Goal: Transaction & Acquisition: Purchase product/service

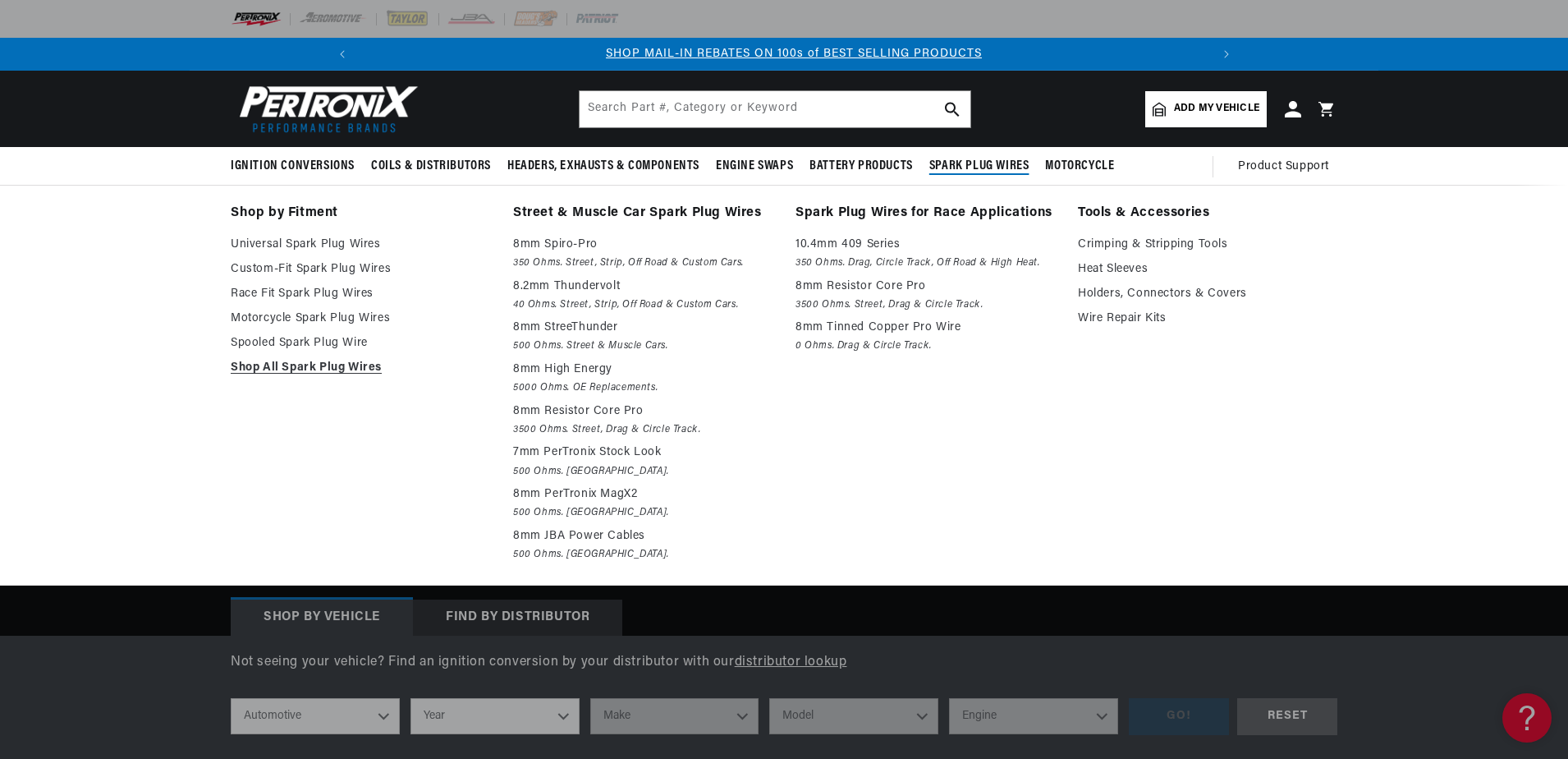
scroll to position [0, 878]
click at [1013, 158] on span "Spark Plug Wires" at bounding box center [980, 167] width 100 height 18
click at [354, 337] on link "Spooled Spark Plug Wire" at bounding box center [360, 344] width 259 height 20
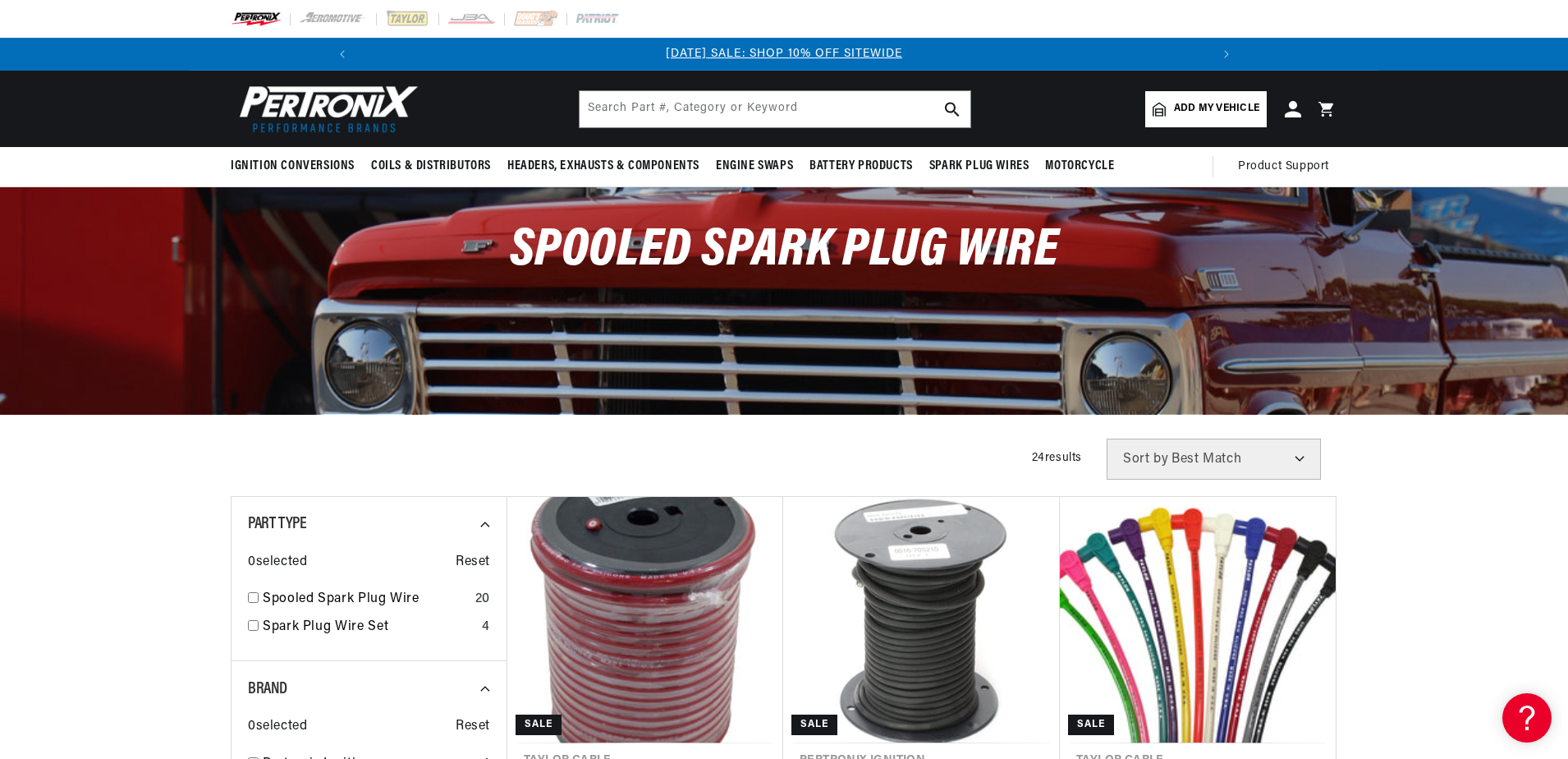
scroll to position [164, 0]
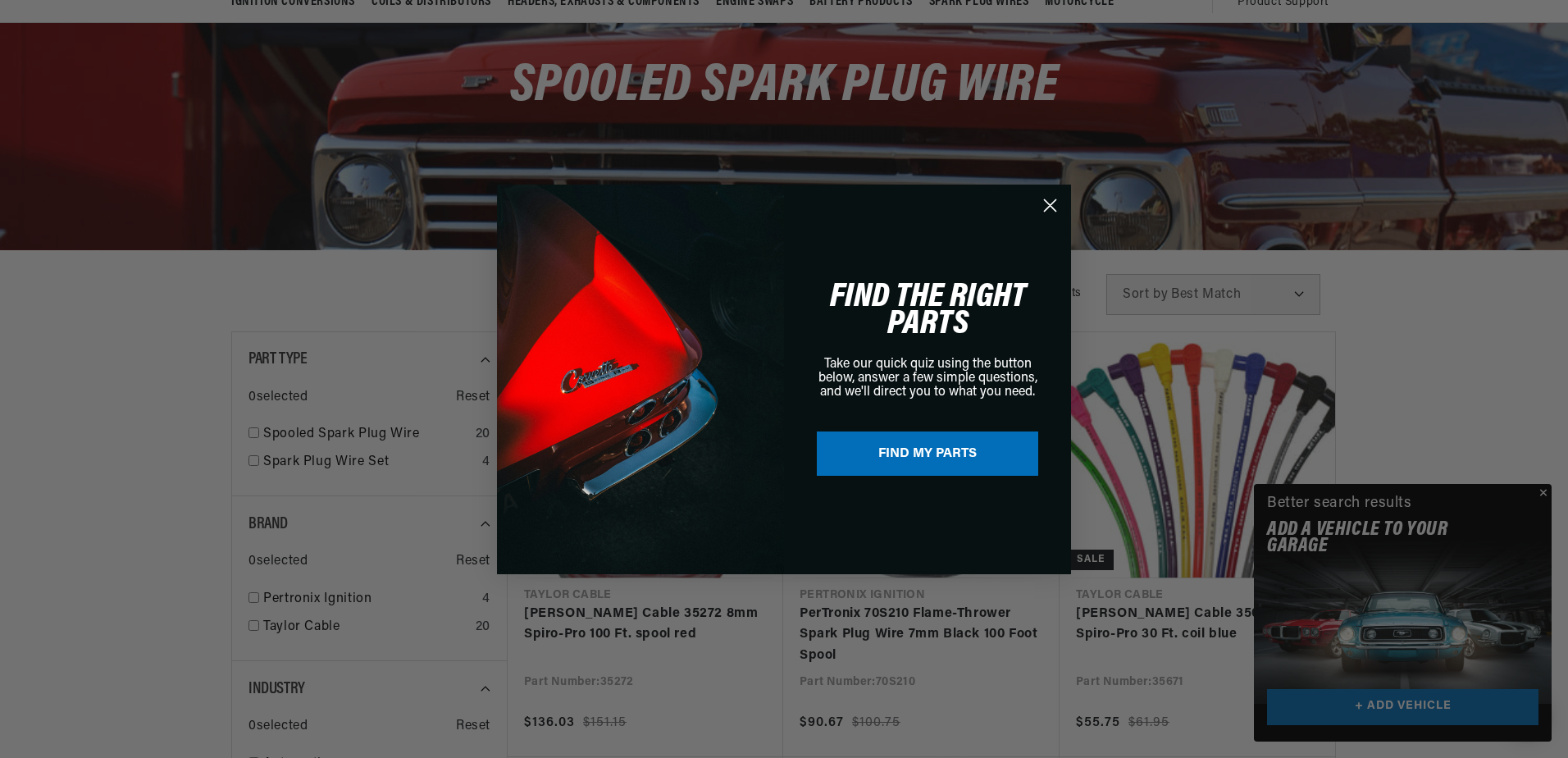
click at [1048, 201] on circle "Close dialog" at bounding box center [1050, 205] width 27 height 27
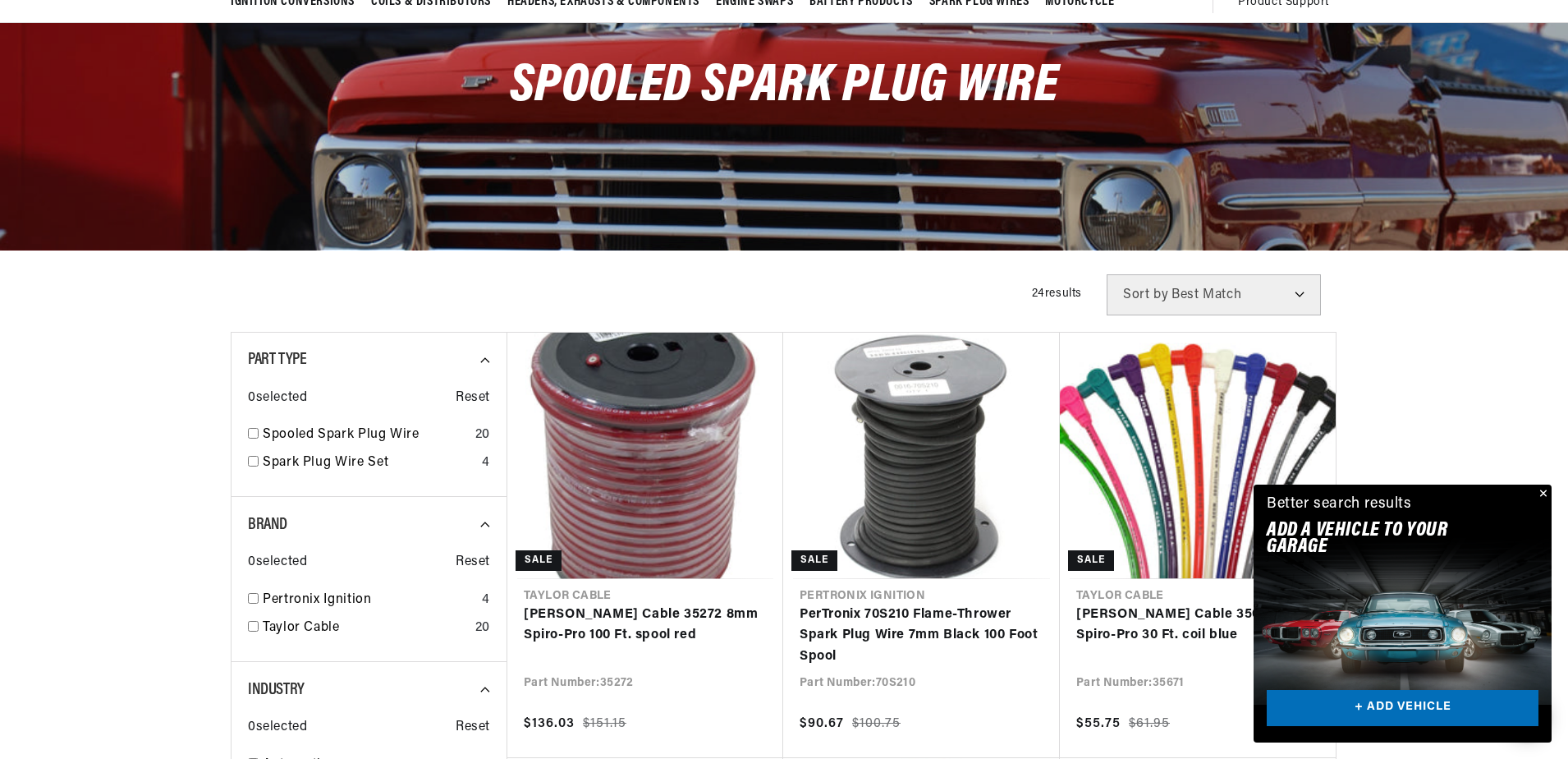
click at [1542, 489] on button "Close" at bounding box center [1541, 494] width 20 height 20
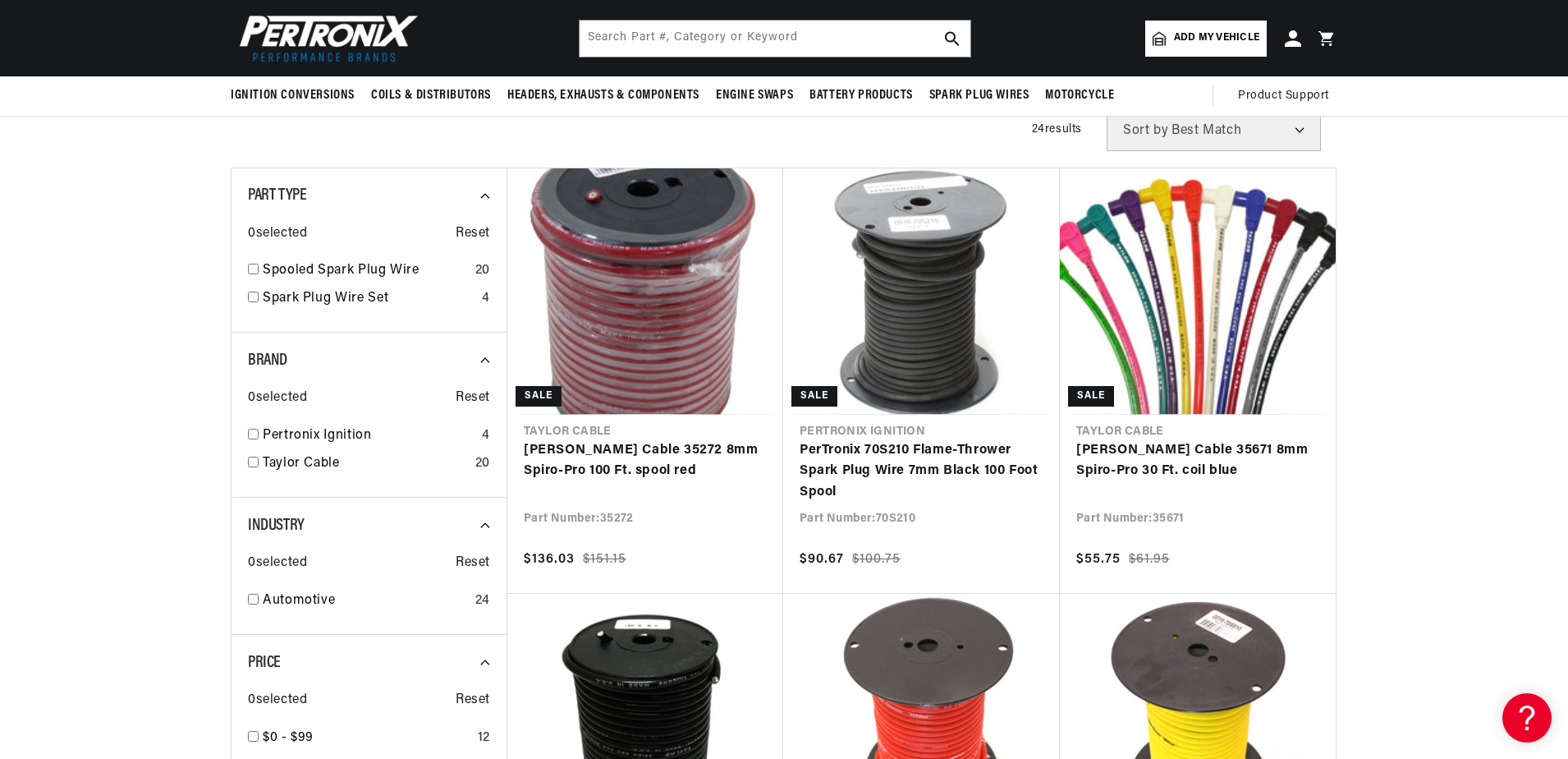
scroll to position [0, 1756]
click at [1210, 131] on select "Best Match Featured Name, A-Z Name, Z-A Price, Low to High Price, High to Low" at bounding box center [1214, 131] width 214 height 41
select select "price"
click at [1107, 110] on select "Best Match Featured Name, A-Z Name, Z-A Price, Low to High Price, High to Low" at bounding box center [1214, 131] width 214 height 41
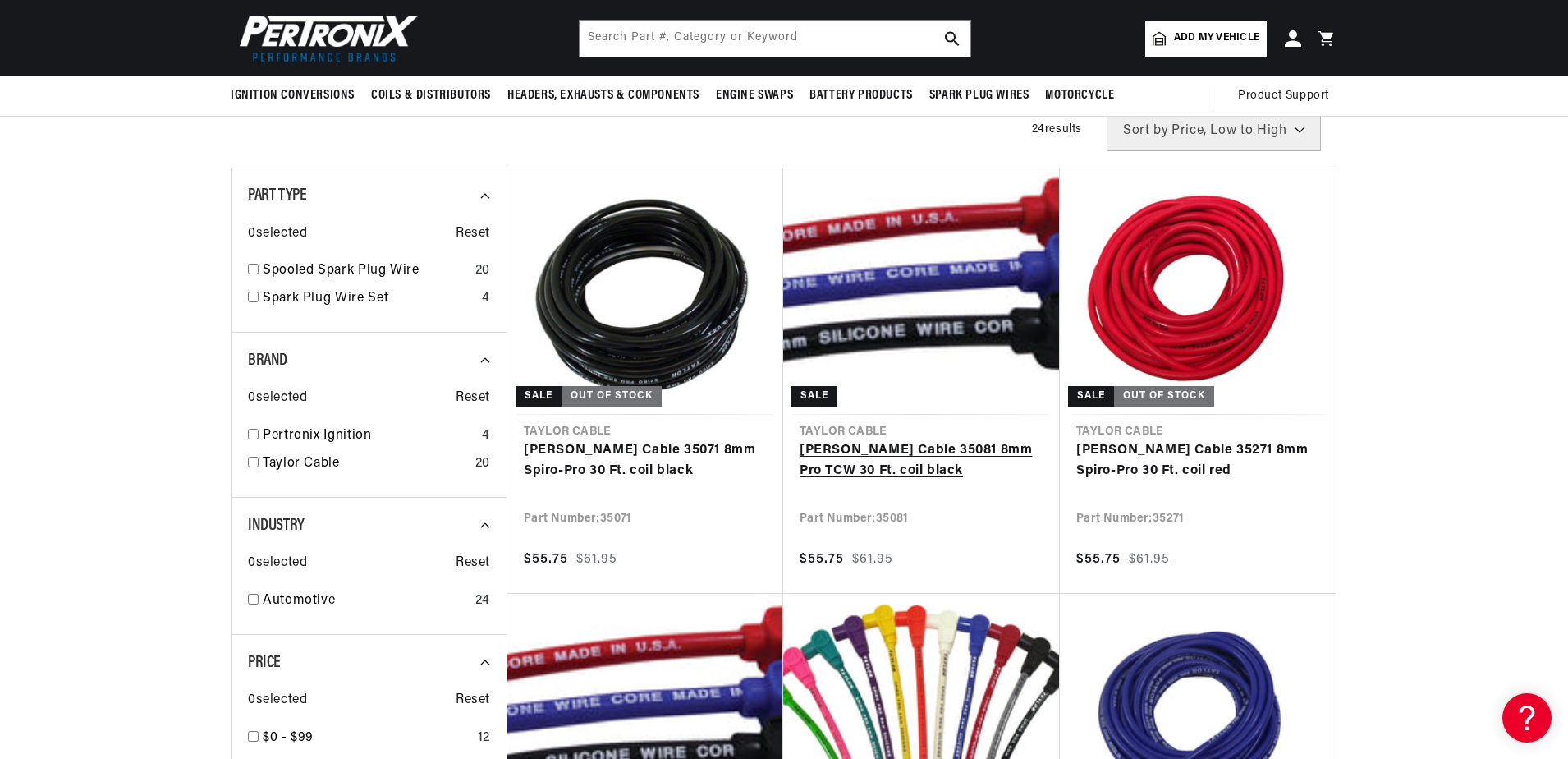
scroll to position [0, 1756]
click at [943, 447] on link "[PERSON_NAME] Cable 35081 8mm Pro TCW 30 Ft. coil black" at bounding box center [921, 461] width 243 height 42
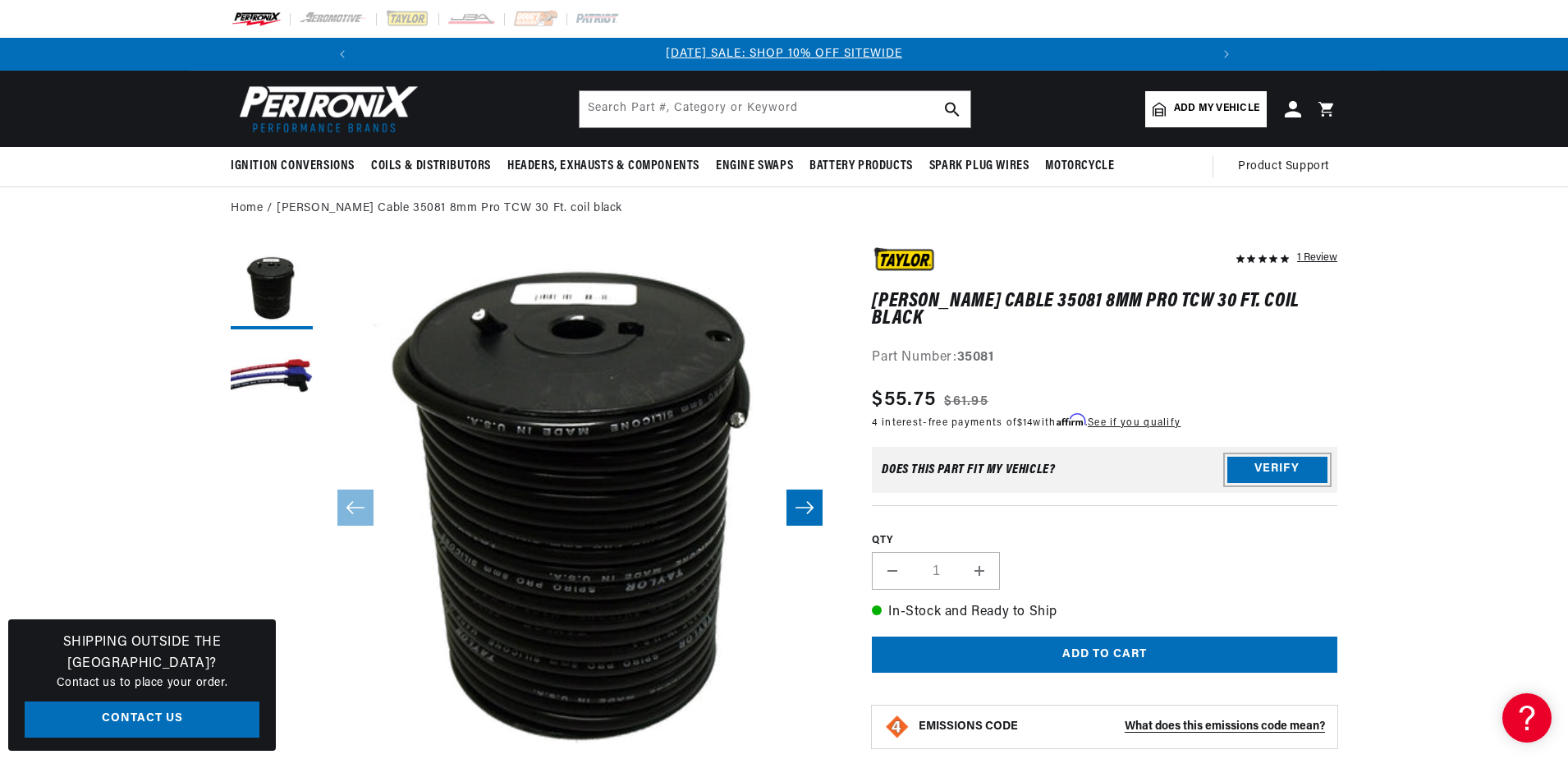
click at [1278, 457] on button "Verify" at bounding box center [1277, 469] width 100 height 27
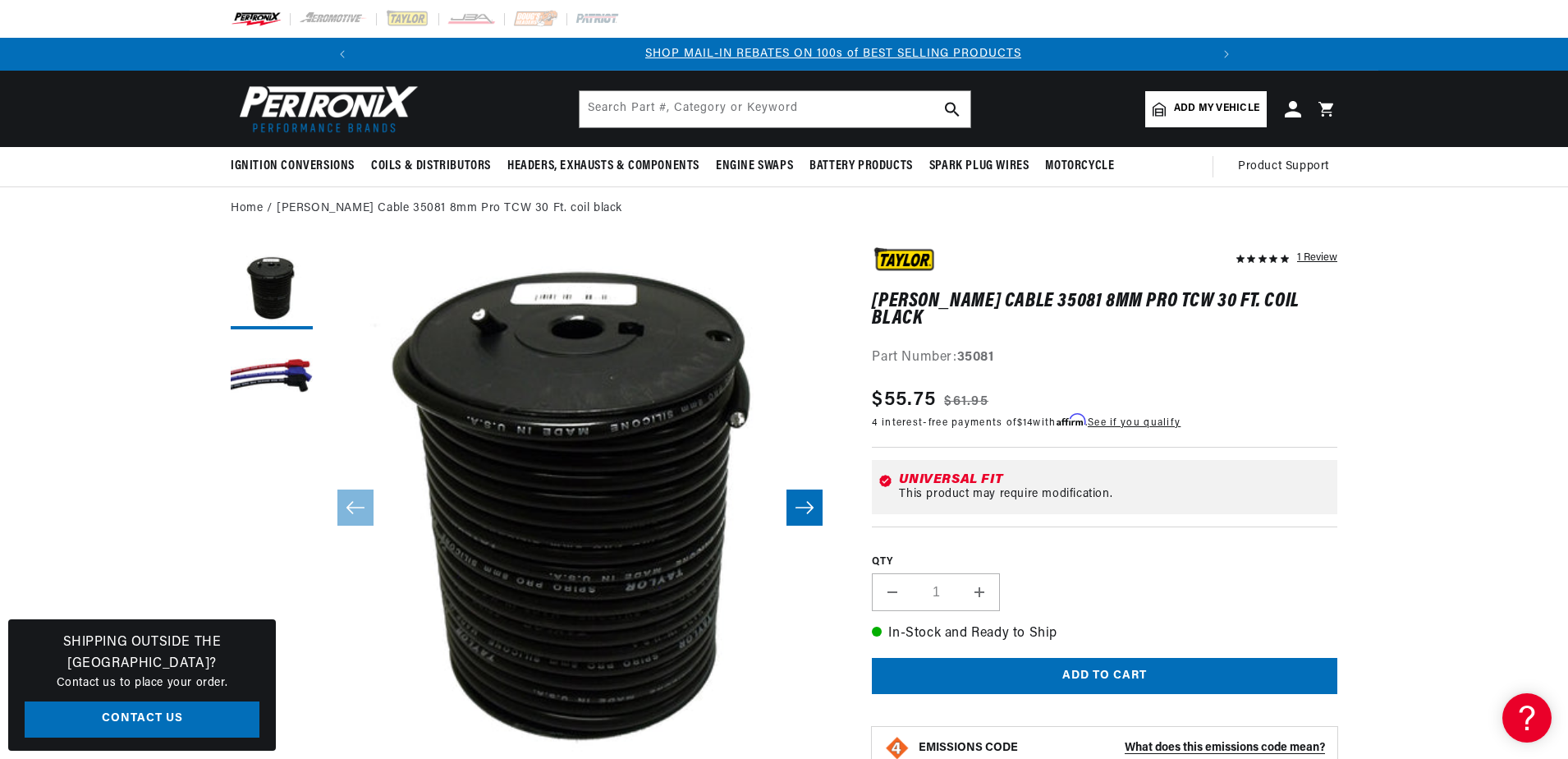
scroll to position [0, 878]
click at [1320, 253] on div "1 Review" at bounding box center [1317, 257] width 40 height 20
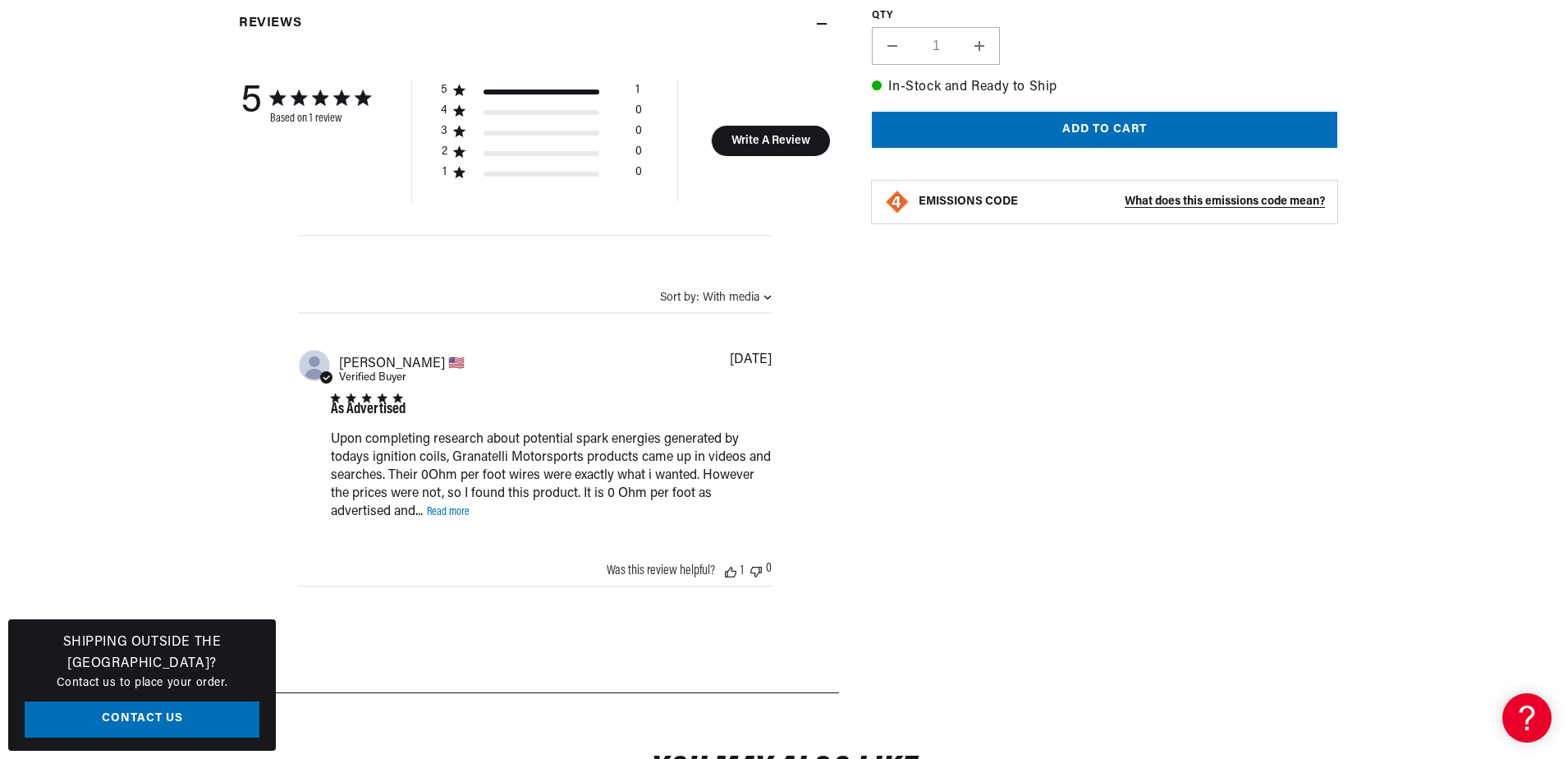
click at [453, 504] on div "Upon completing research about potential spark energies generated by todays ign…" at bounding box center [551, 475] width 441 height 90
click at [454, 511] on link "Read more" at bounding box center [448, 512] width 42 height 13
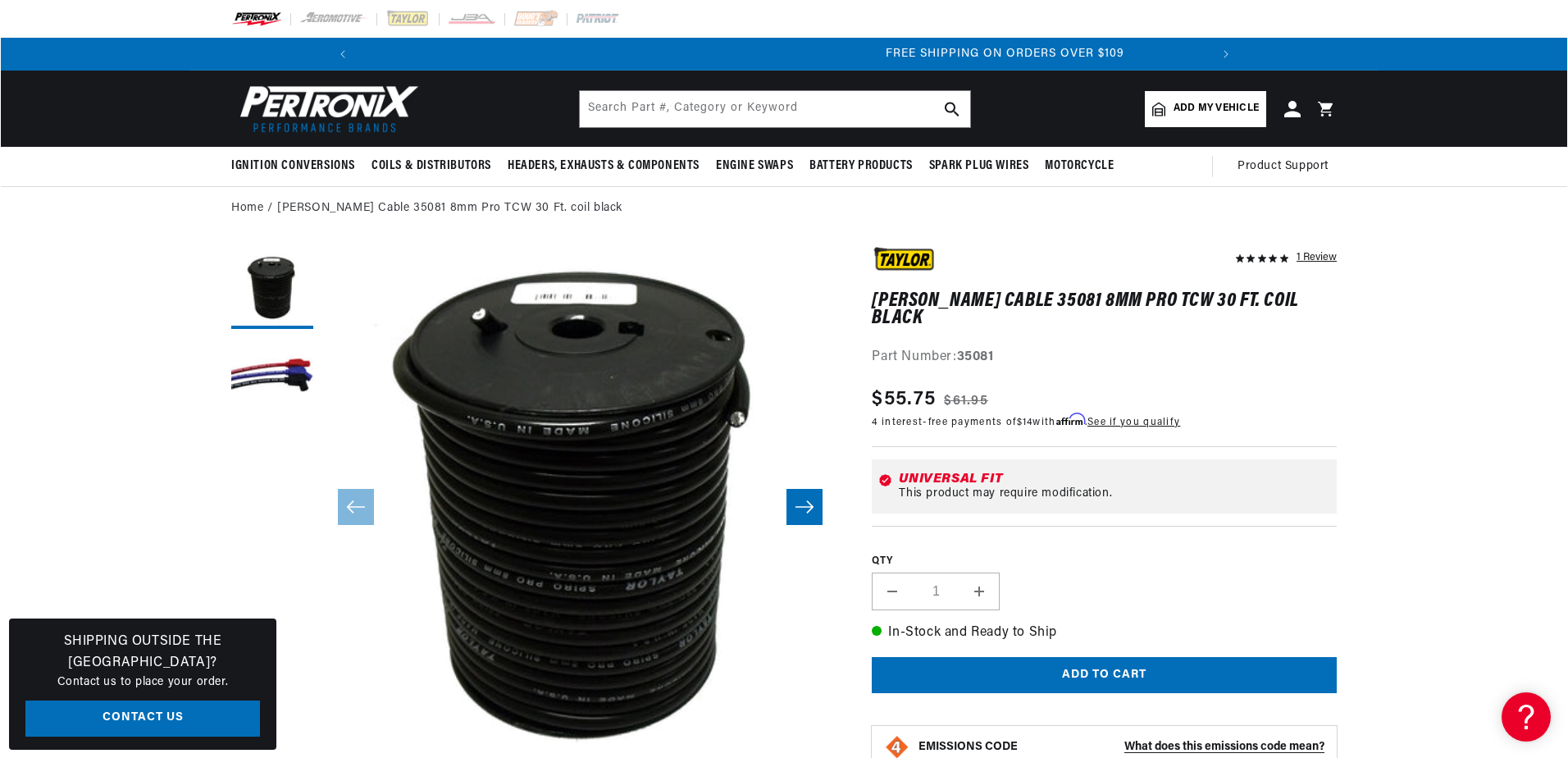
scroll to position [0, 1753]
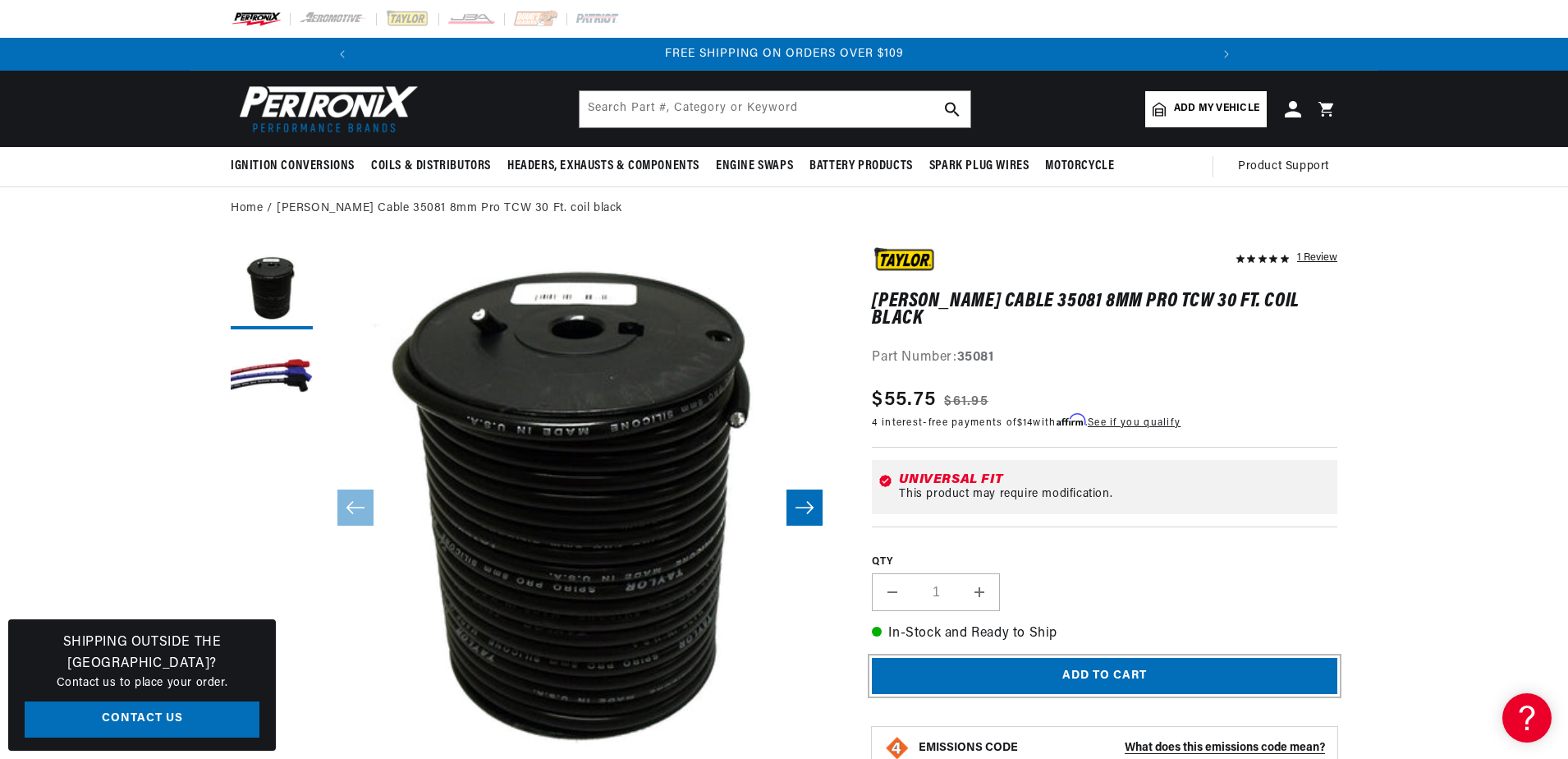
click at [1131, 659] on button "Add to cart" at bounding box center [1105, 677] width 465 height 37
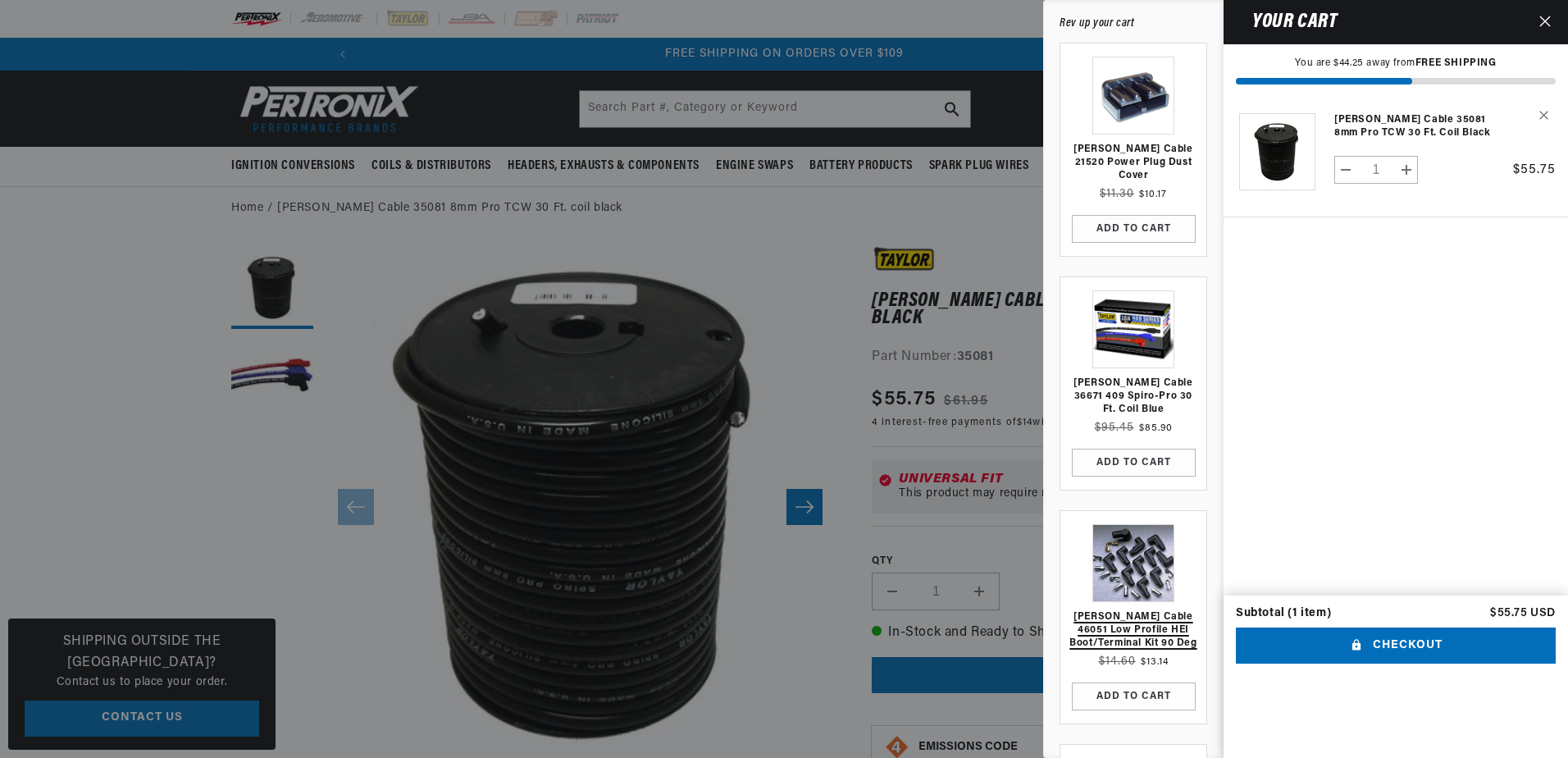
click at [1145, 610] on link "[PERSON_NAME] Cable 46051 Low Profile HEI Boot/Terminal Kit 90 deg" at bounding box center [1134, 630] width 129 height 39
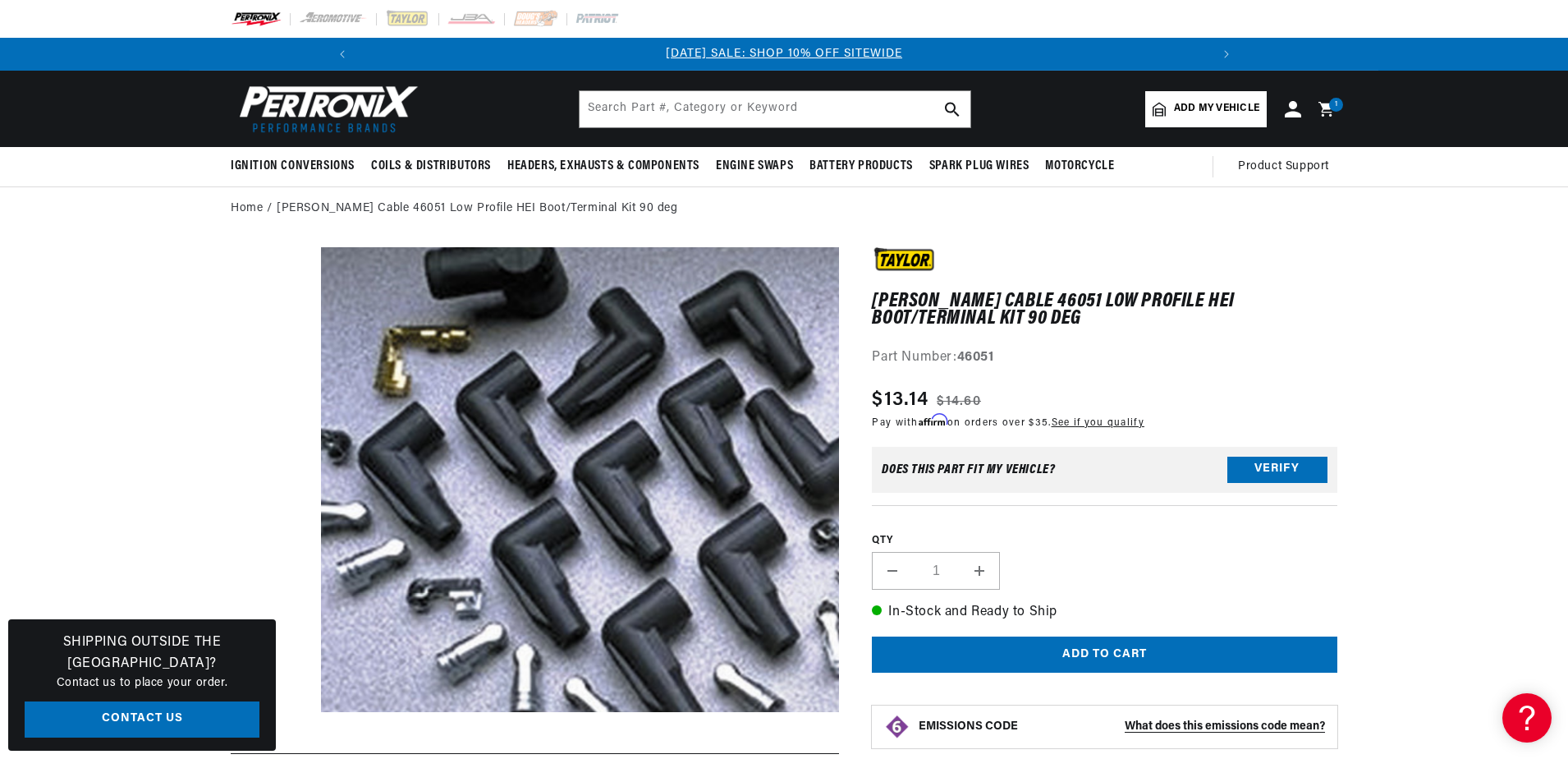
click at [269, 758] on button "Open media 1 in modal" at bounding box center [269, 758] width 0 height 0
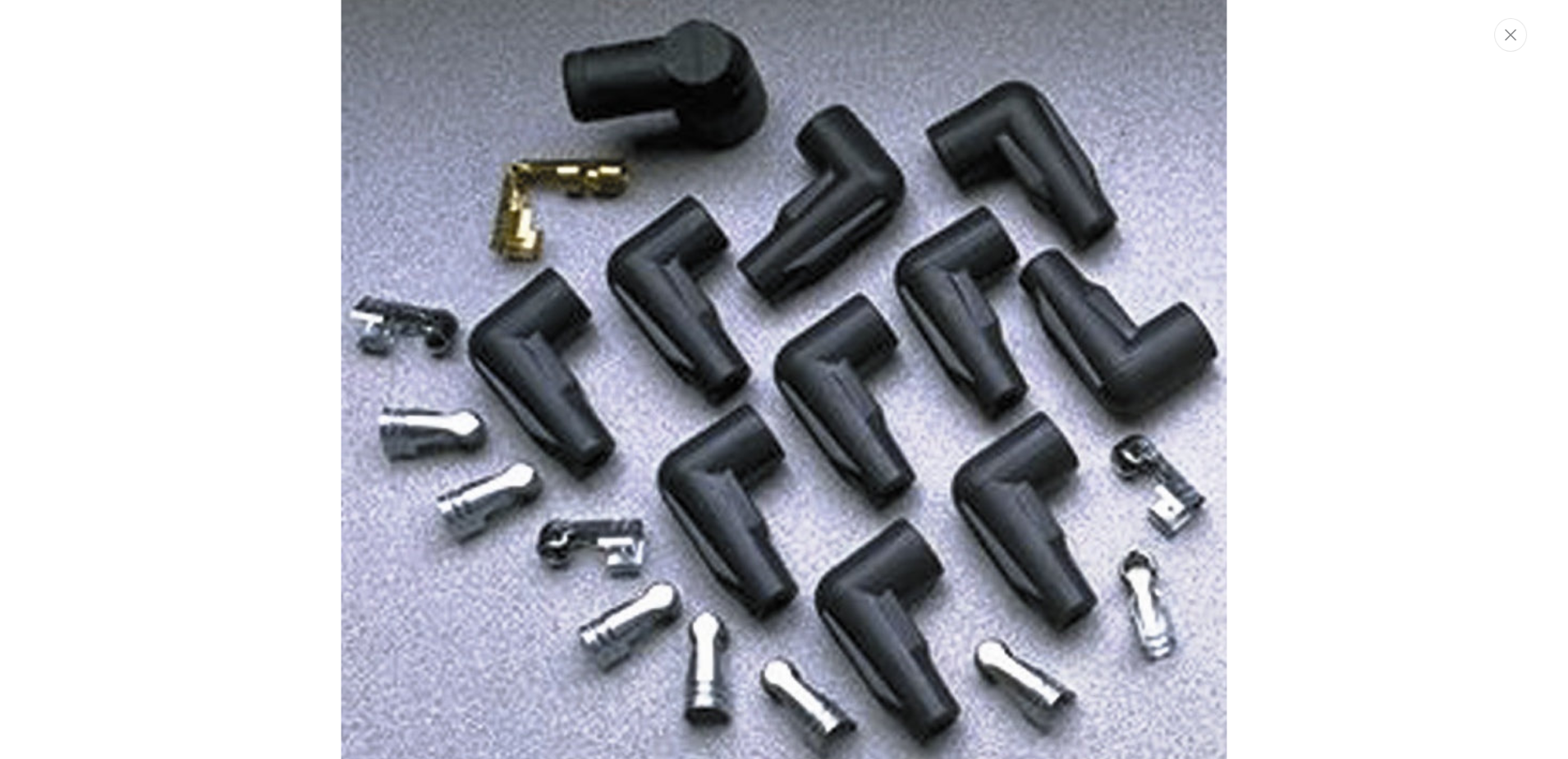
scroll to position [0, 1756]
click at [1512, 31] on icon "Close" at bounding box center [1512, 34] width 12 height 13
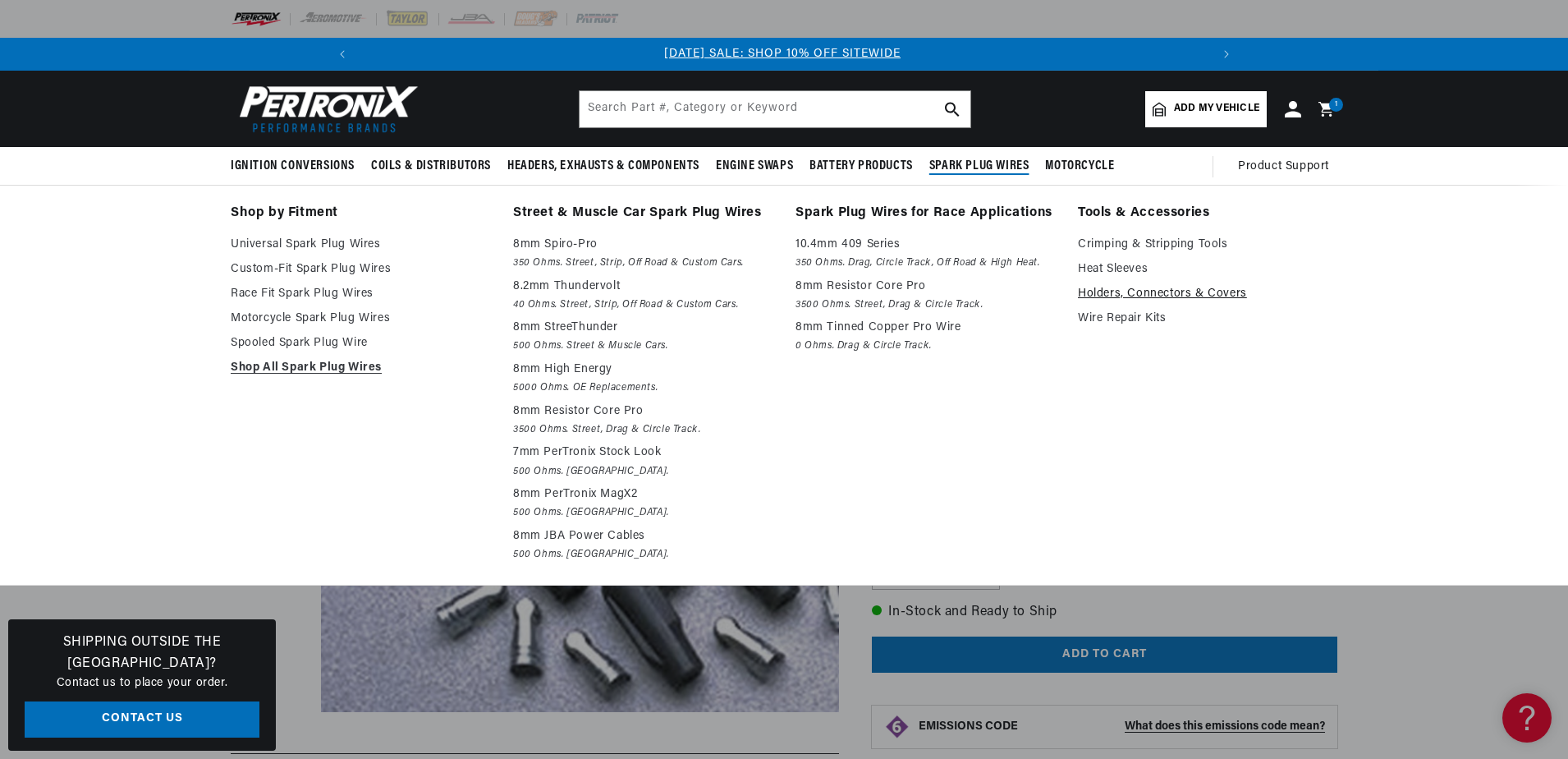
scroll to position [0, 0]
click at [1131, 290] on link "Holders, Connectors & Covers" at bounding box center [1208, 294] width 259 height 20
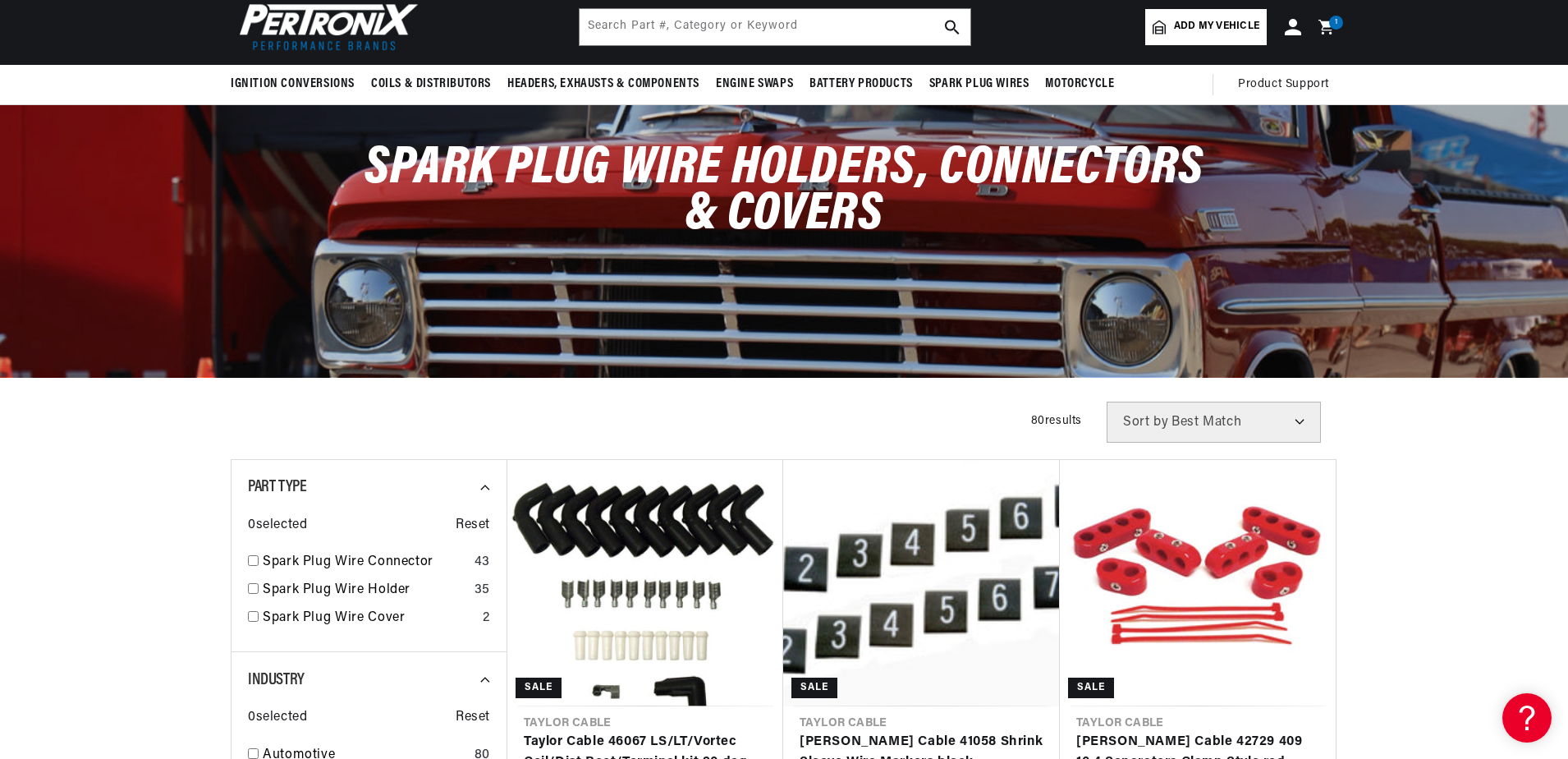
scroll to position [246, 0]
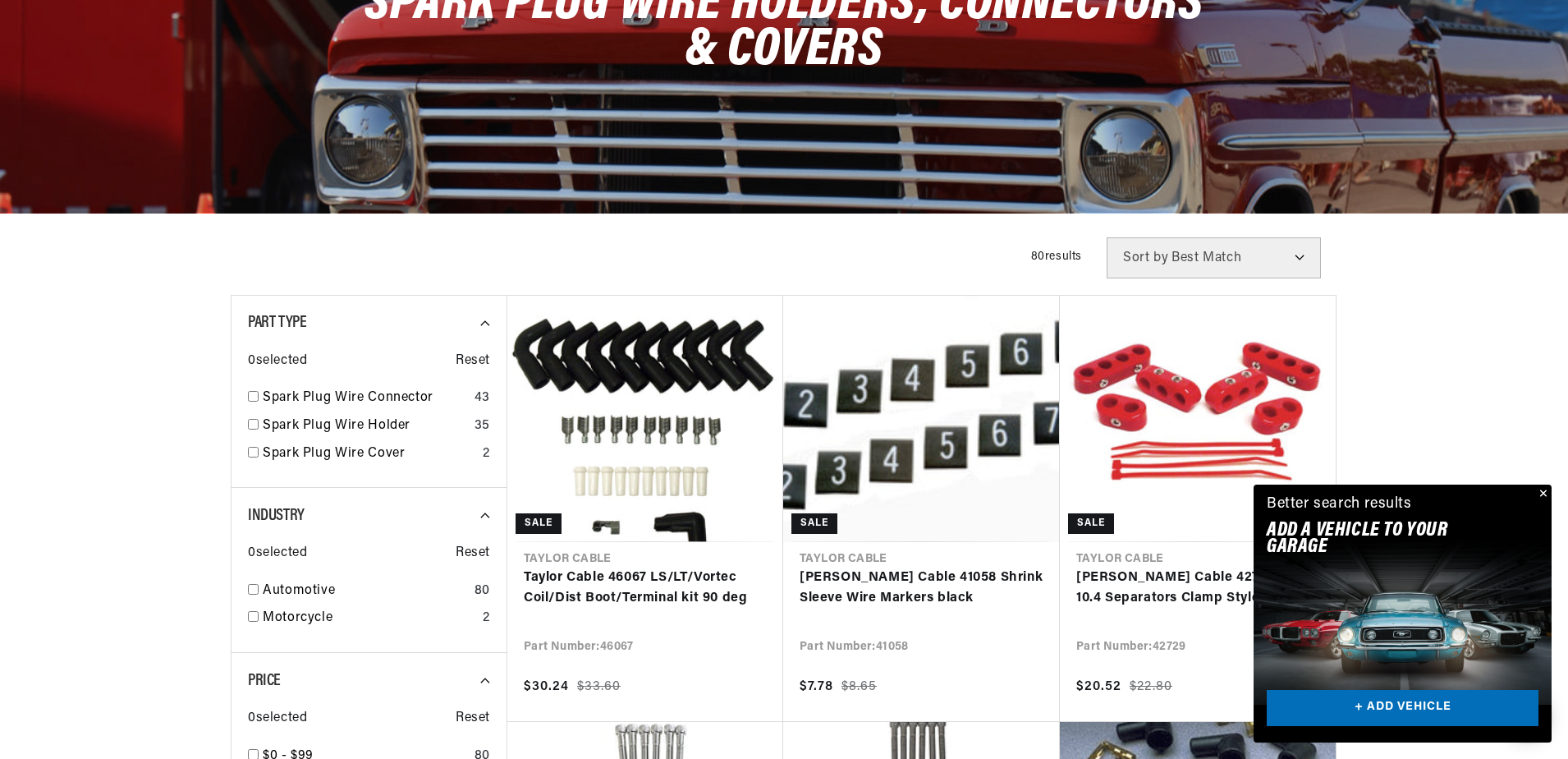
click at [1544, 494] on button "Close" at bounding box center [1541, 494] width 20 height 20
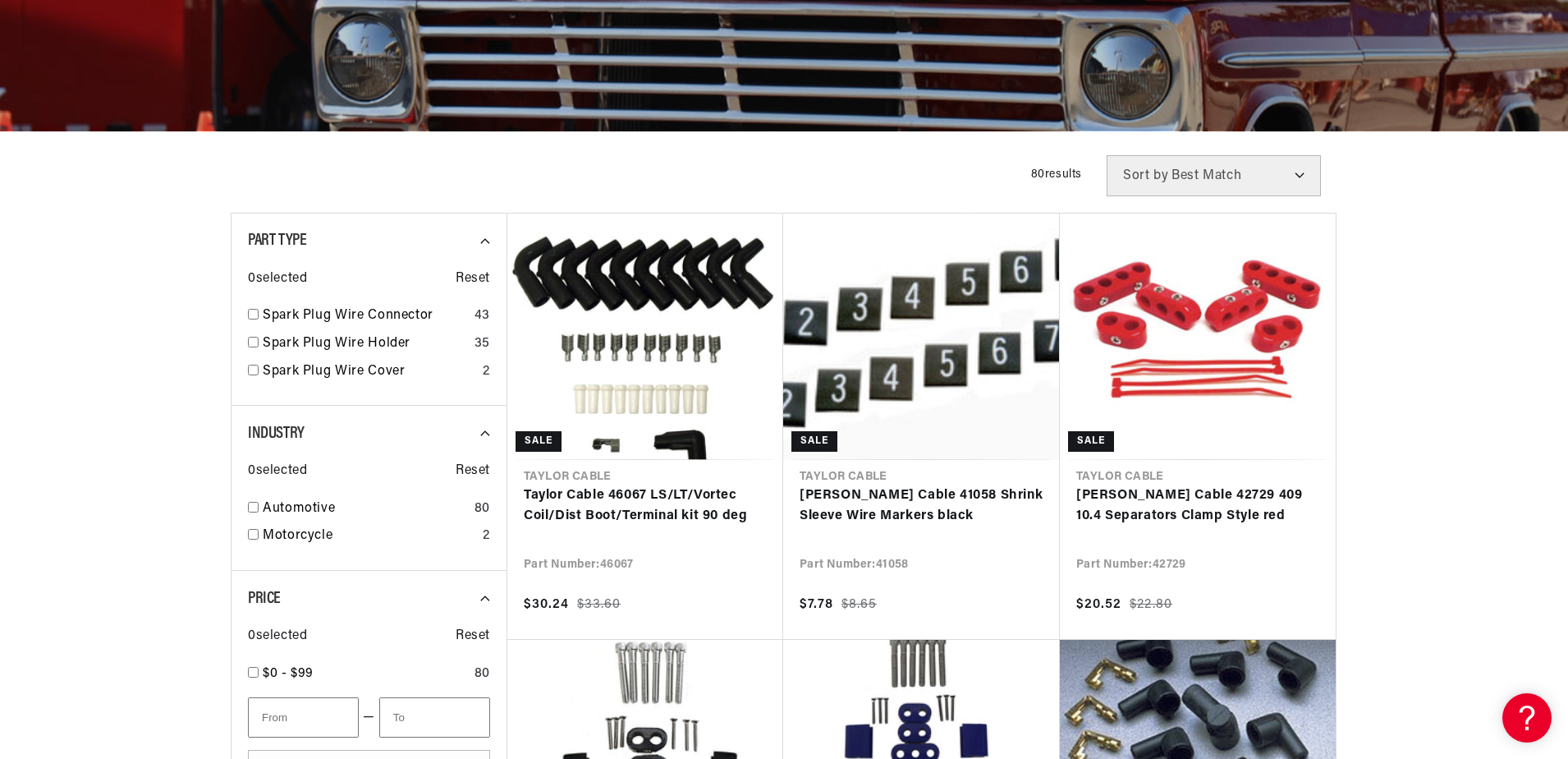
scroll to position [0, 1756]
click at [1241, 165] on select "Best Match Featured Name, A-Z Name, Z-A Price, Low to High Price, High to Low" at bounding box center [1214, 176] width 214 height 41
select select "price"
click at [1107, 155] on select "Best Match Featured Name, A-Z Name, Z-A Price, Low to High Price, High to Low" at bounding box center [1214, 176] width 214 height 41
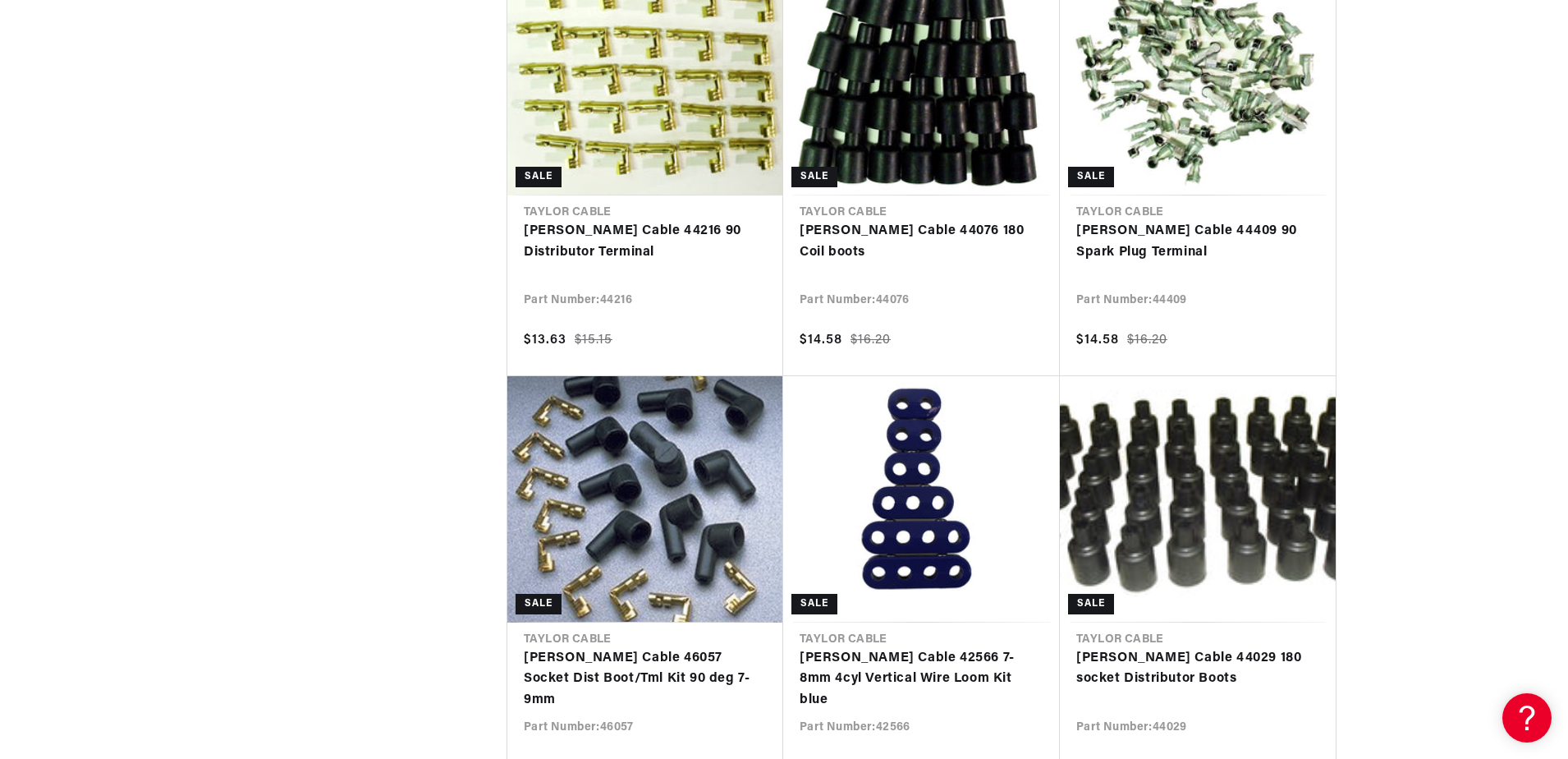
scroll to position [0, 878]
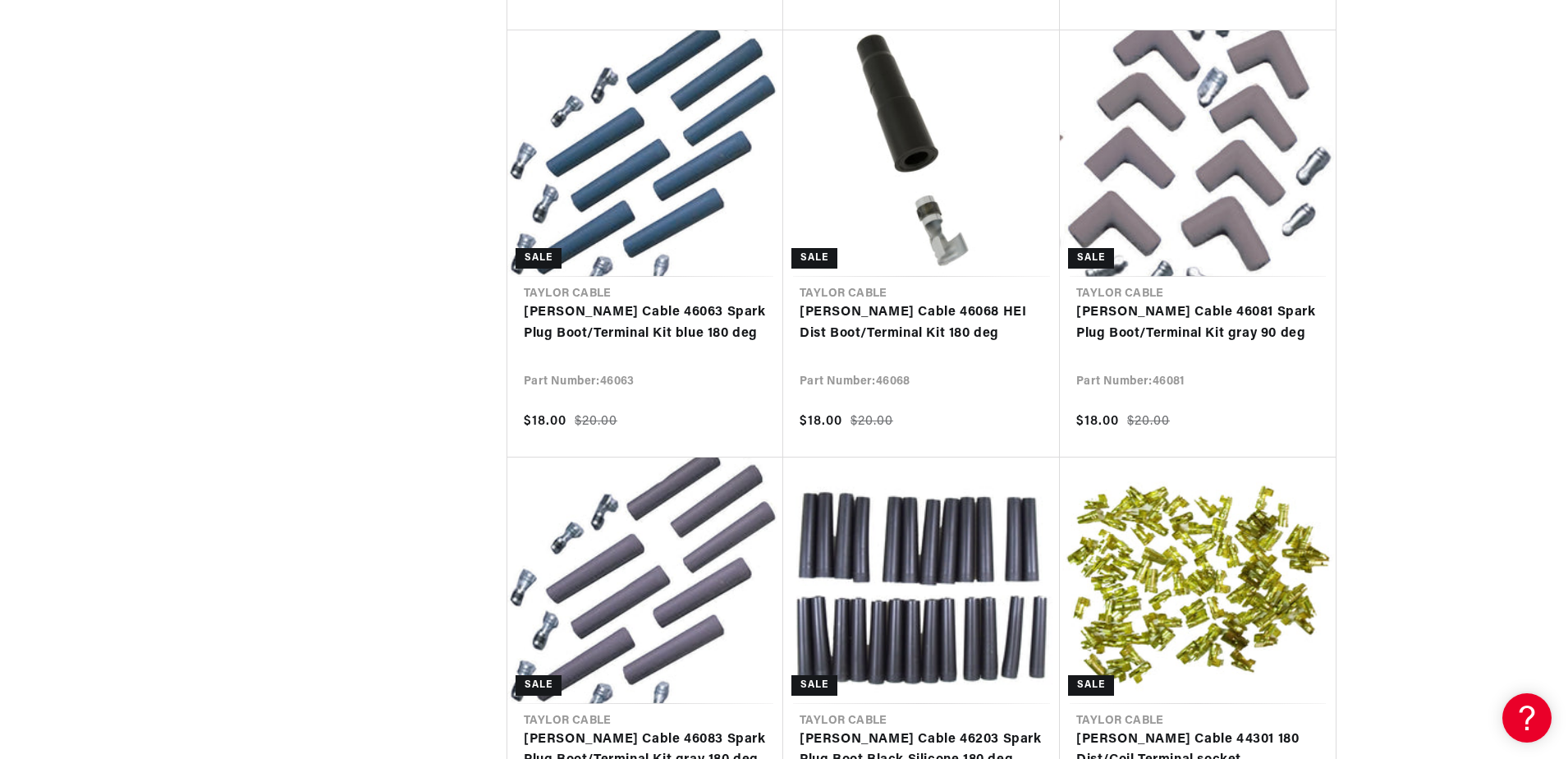
scroll to position [0, 1756]
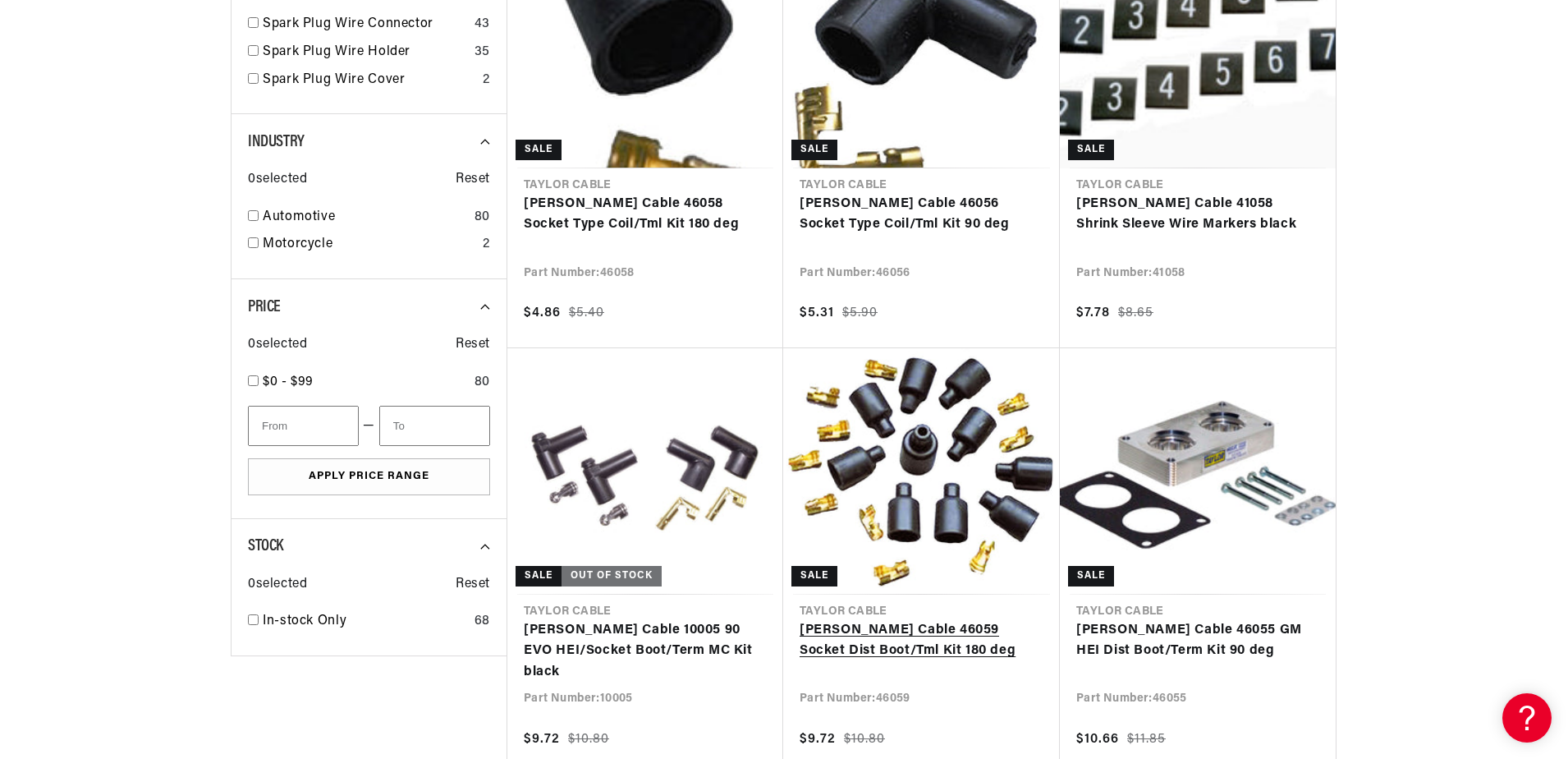
scroll to position [657, 0]
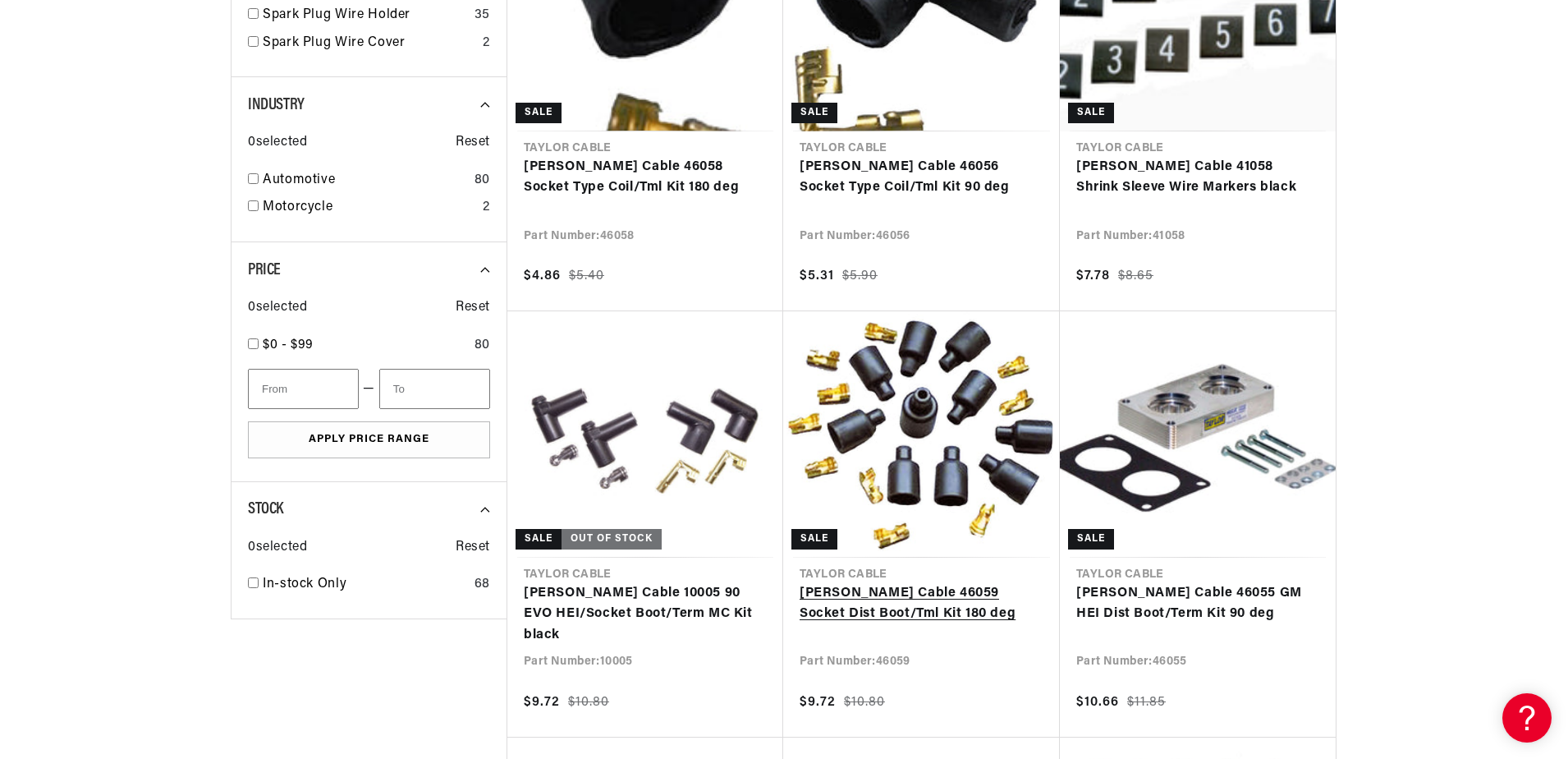
click at [914, 583] on link "[PERSON_NAME] Cable 46059 Socket Dist Boot/Tml Kit 180 deg" at bounding box center [921, 604] width 243 height 42
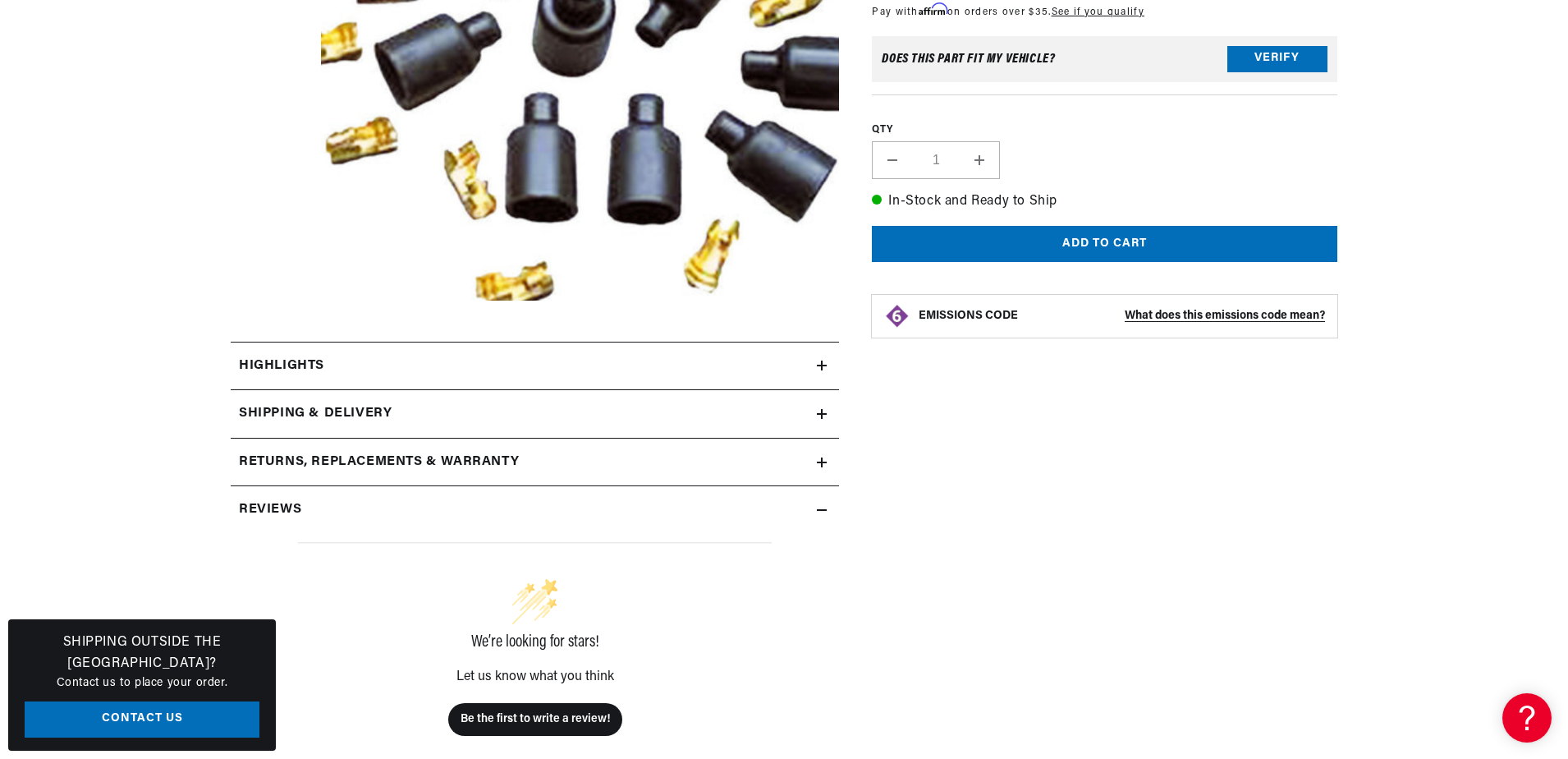
click at [530, 364] on div "Highlights" at bounding box center [523, 366] width 586 height 22
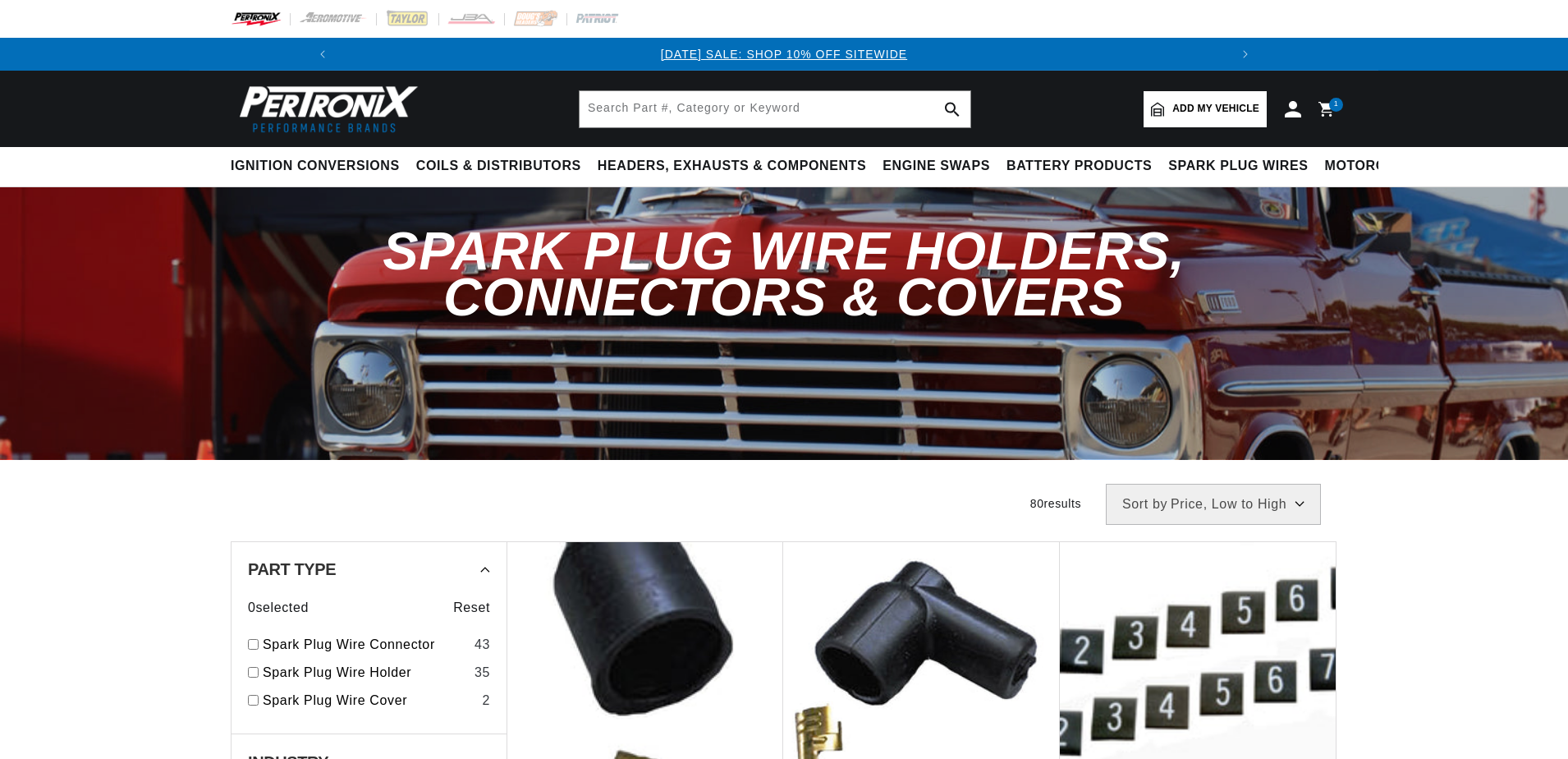
select select "price"
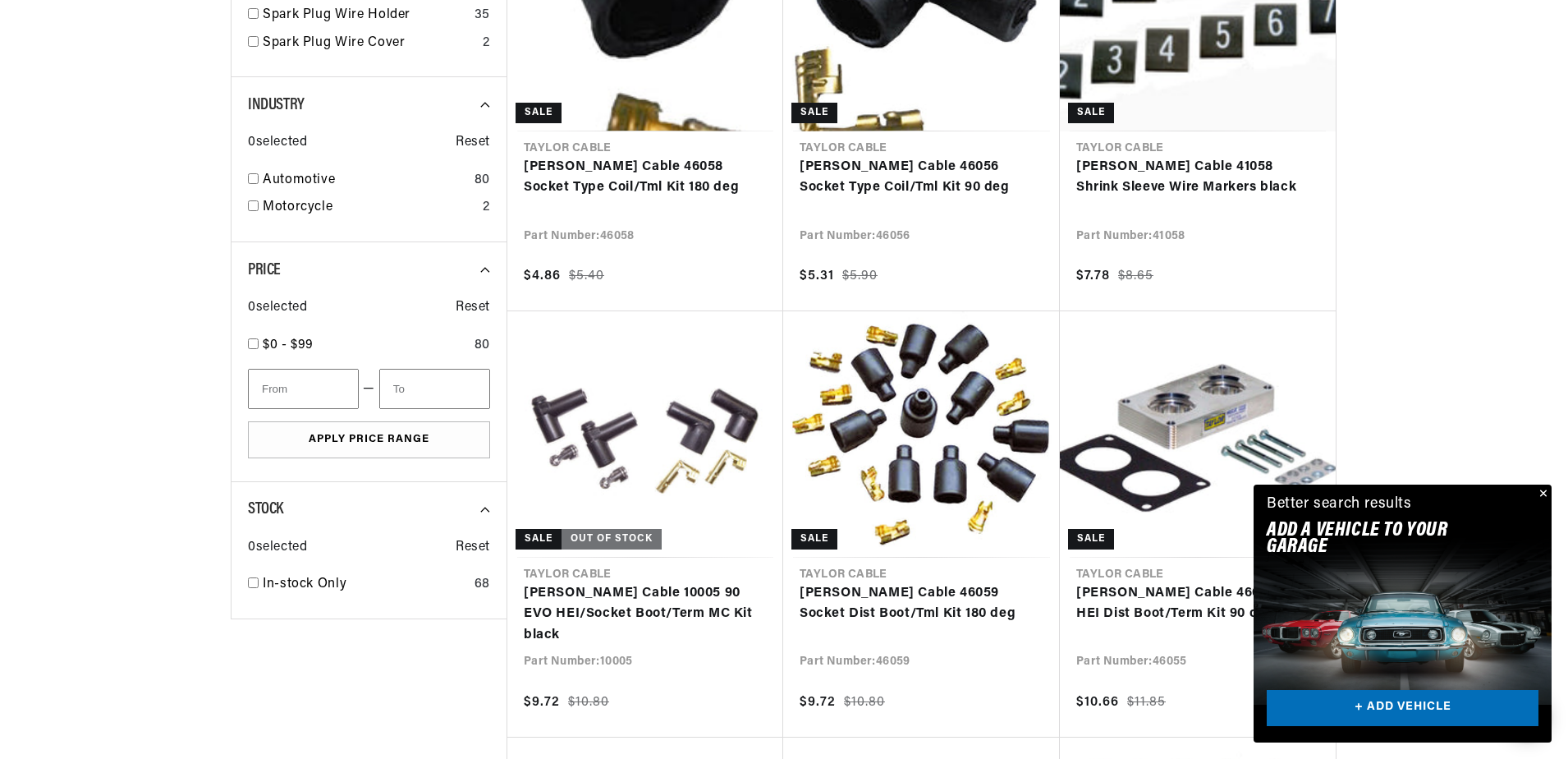
click at [1542, 491] on button "Close" at bounding box center [1541, 494] width 20 height 20
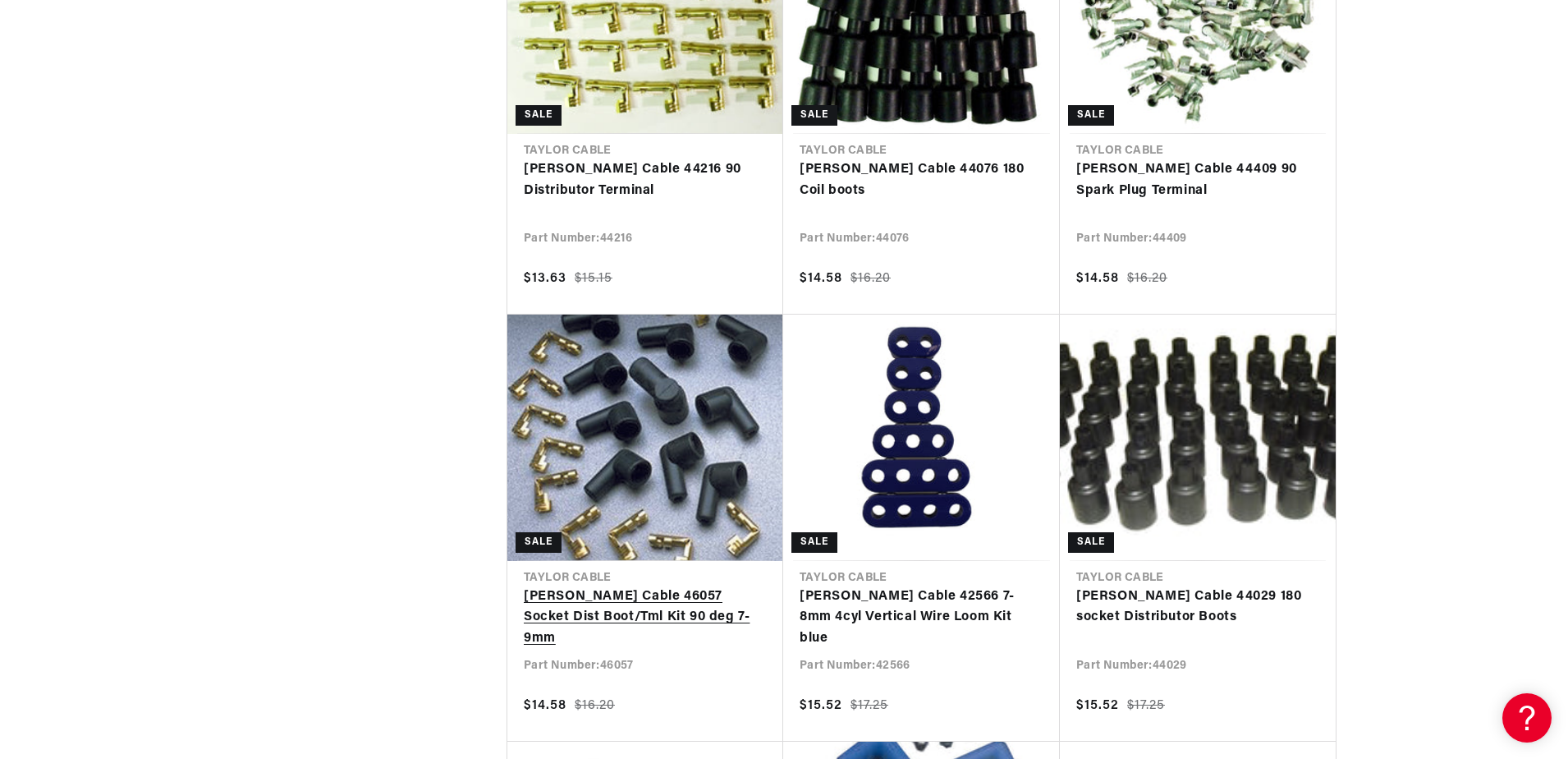
click at [628, 586] on link "[PERSON_NAME] Cable 46057 Socket Dist Boot/Tml Kit 90 deg 7-9mm" at bounding box center [646, 618] width 243 height 63
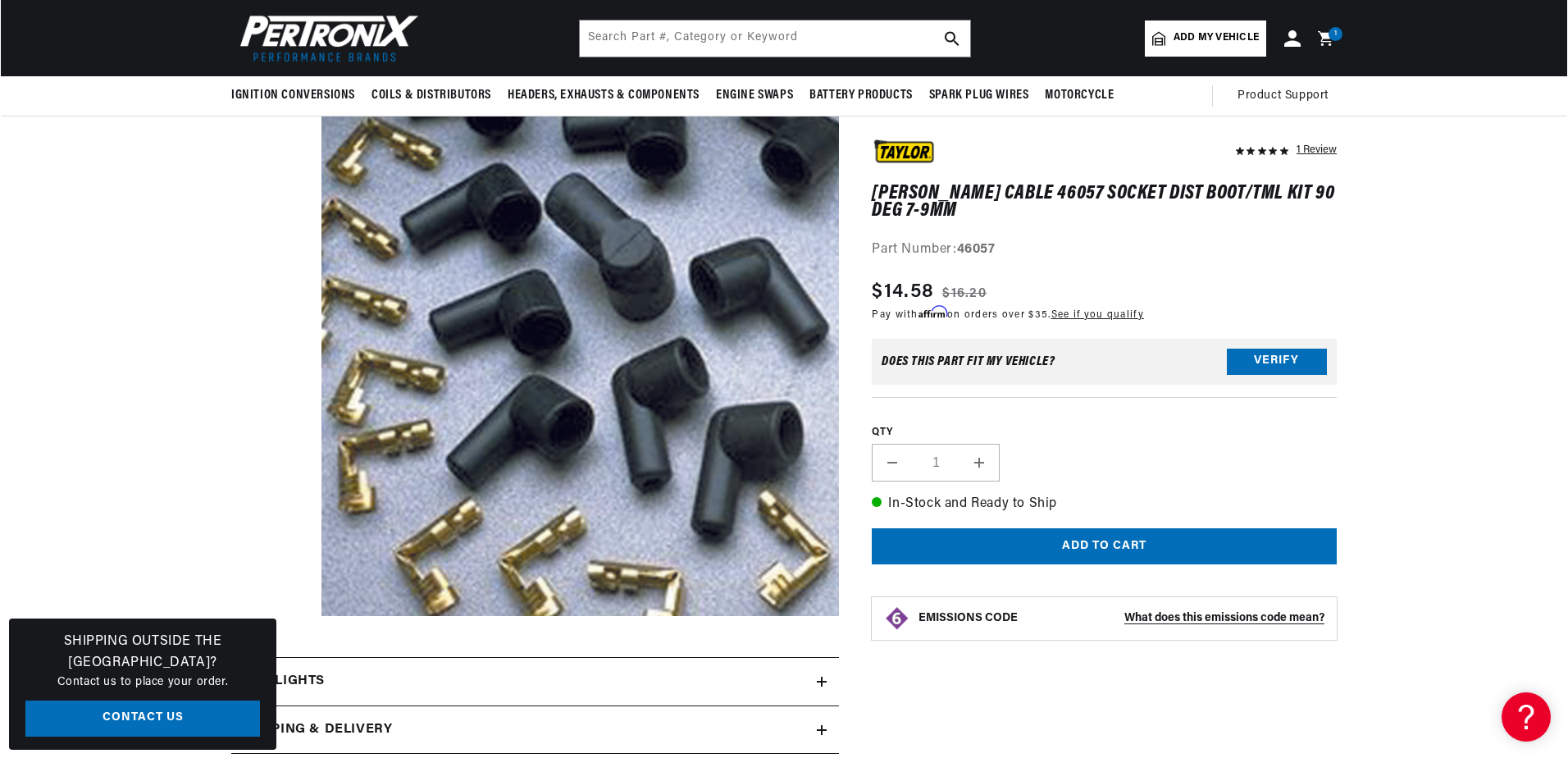
scroll to position [0, 1753]
click at [1138, 543] on button "Add to cart" at bounding box center [1103, 547] width 465 height 37
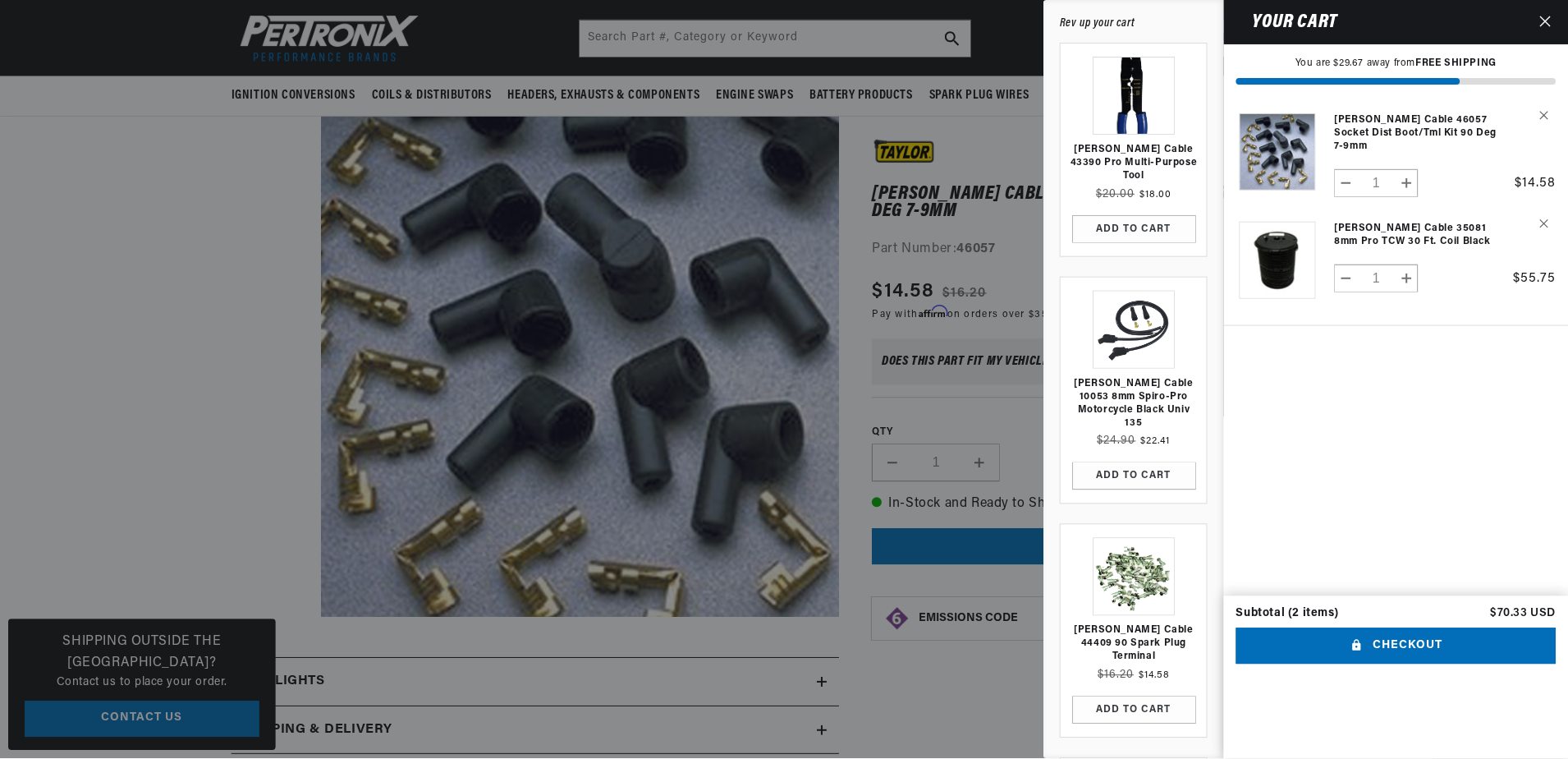
scroll to position [0, 0]
click at [1547, 22] on icon "Close" at bounding box center [1546, 21] width 11 height 11
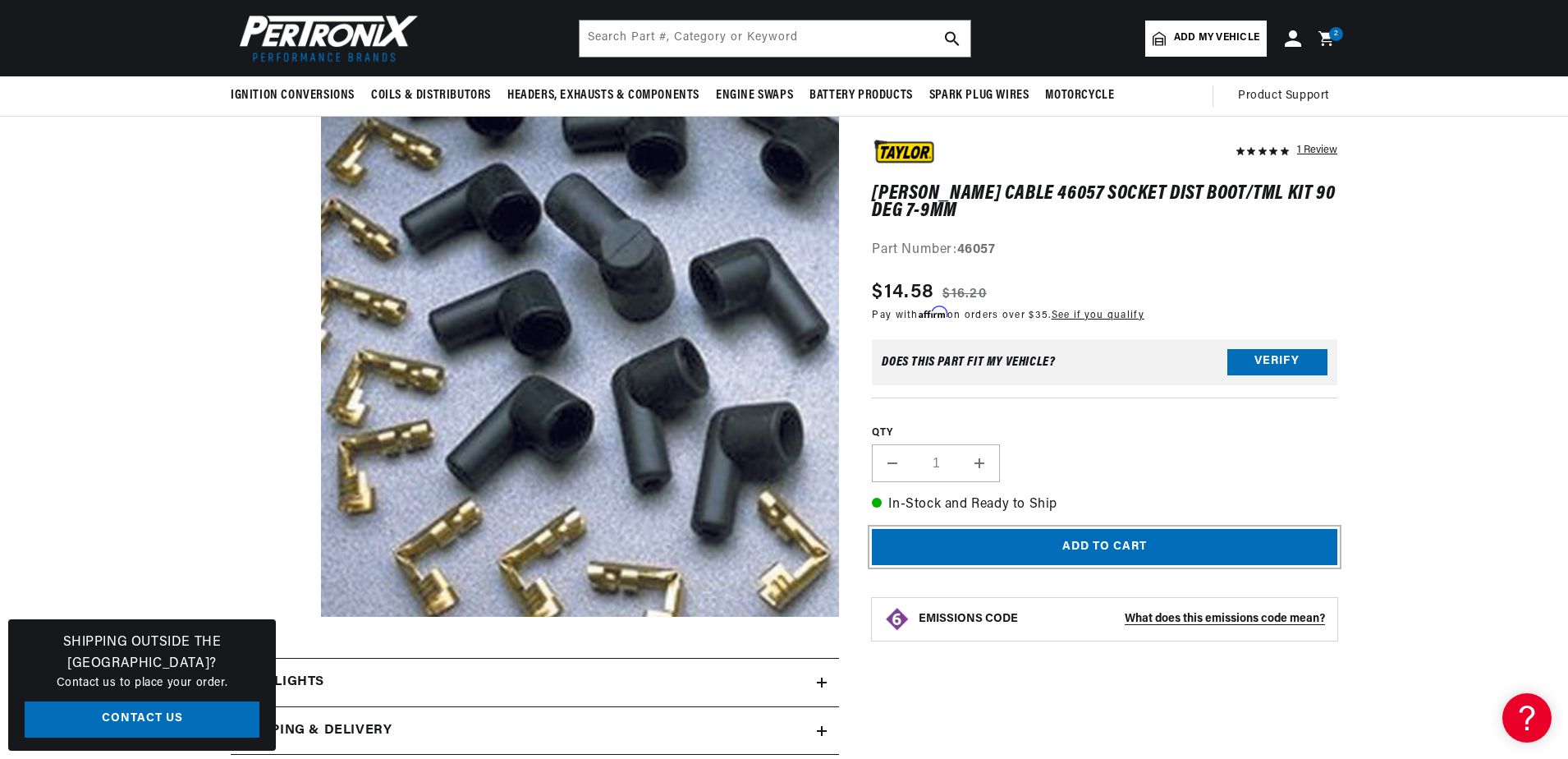
scroll to position [0, 878]
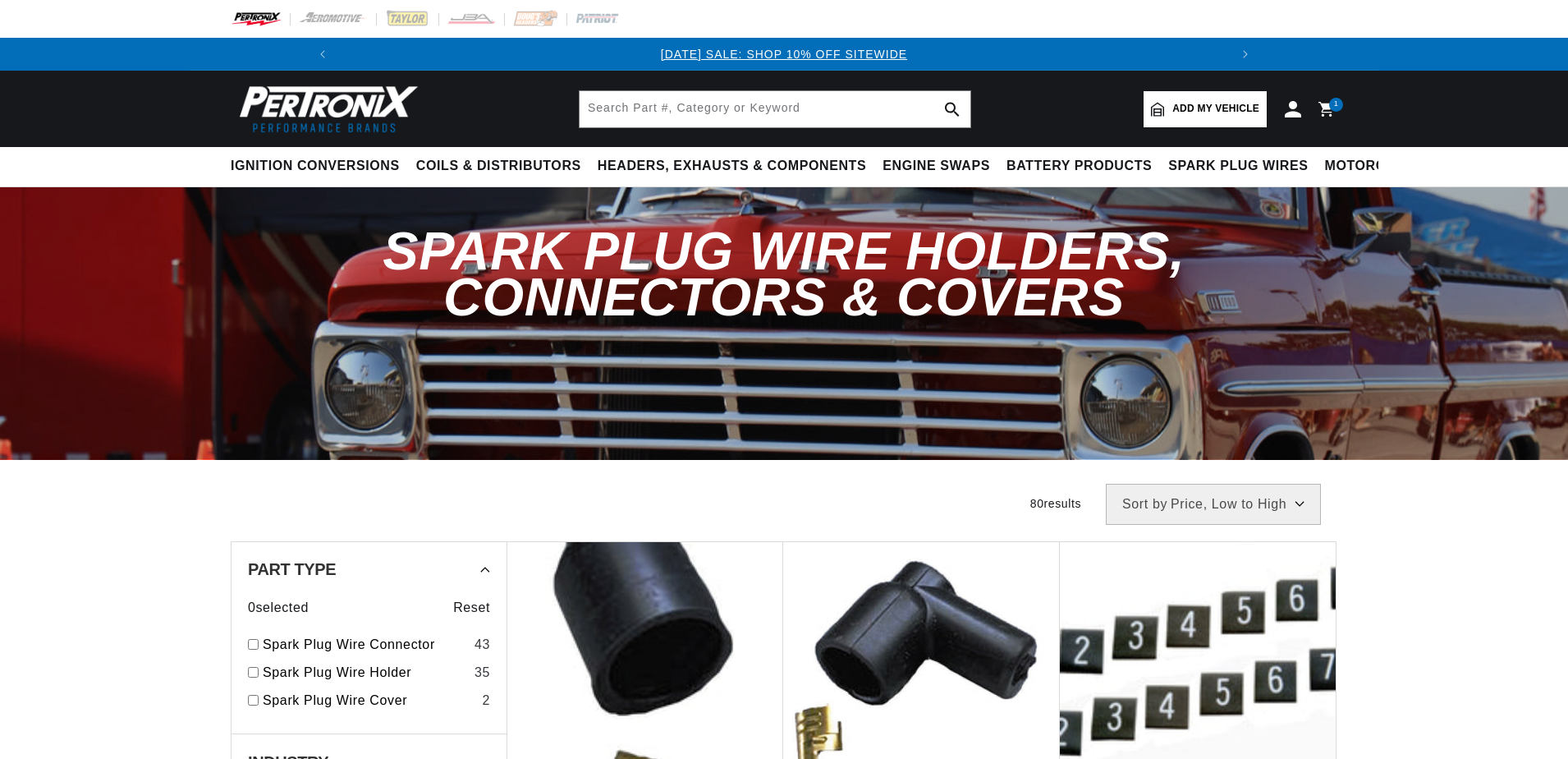
select select "price"
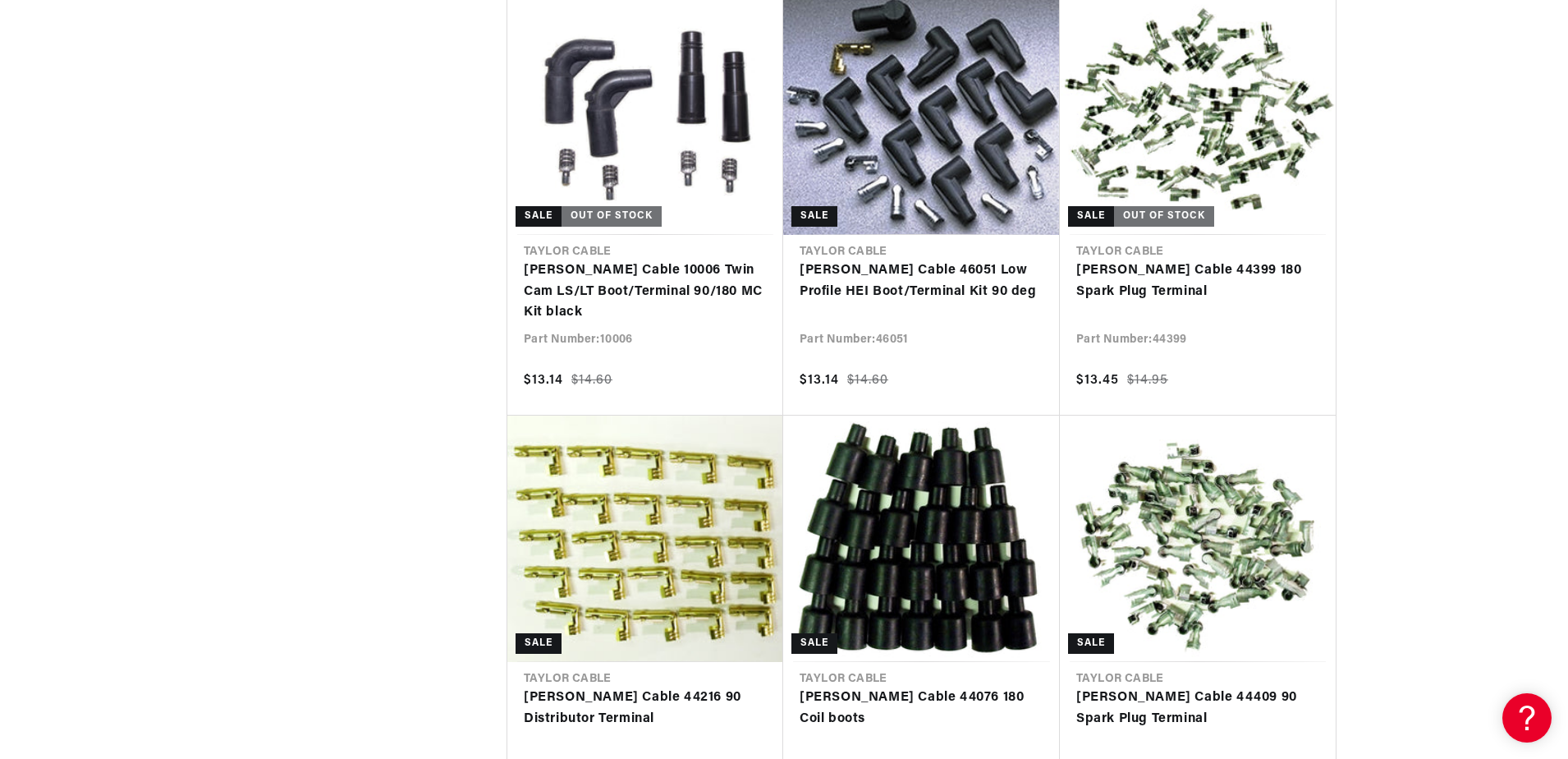
scroll to position [2360, 0]
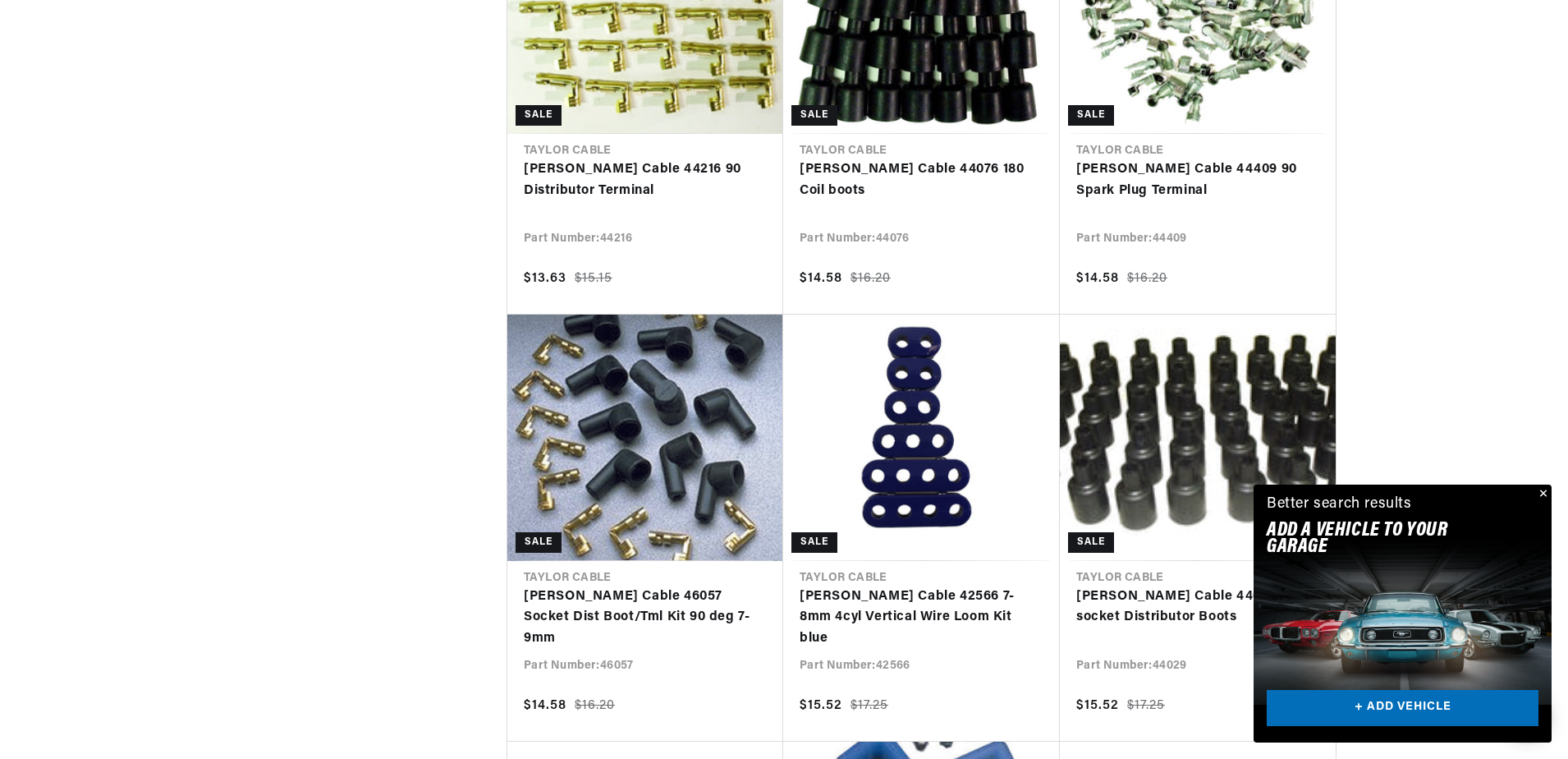
click at [1543, 491] on button "Close" at bounding box center [1541, 494] width 20 height 20
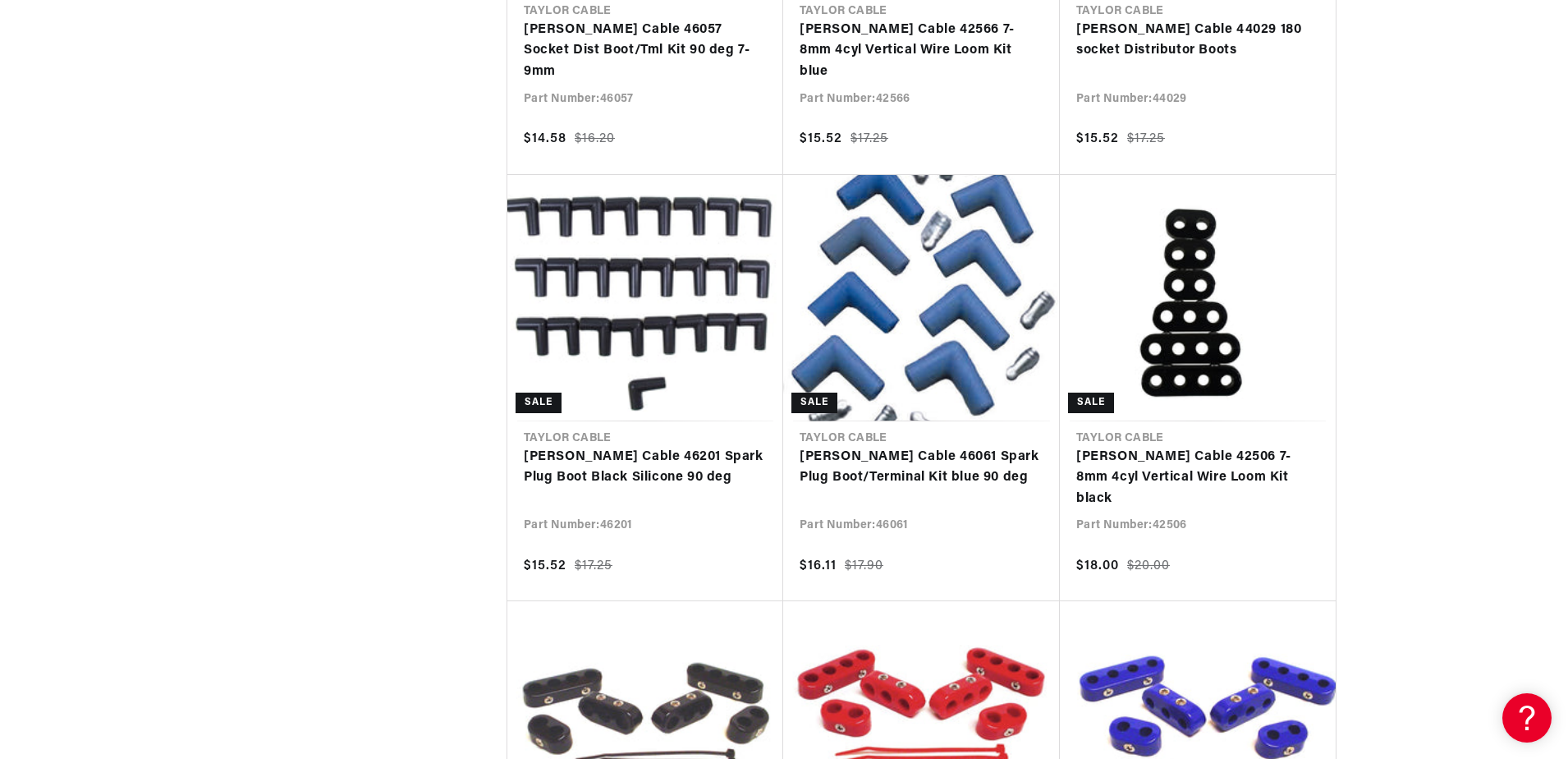
scroll to position [2955, 0]
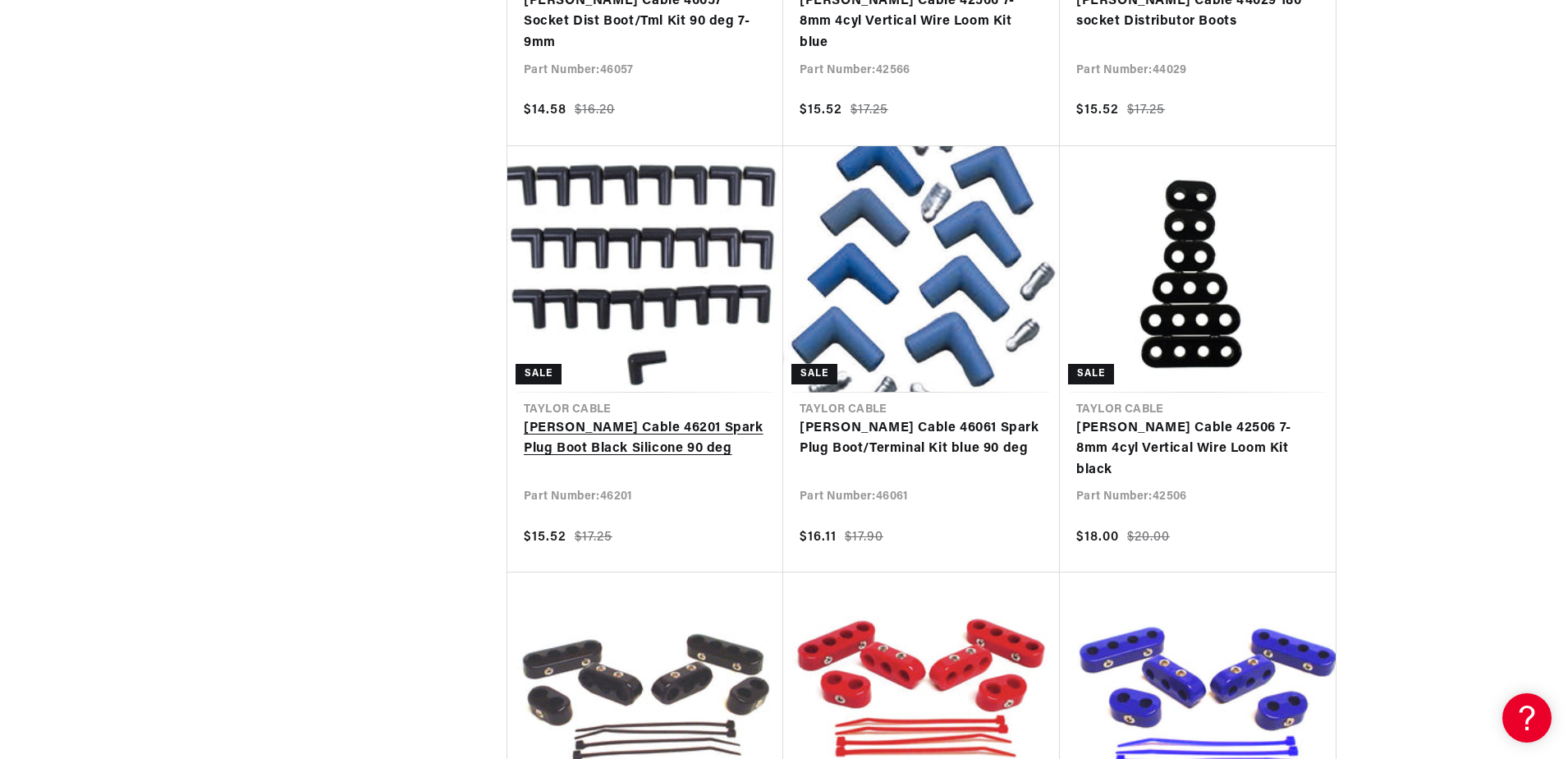
click at [634, 418] on link "[PERSON_NAME] Cable 46201 Spark Plug Boot Black Silicone 90 deg" at bounding box center [646, 439] width 243 height 42
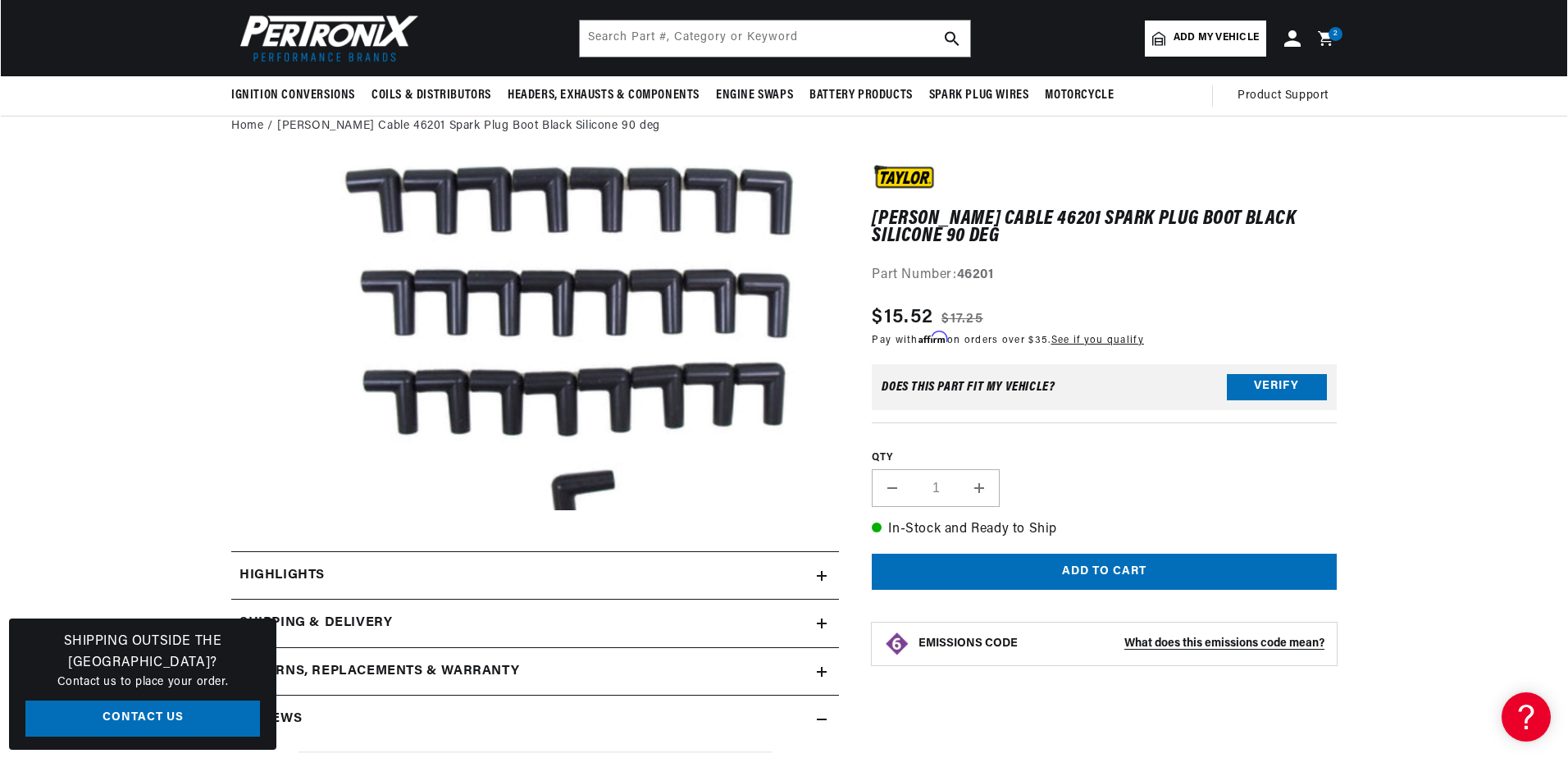
scroll to position [0, 877]
click at [1134, 571] on button "Add to cart" at bounding box center [1103, 572] width 465 height 37
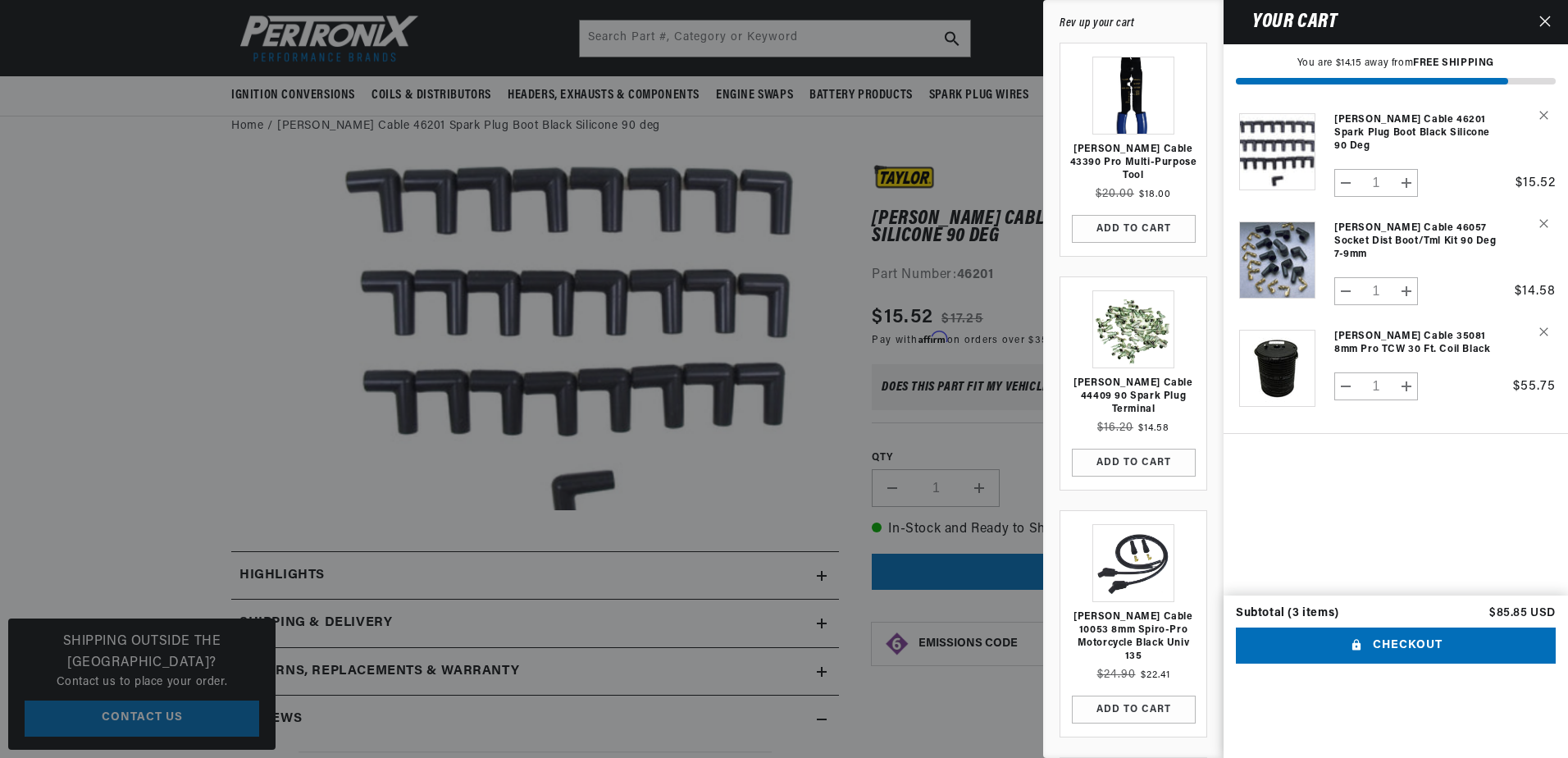
scroll to position [0, 1753]
click at [1283, 241] on link "Your cart" at bounding box center [1277, 259] width 82 height 108
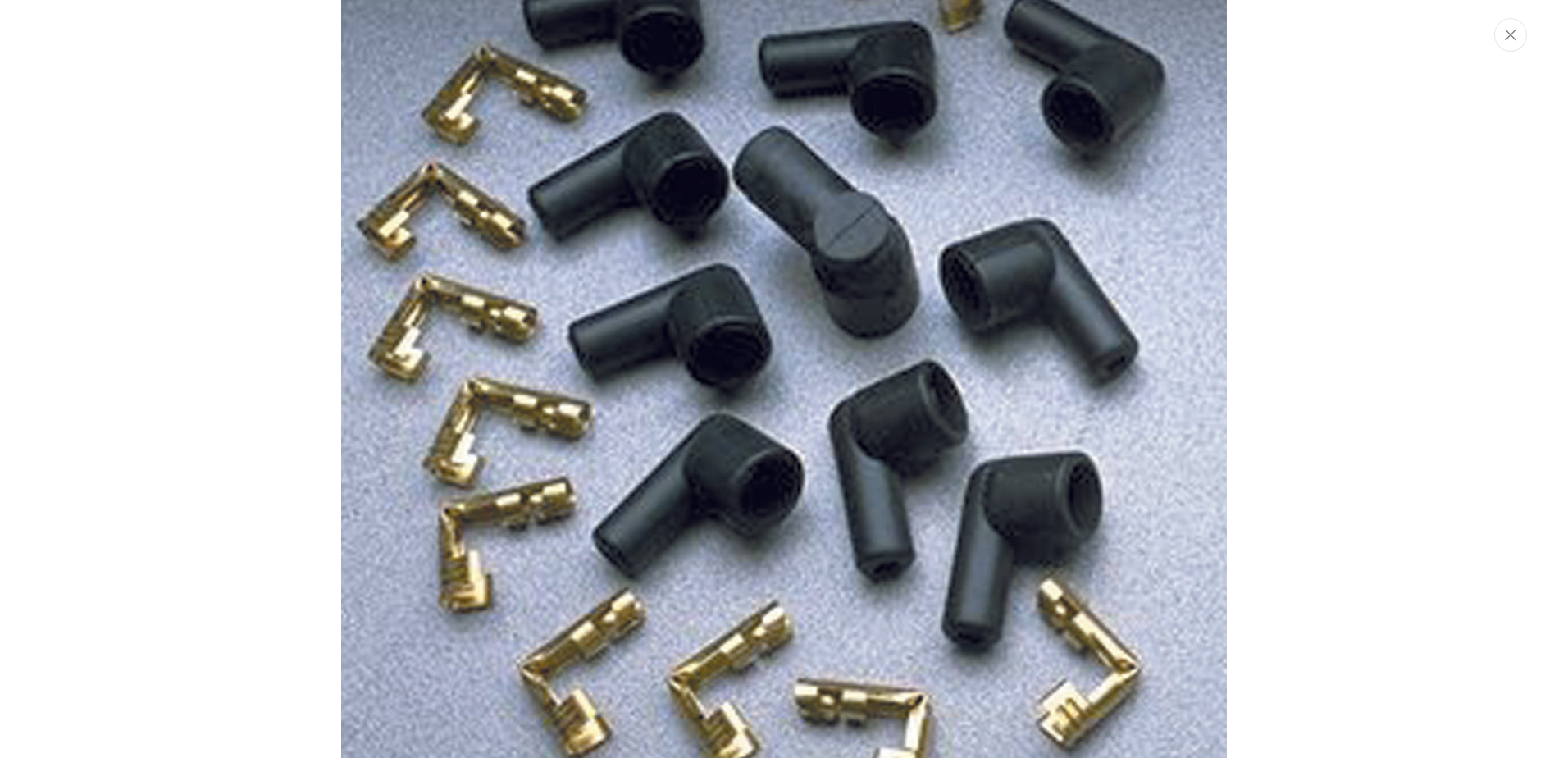
scroll to position [0, 877]
click at [864, 468] on img "Media gallery" at bounding box center [784, 379] width 885 height 913
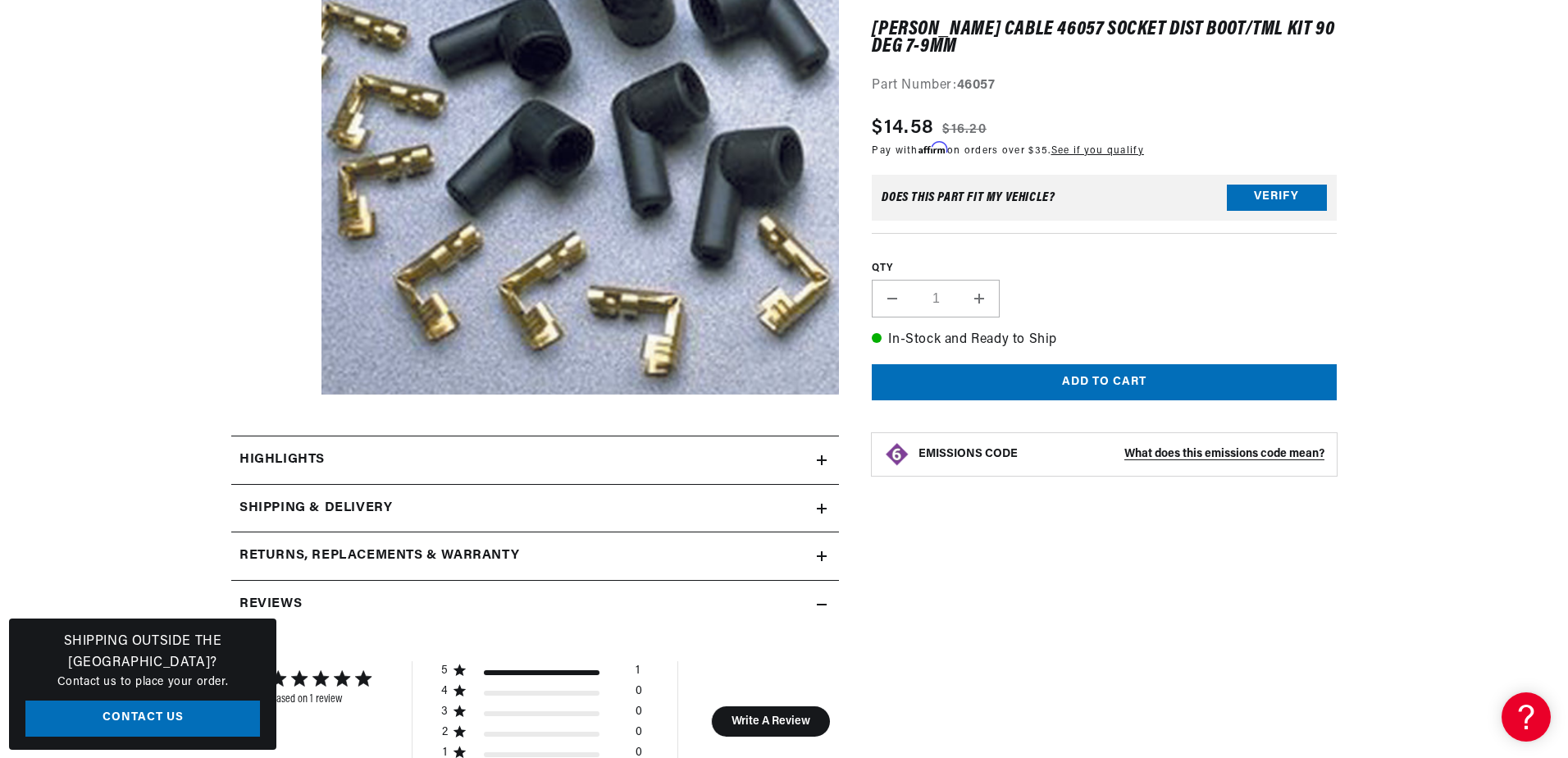
scroll to position [400, 0]
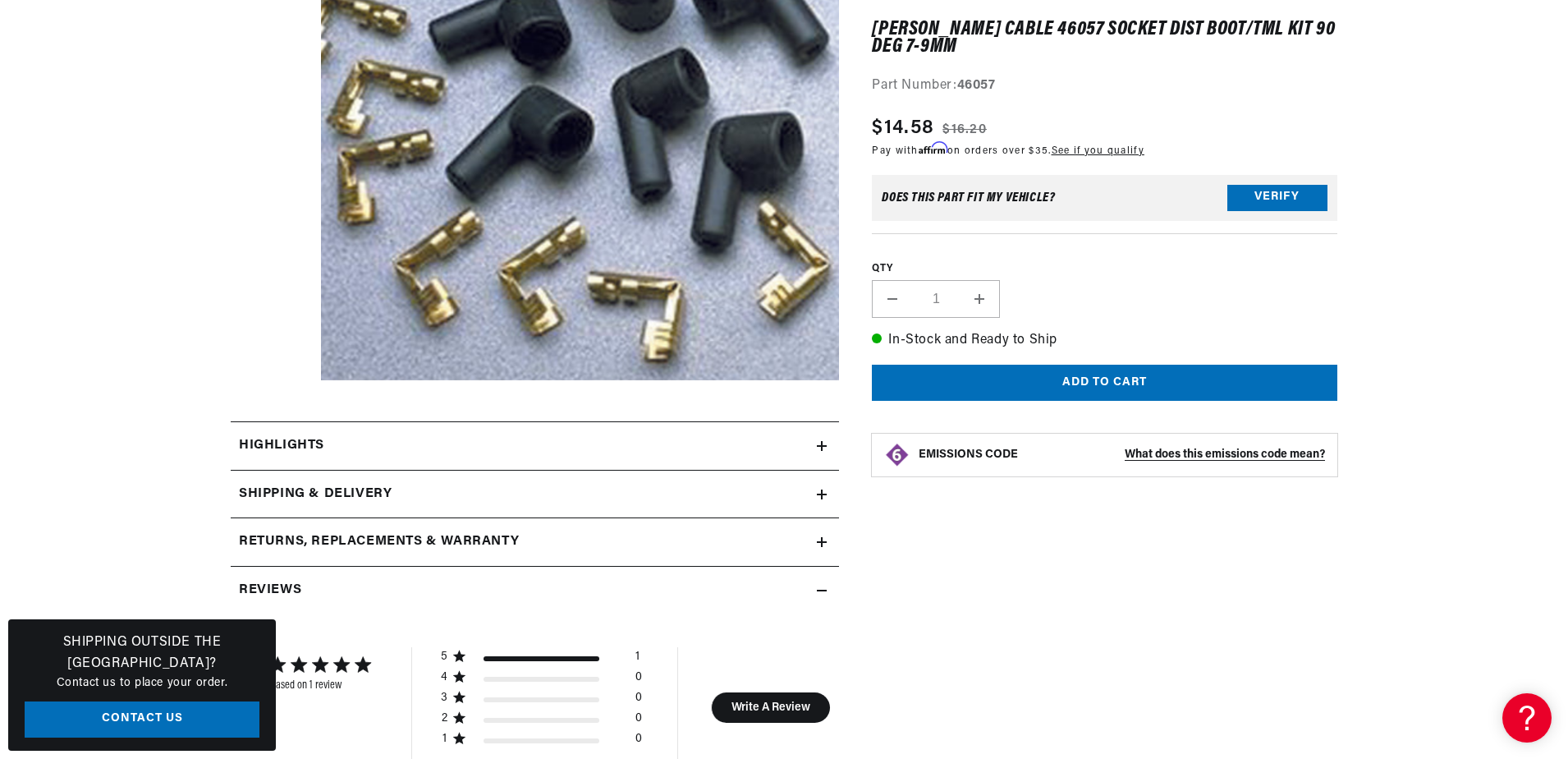
click at [269, 380] on button "Open media 1 in modal" at bounding box center [269, 380] width 0 height 0
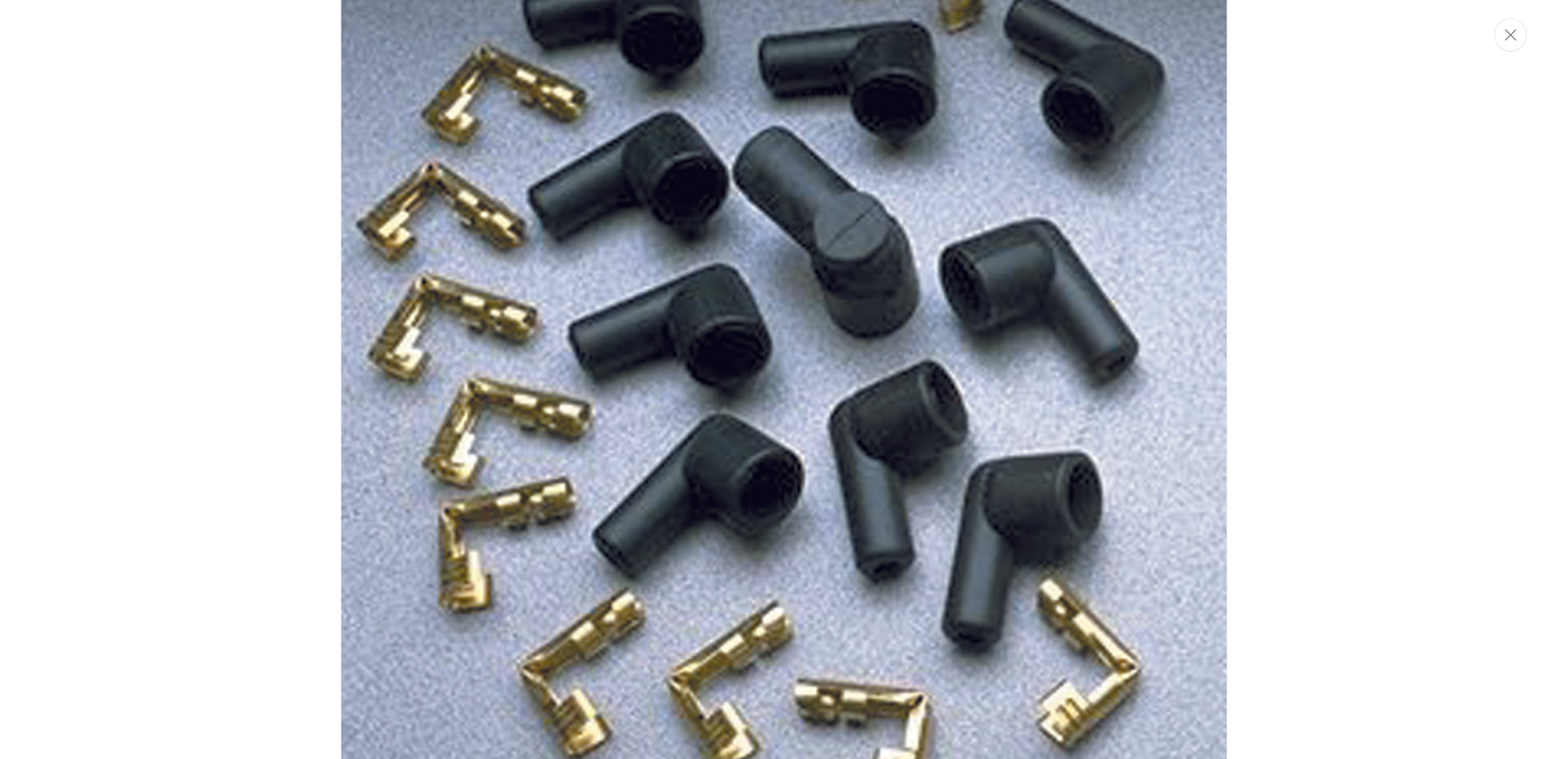
scroll to position [0, 1756]
click at [1514, 33] on icon "Close" at bounding box center [1512, 35] width 12 height 12
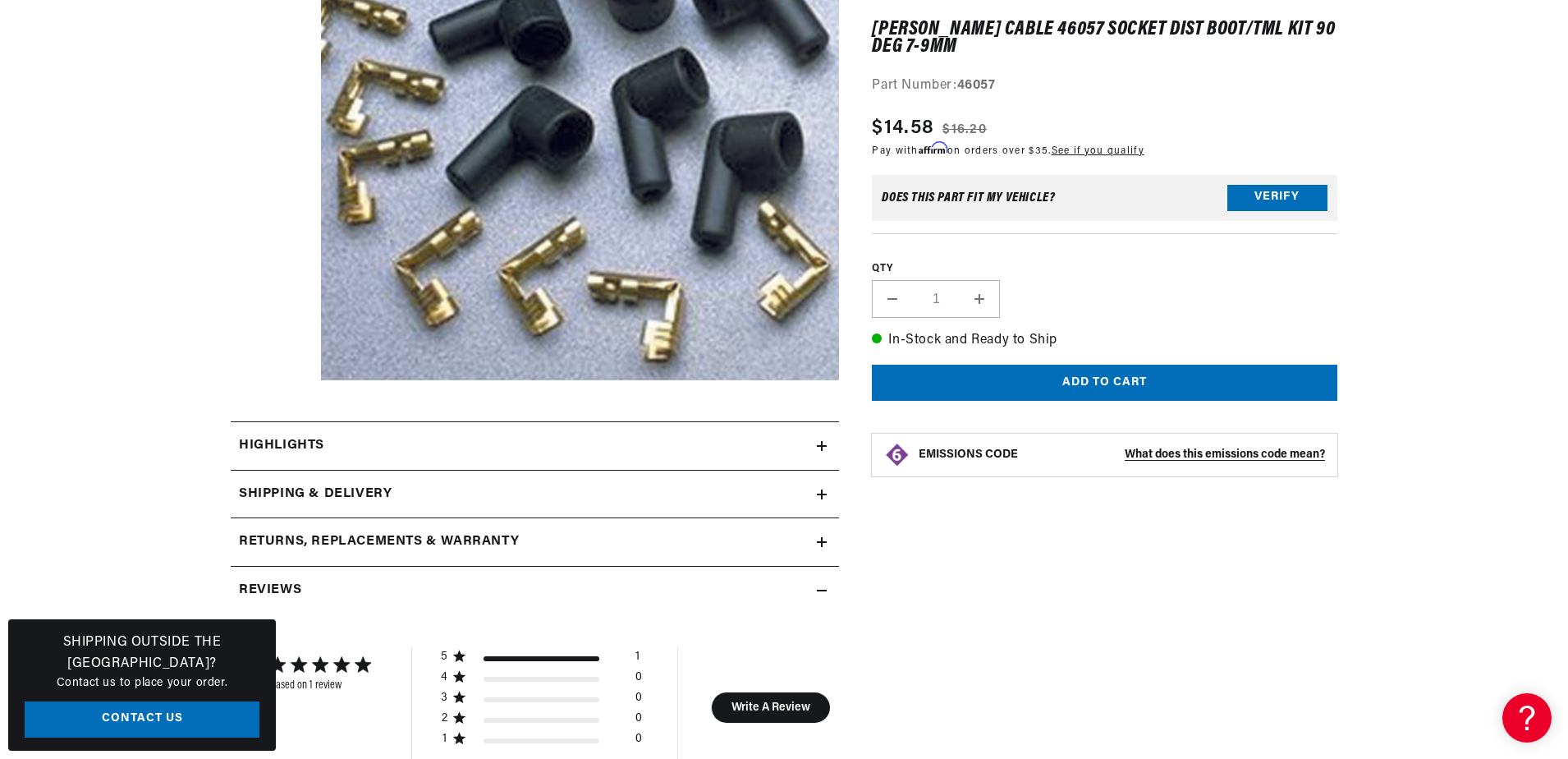
scroll to position [0, 878]
click at [372, 489] on h2 "Shipping & Delivery" at bounding box center [315, 495] width 153 height 22
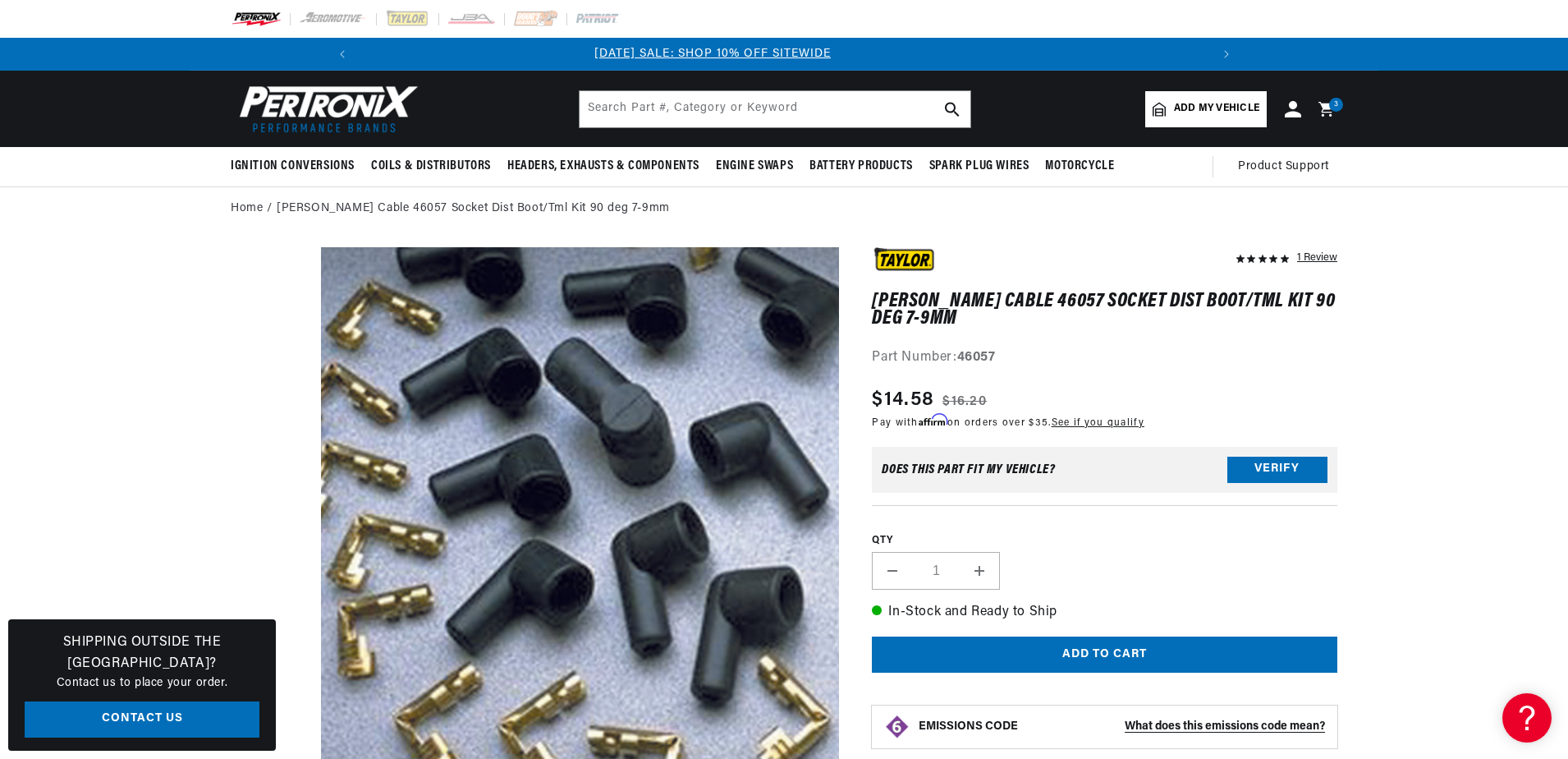
scroll to position [0, 0]
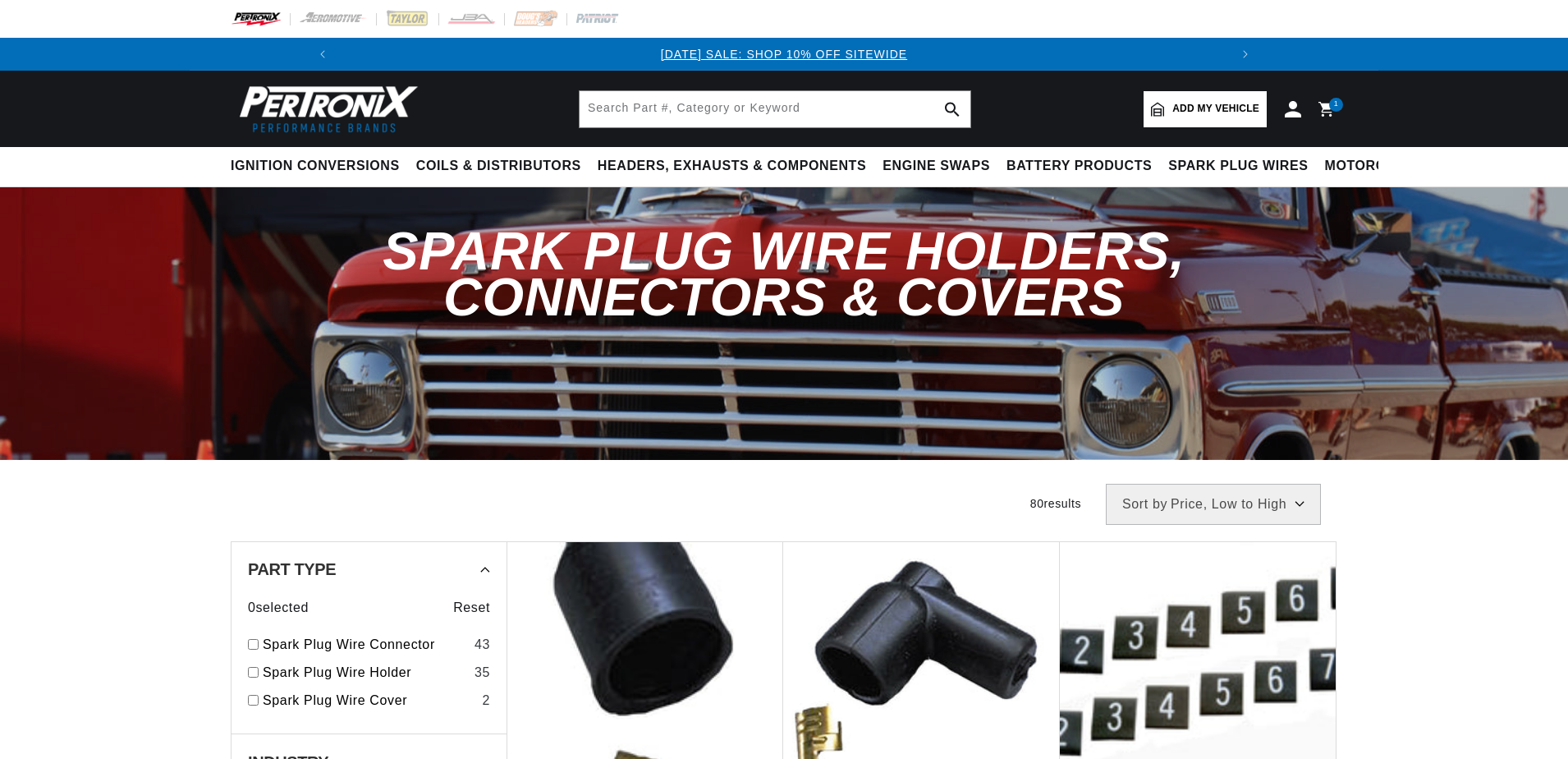
select select "price"
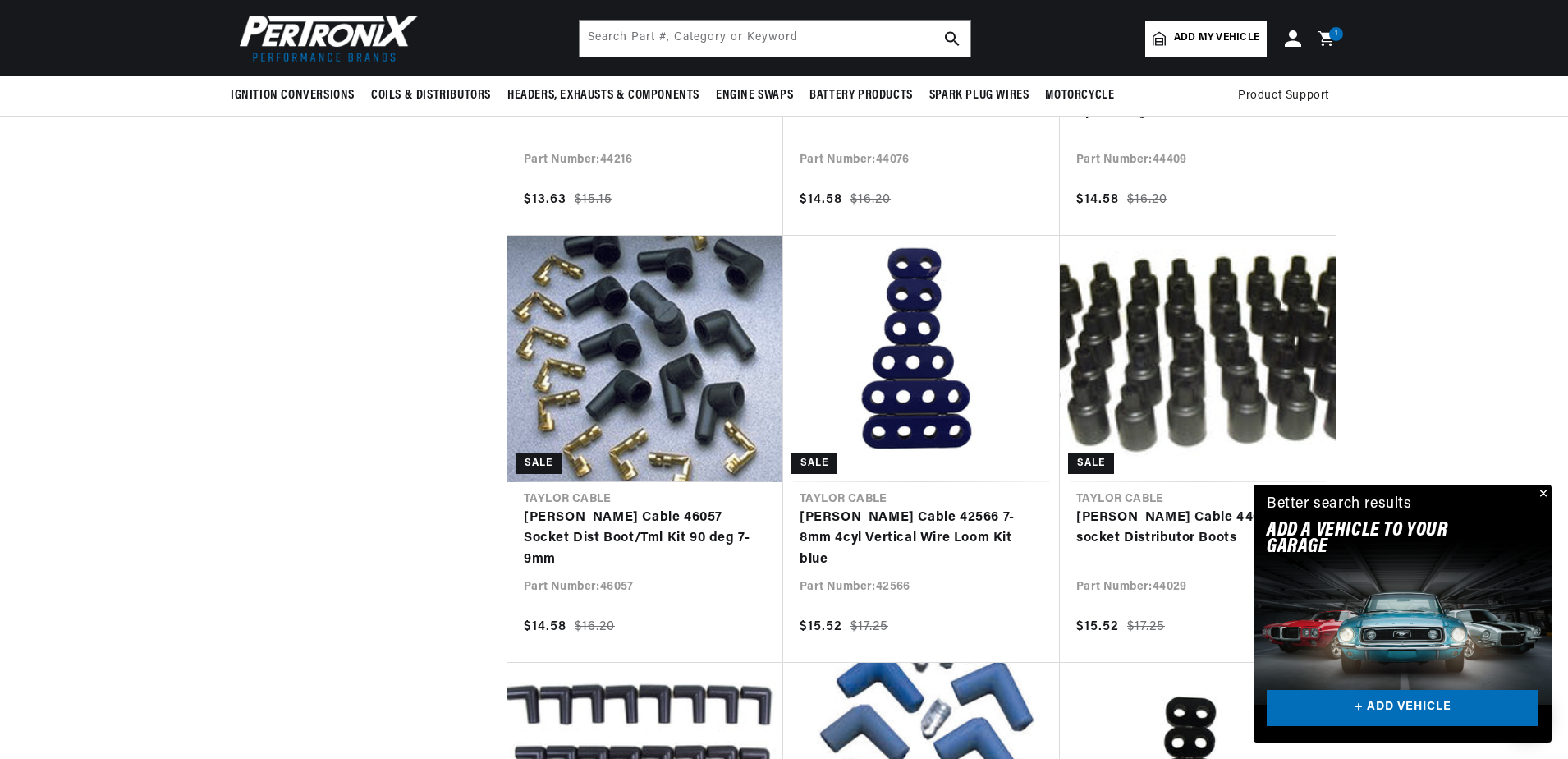
scroll to position [2299, 0]
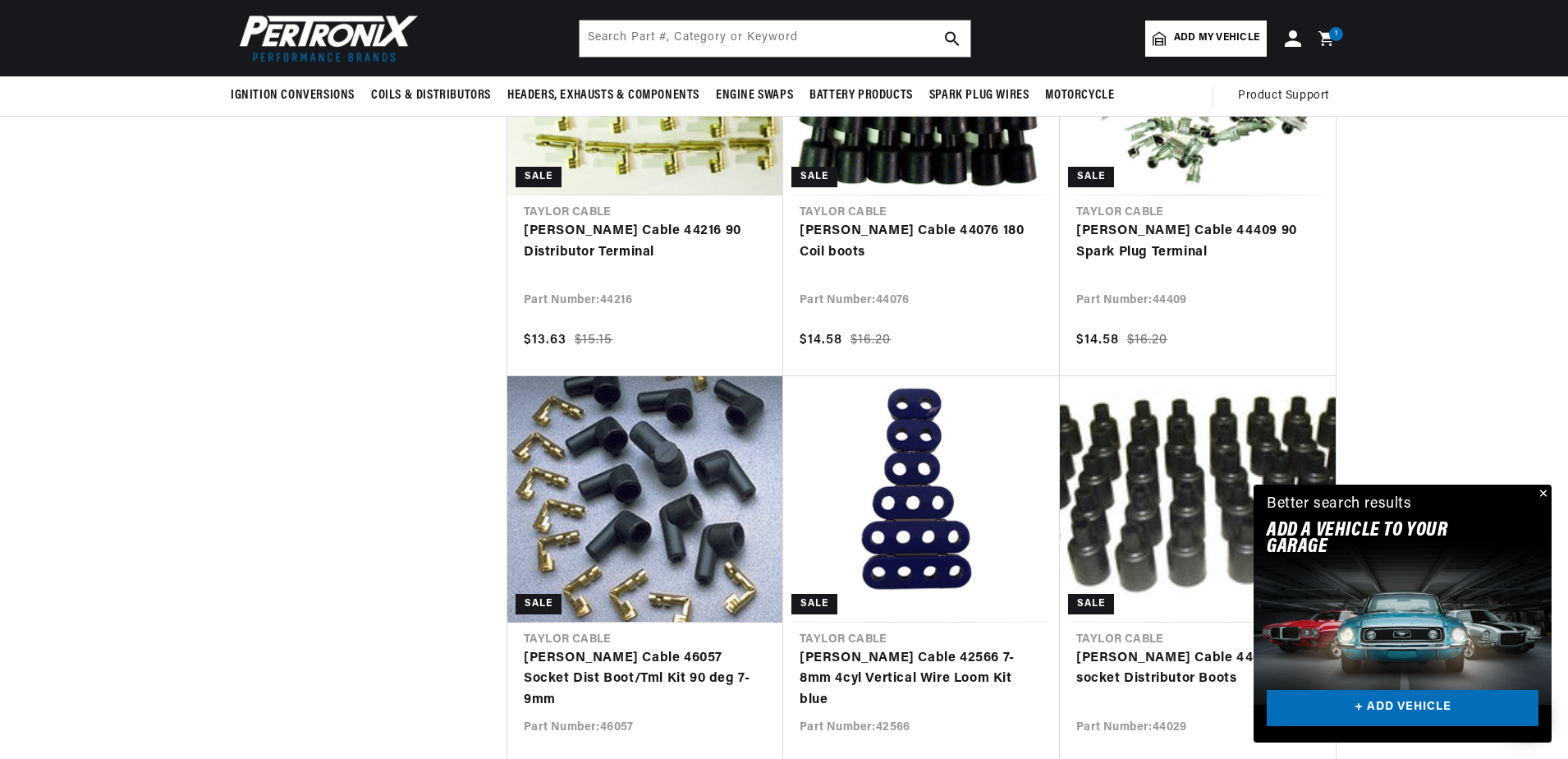
click at [1546, 489] on button "Close" at bounding box center [1541, 494] width 20 height 20
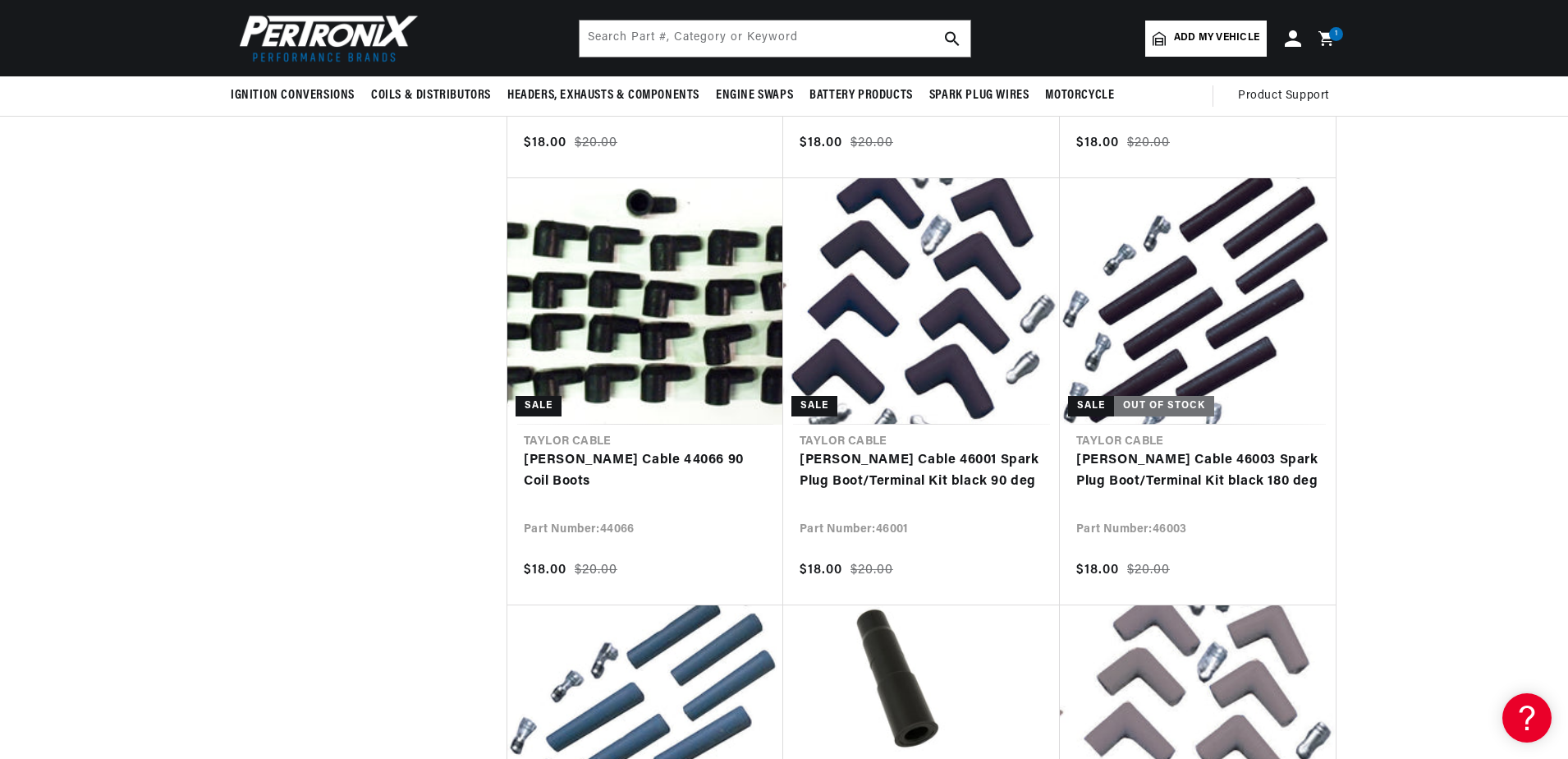
scroll to position [0, 0]
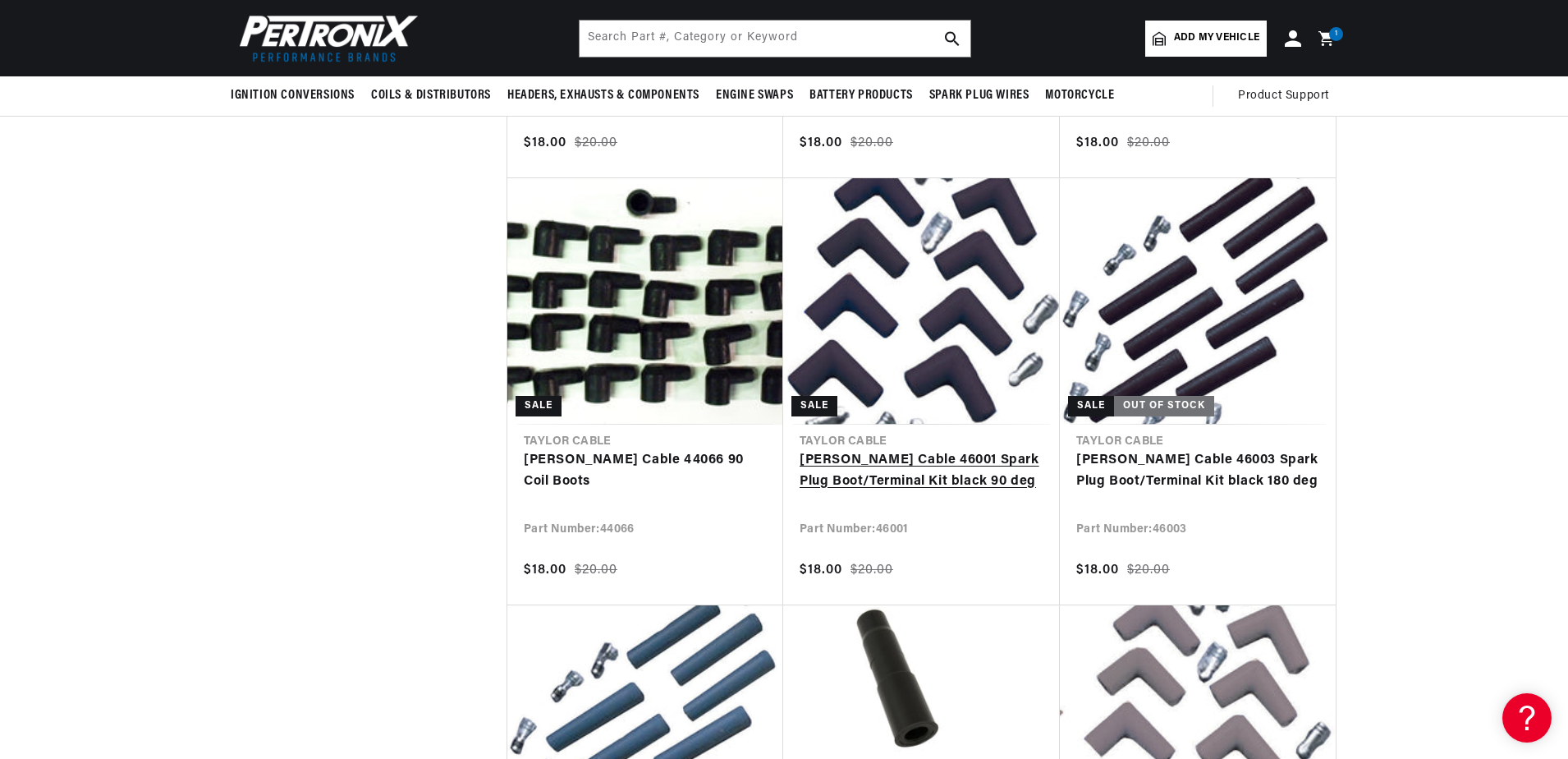
click at [918, 464] on link "Taylor Cable 46001 Spark Plug Boot/Terminal Kit black 90 deg" at bounding box center [921, 470] width 243 height 42
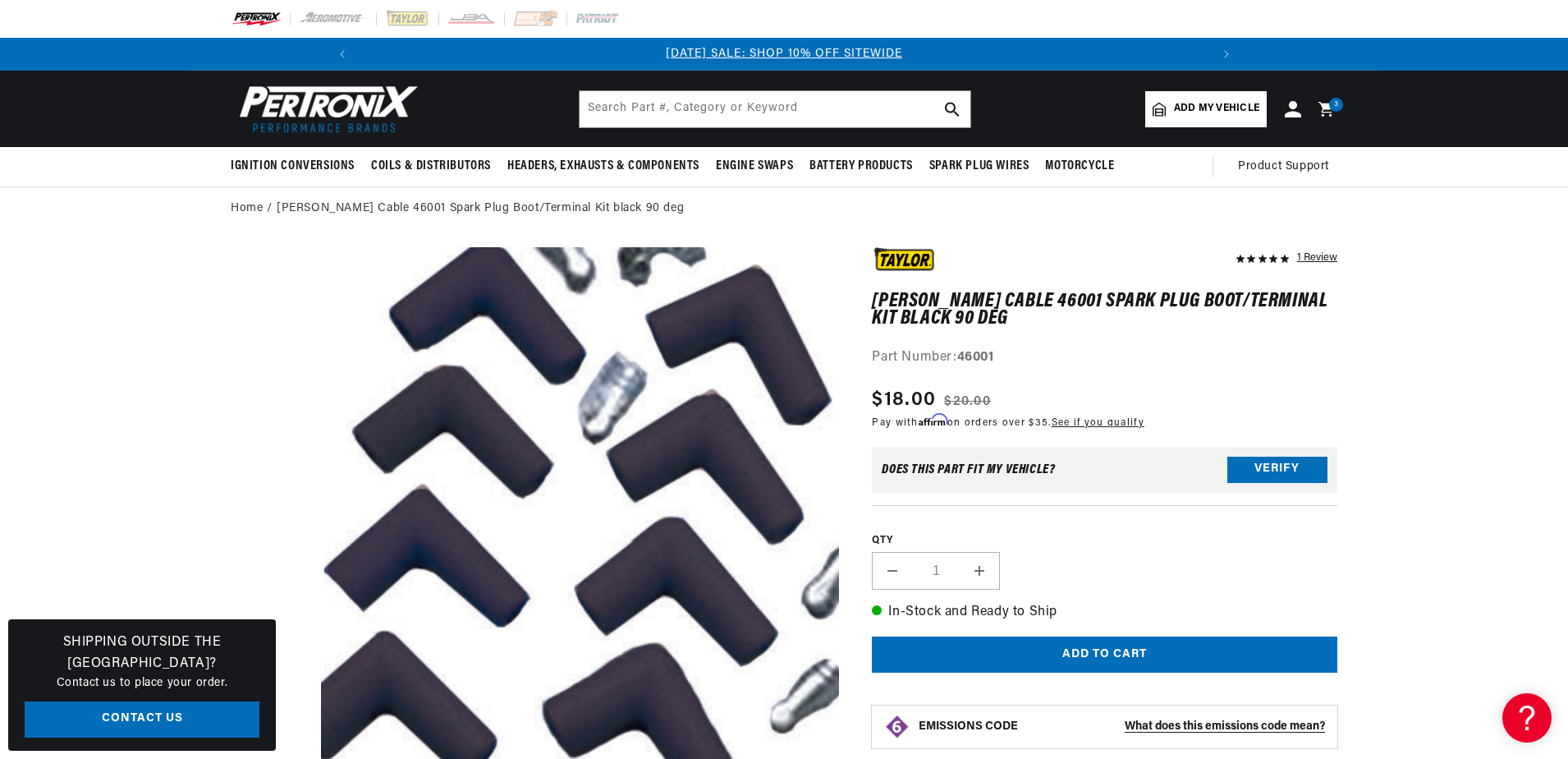
scroll to position [82, 0]
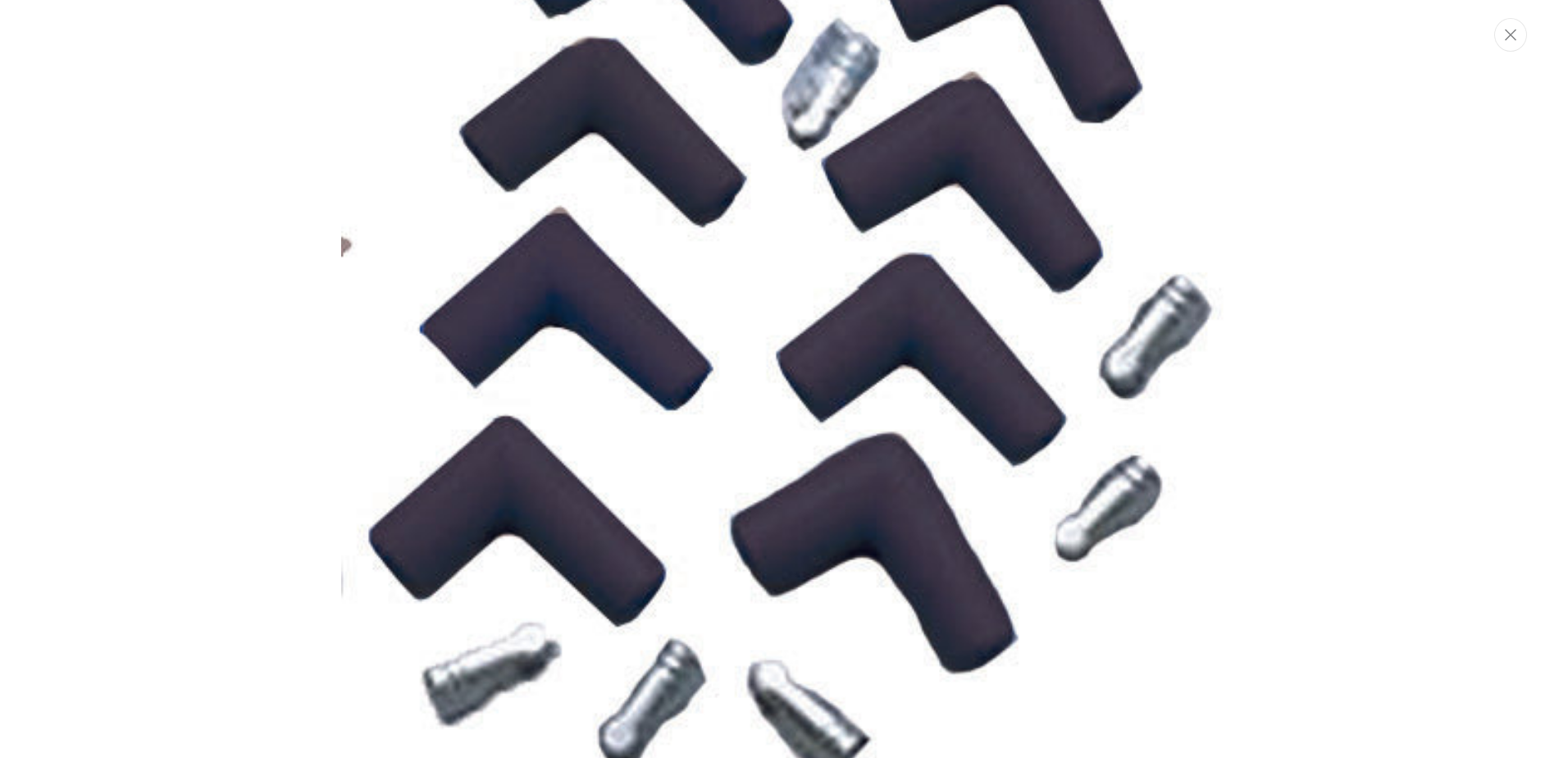
scroll to position [296, 0]
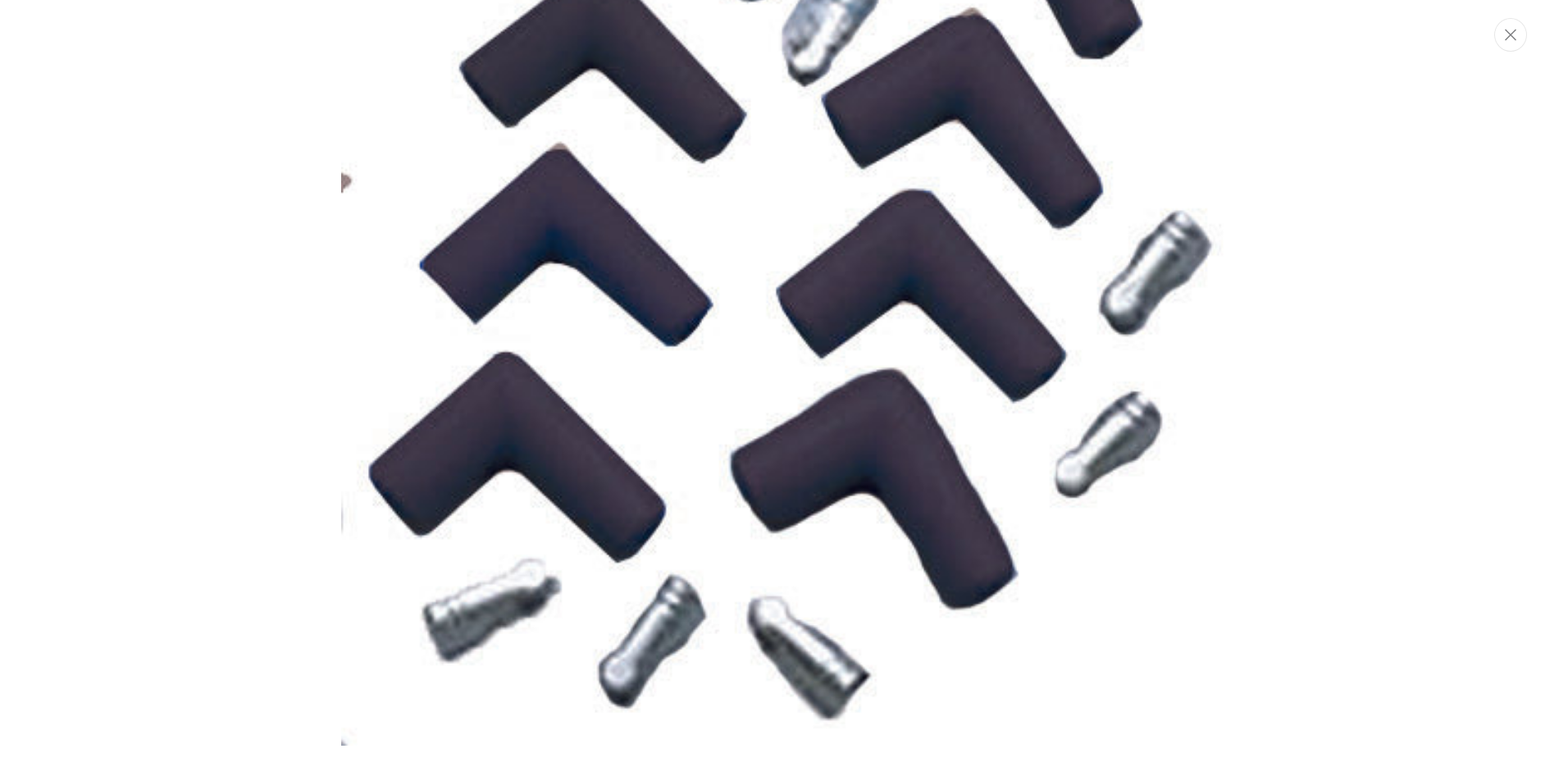
click at [791, 328] on img "Media gallery" at bounding box center [784, 232] width 885 height 1025
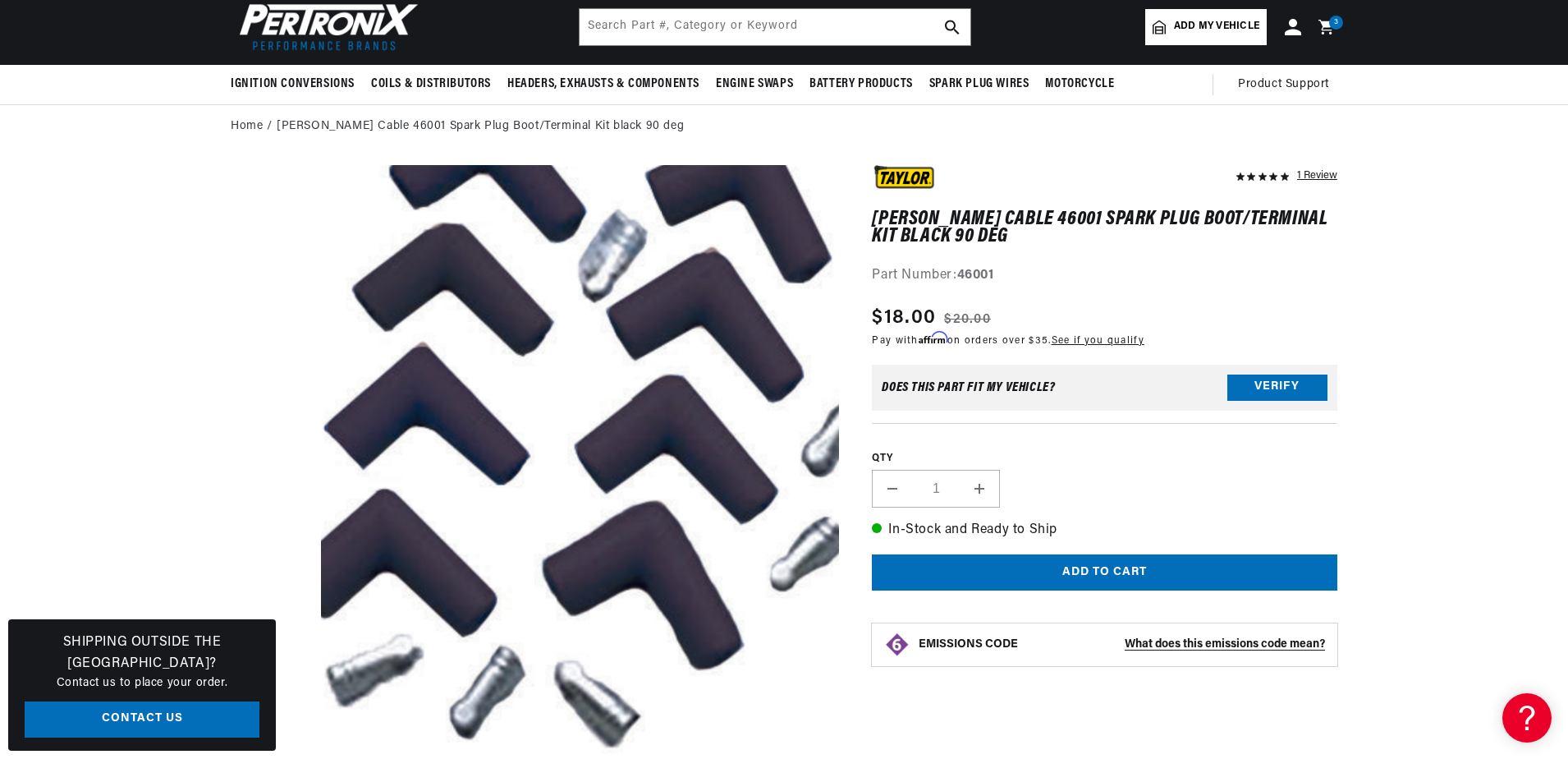
scroll to position [0, 0]
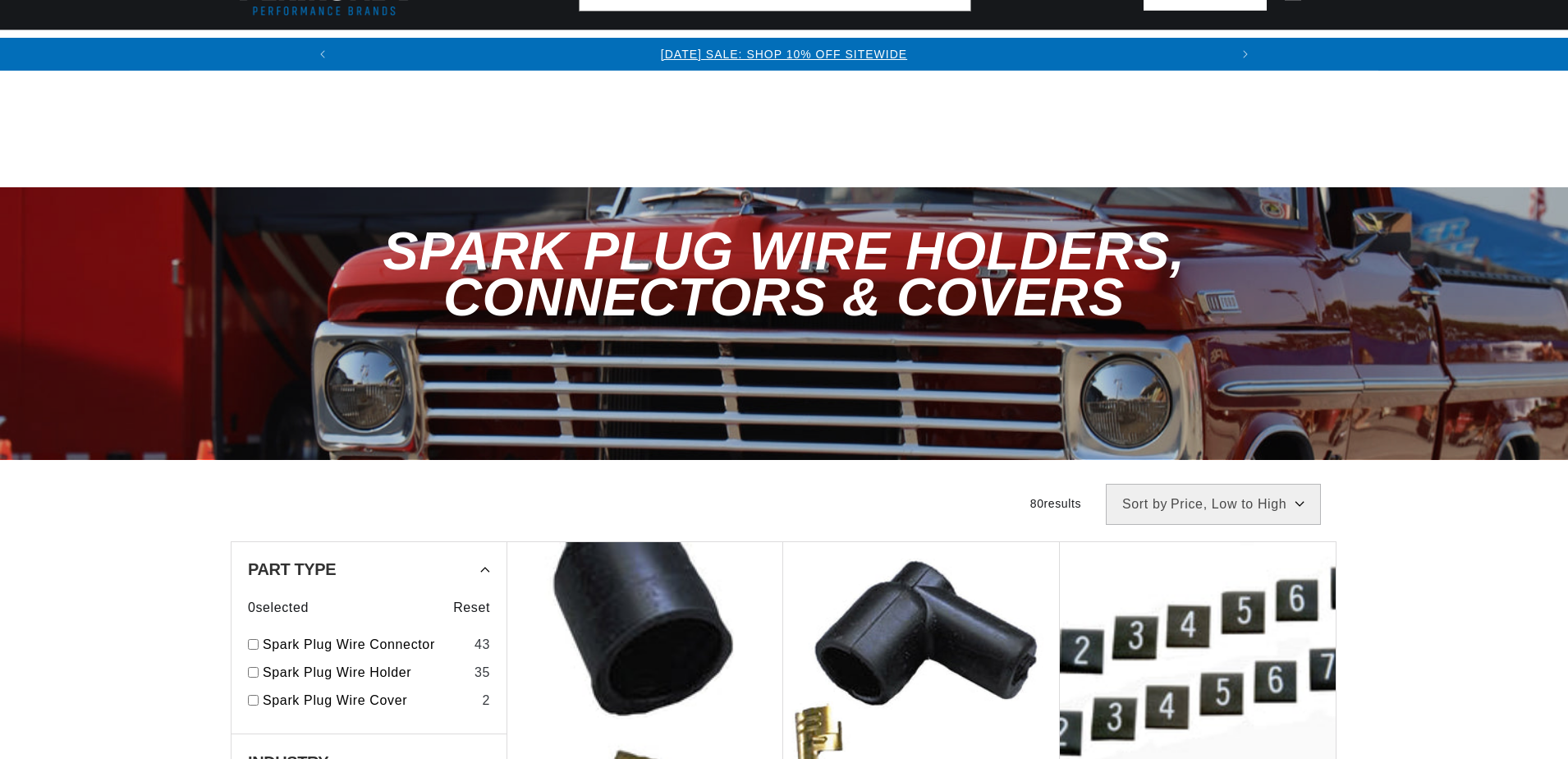
select select "price"
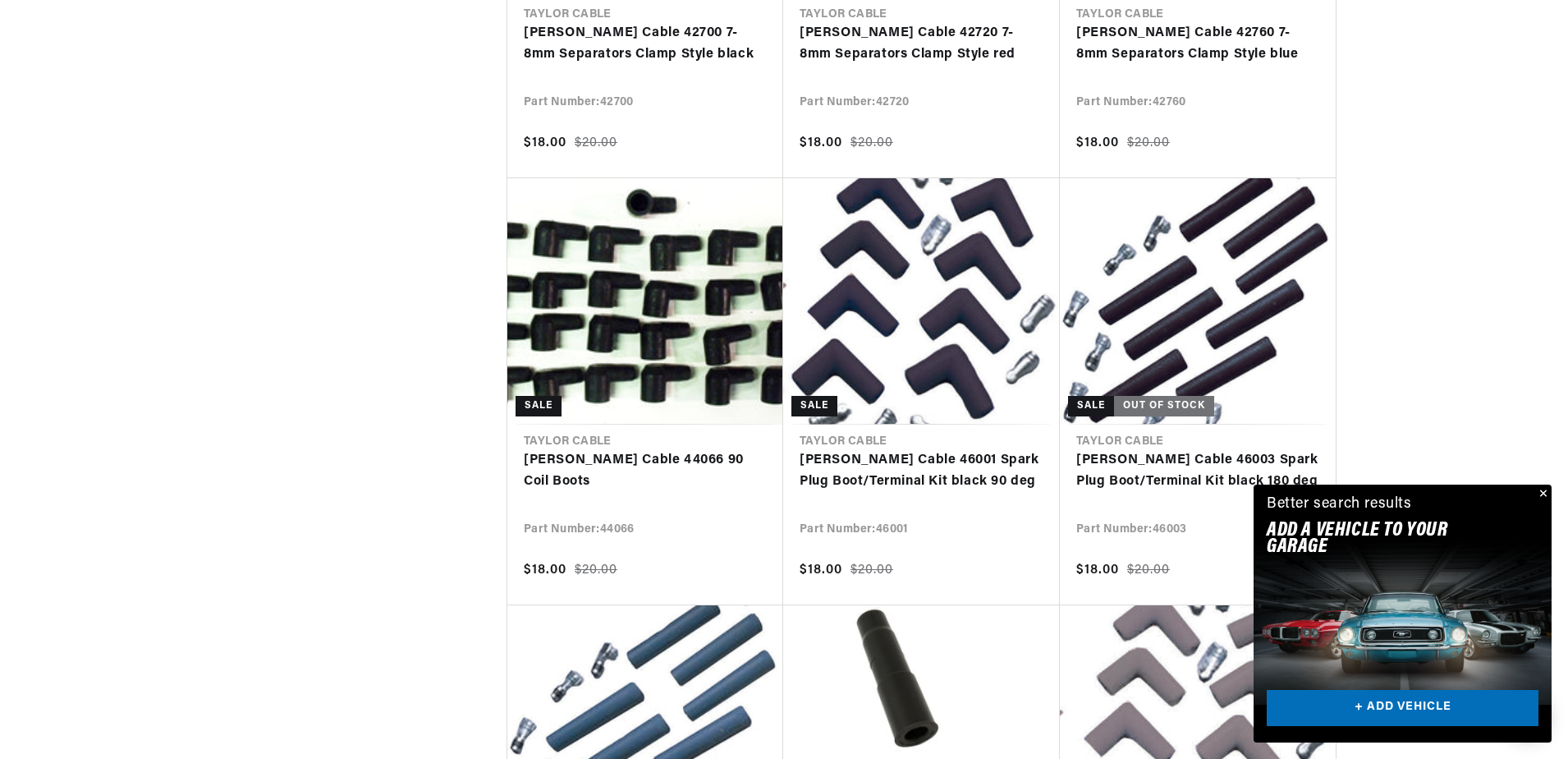
click at [1541, 492] on button "Close" at bounding box center [1541, 494] width 20 height 20
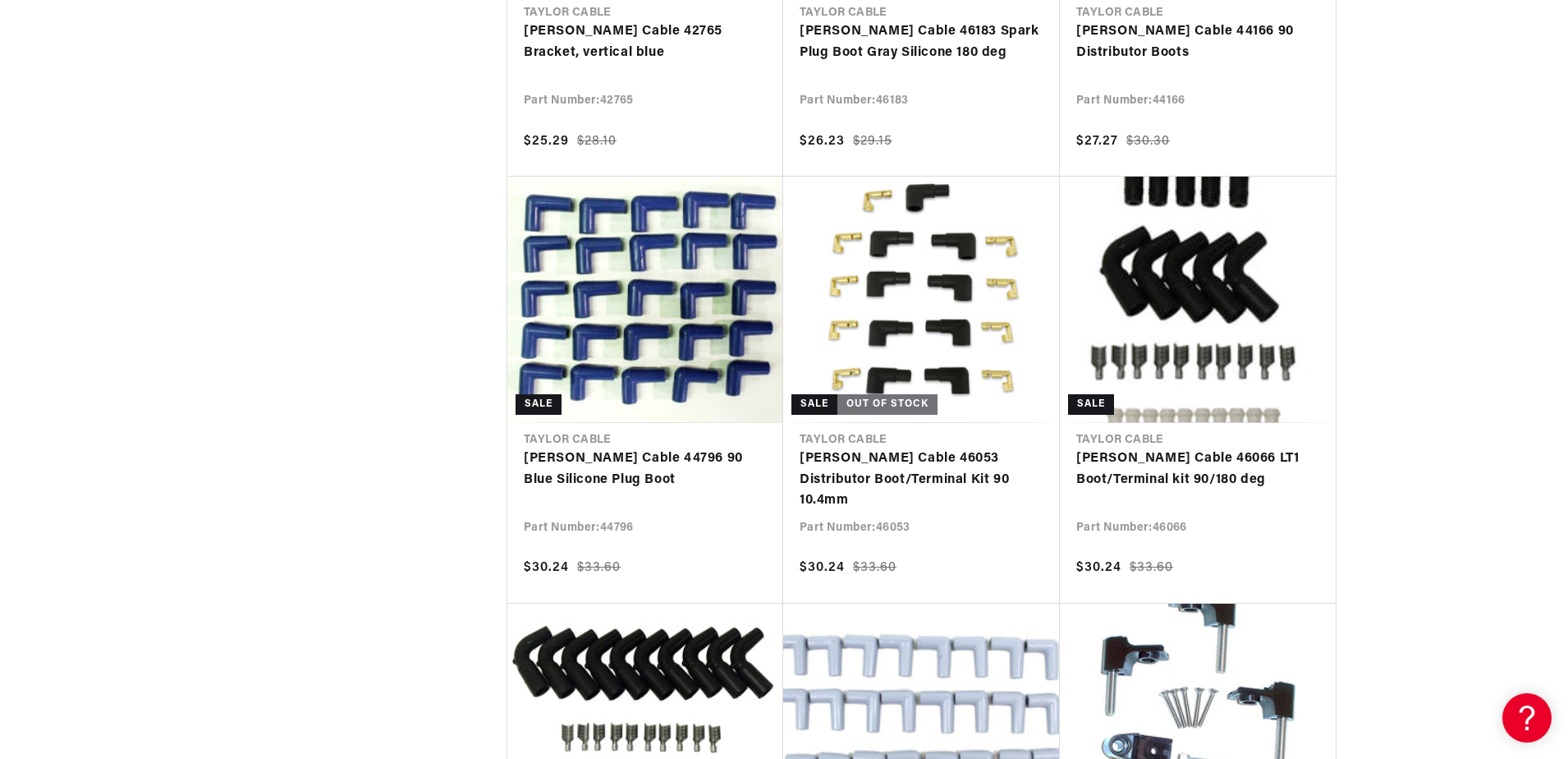
scroll to position [0, 878]
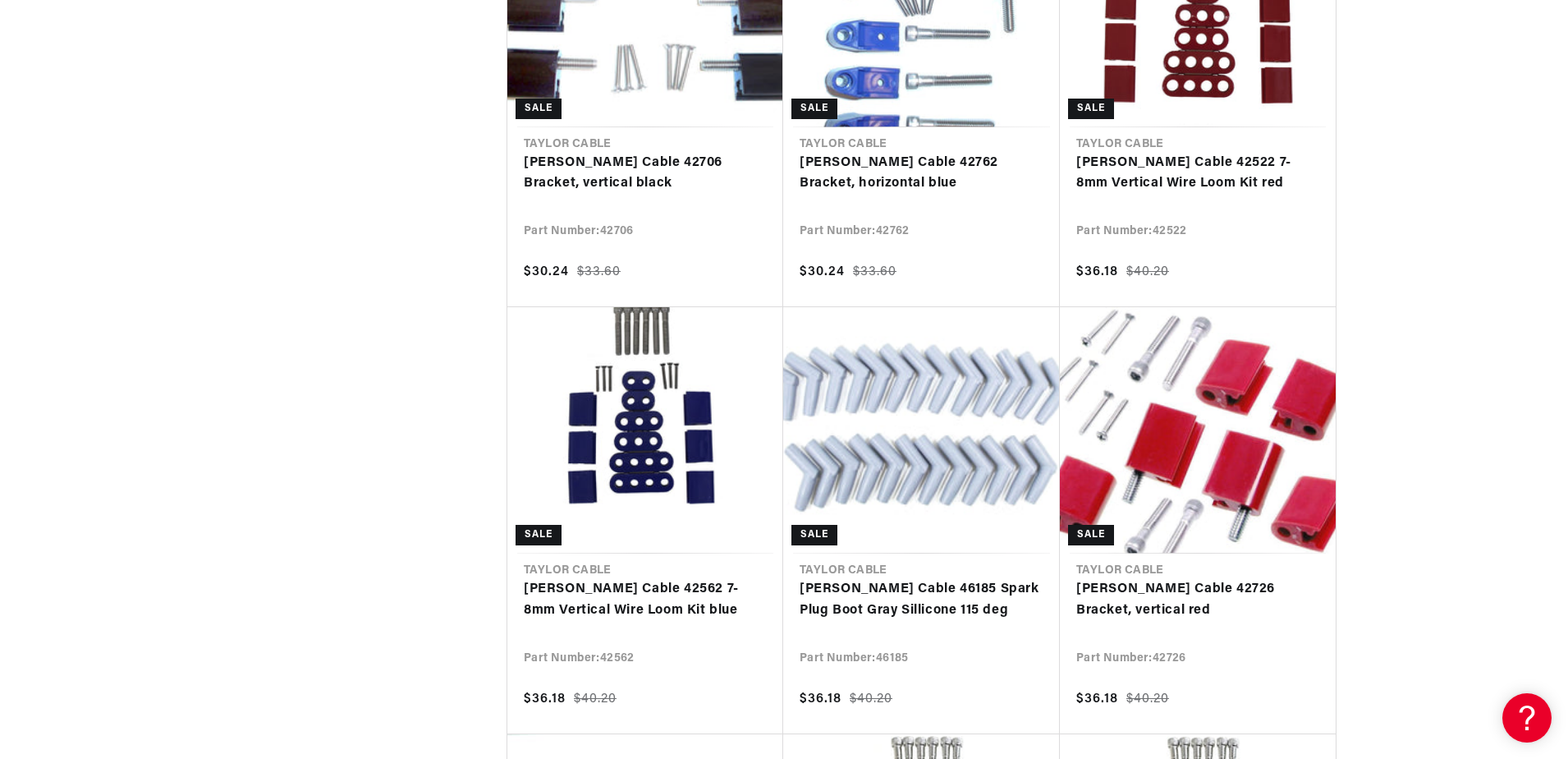
scroll to position [0, 1756]
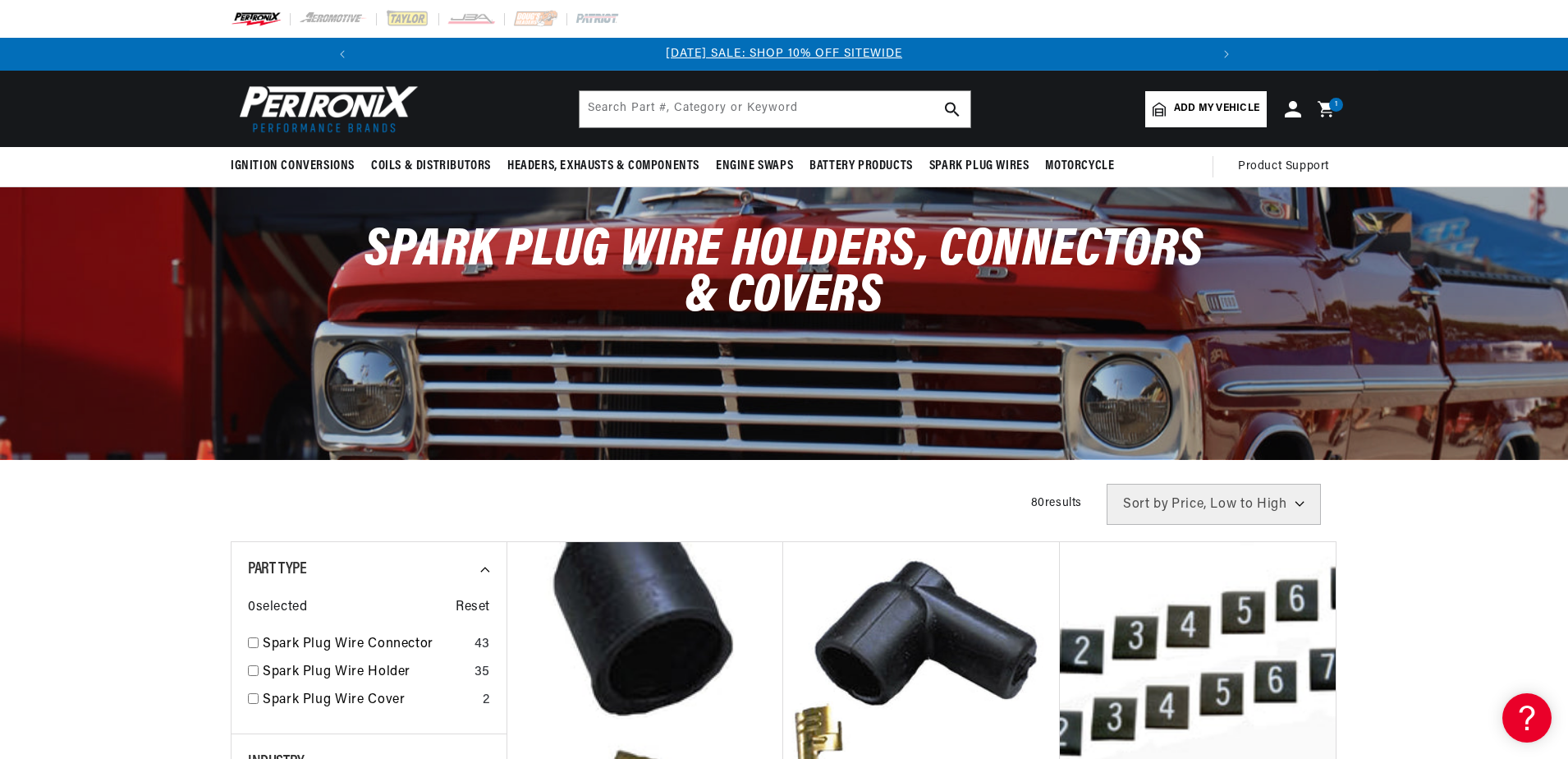
click at [1325, 103] on icon at bounding box center [1325, 109] width 16 height 16
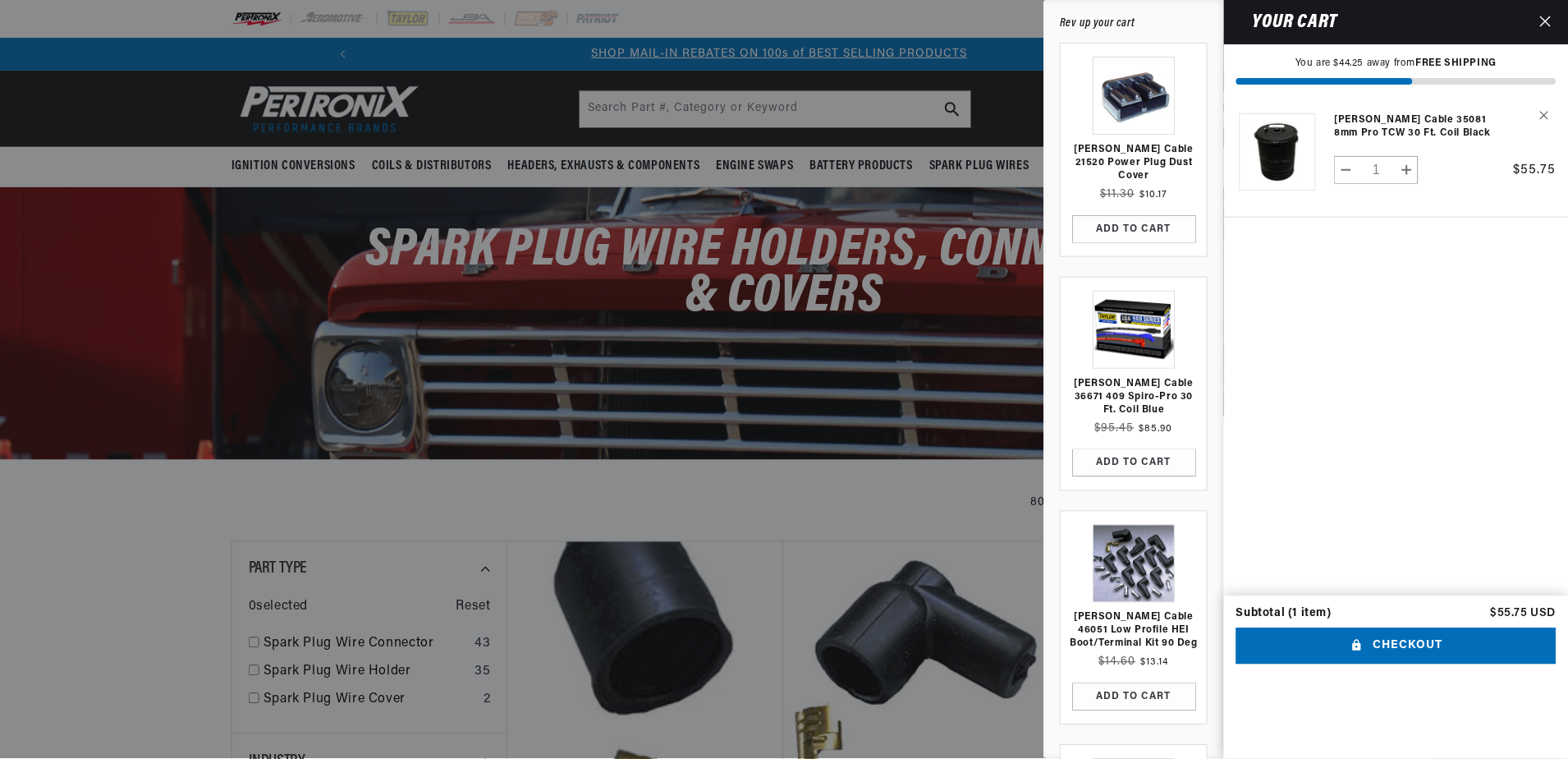
scroll to position [0, 878]
click at [1547, 19] on icon "Close" at bounding box center [1547, 22] width 12 height 12
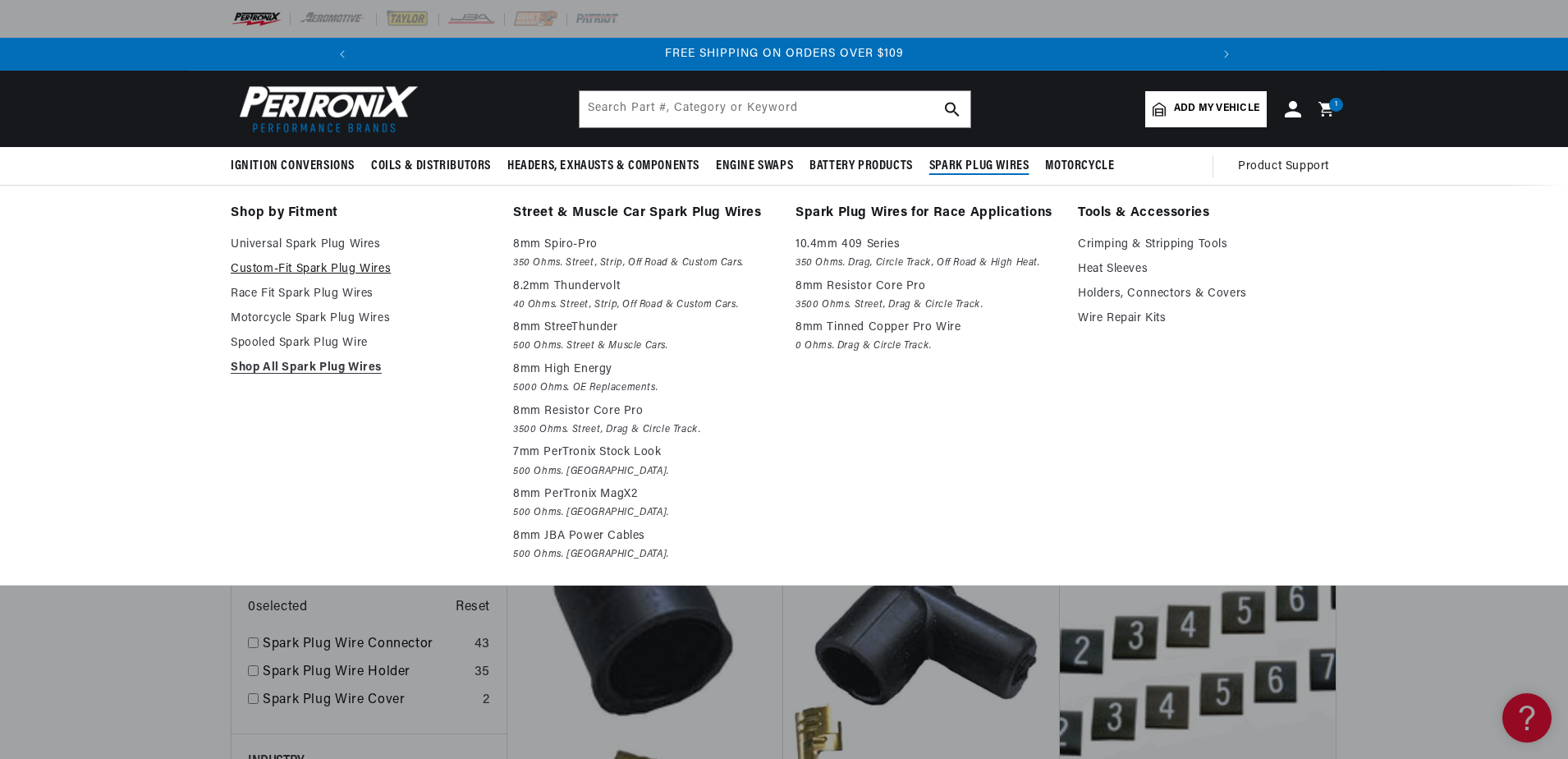
scroll to position [0, 1756]
click at [306, 265] on link "Custom-Fit Spark Plug Wires" at bounding box center [360, 269] width 259 height 20
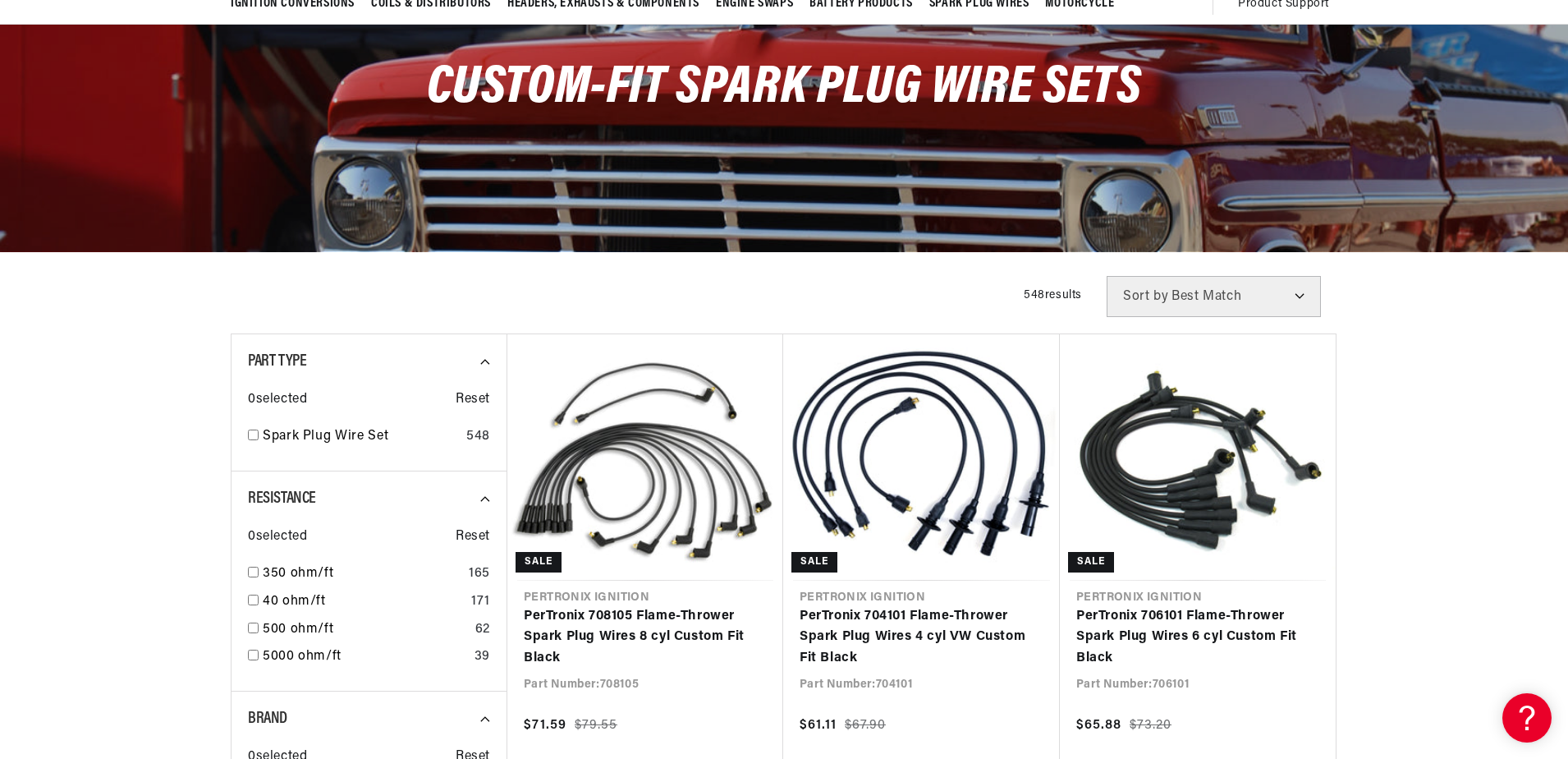
scroll to position [164, 0]
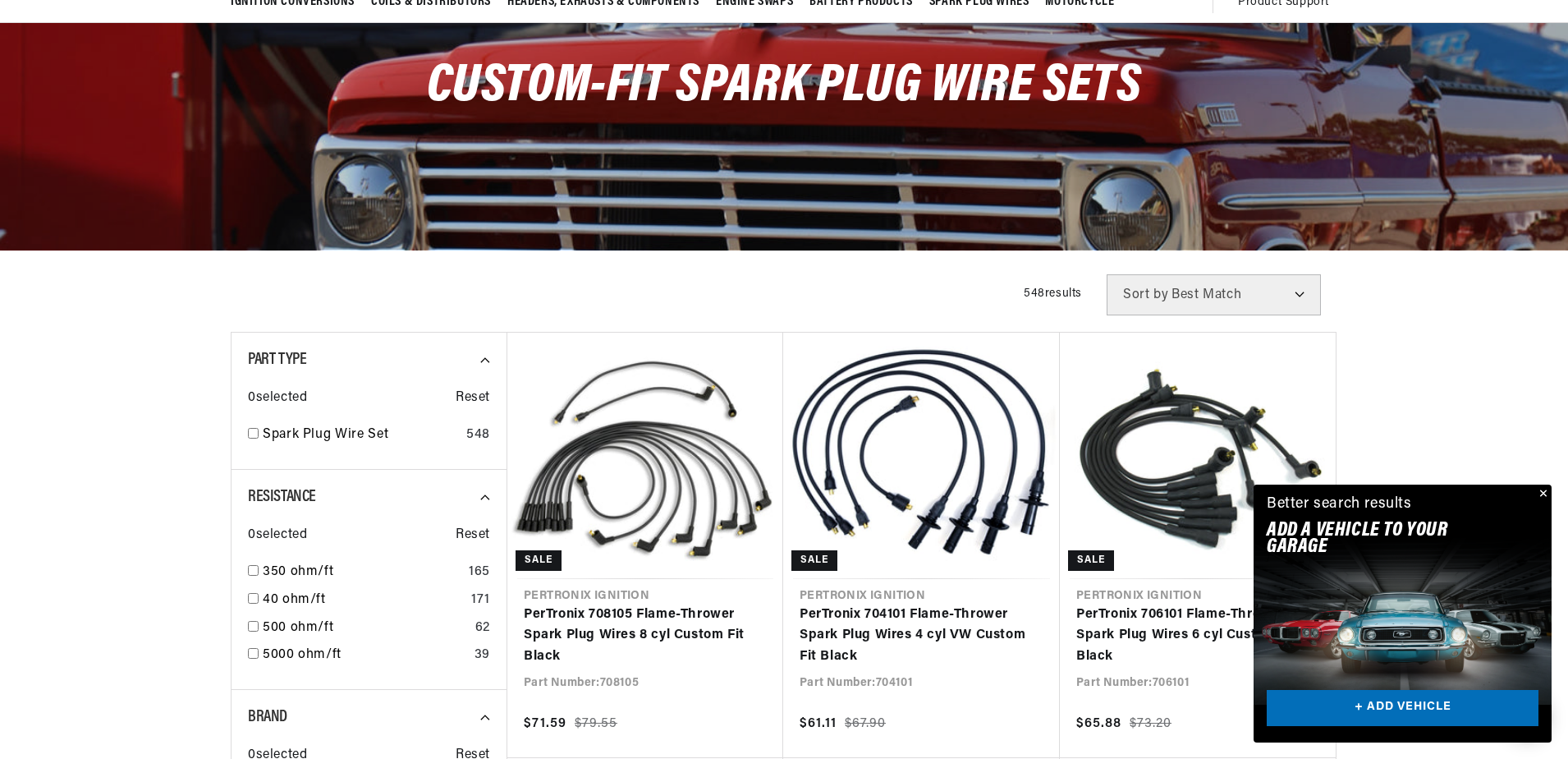
click at [1543, 493] on button "Close" at bounding box center [1541, 494] width 20 height 20
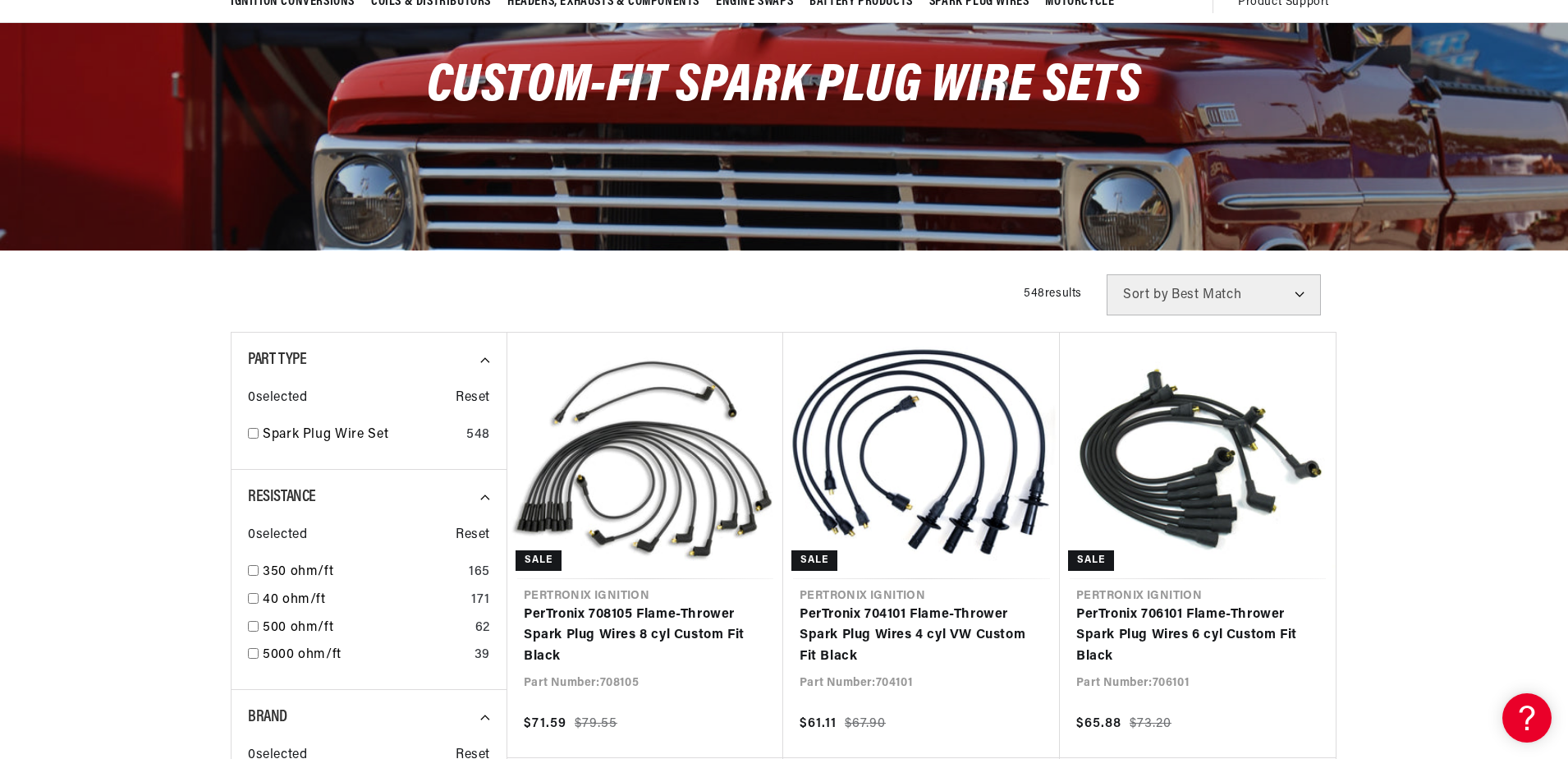
scroll to position [0, 878]
click at [1281, 289] on select "Best Match Featured Name, A-Z Name, Z-A Price, Low to High Price, High to Low" at bounding box center [1214, 295] width 214 height 41
select select "price"
click at [1107, 274] on select "Best Match Featured Name, A-Z Name, Z-A Price, Low to High Price, High to Low" at bounding box center [1214, 295] width 214 height 41
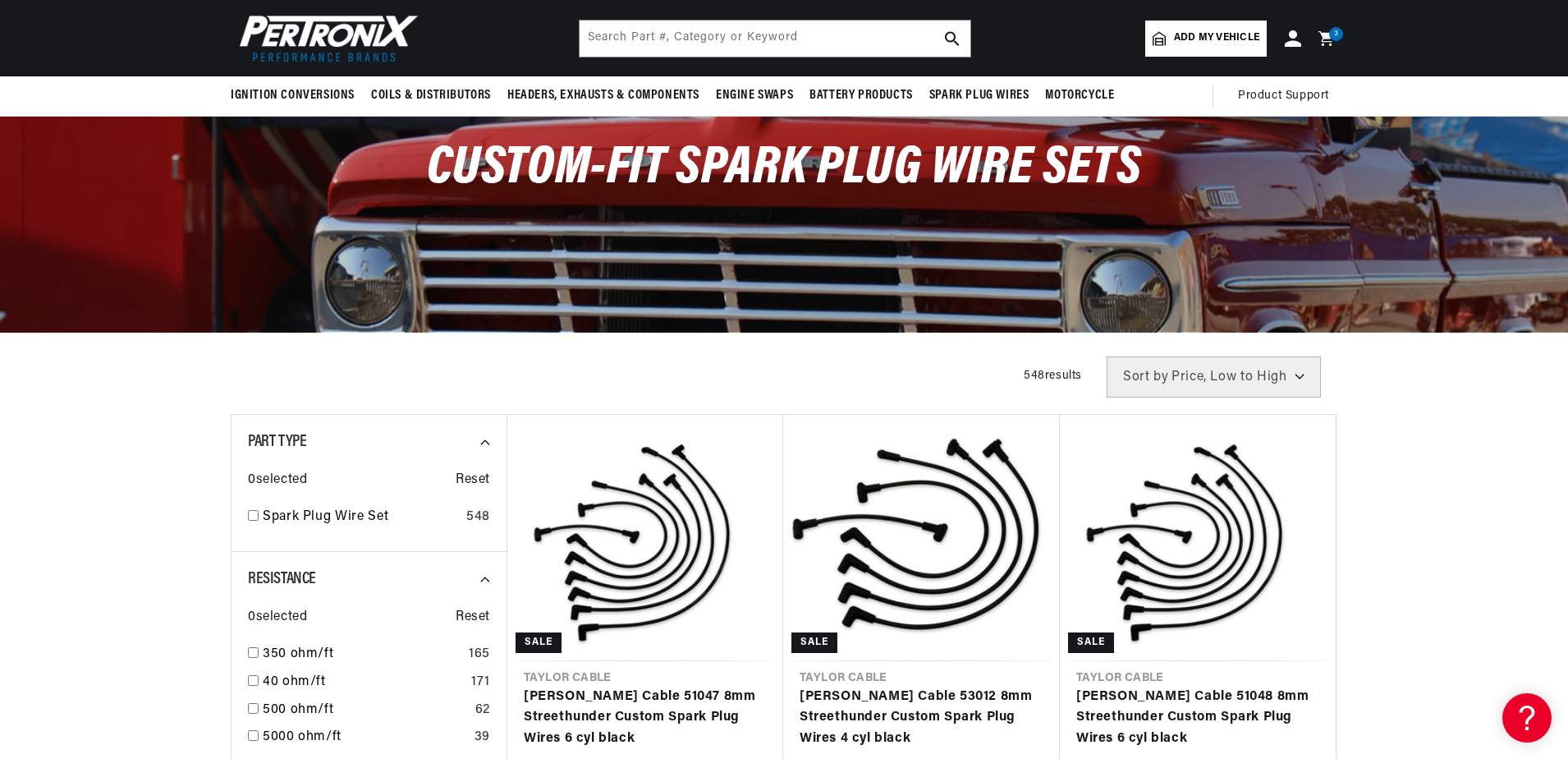
scroll to position [0, 1756]
click at [1205, 30] on span "Add my vehicle" at bounding box center [1217, 38] width 85 height 16
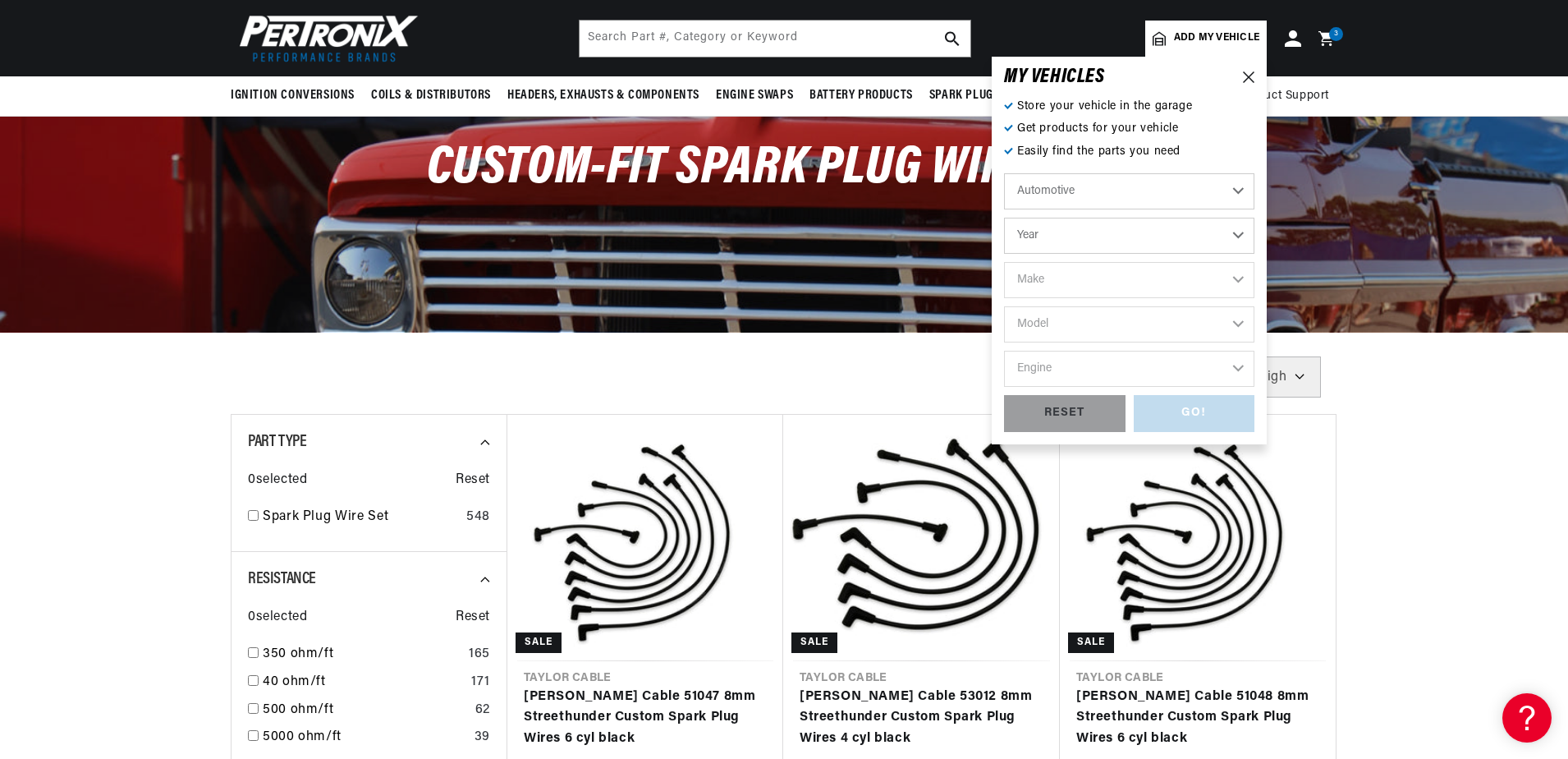
click at [1106, 193] on select "Automotive Agricultural Industrial Marine Motorcycle" at bounding box center [1129, 190] width 250 height 36
click at [1004, 173] on select "Automotive Agricultural Industrial Marine Motorcycle" at bounding box center [1129, 190] width 250 height 36
click at [1084, 245] on select "Year [DATE] 2021 2020 2019 2018 2017 2016 2015 2014 2013 2012 2011 2010 2009 20…" at bounding box center [1129, 236] width 250 height 36
select select "1970"
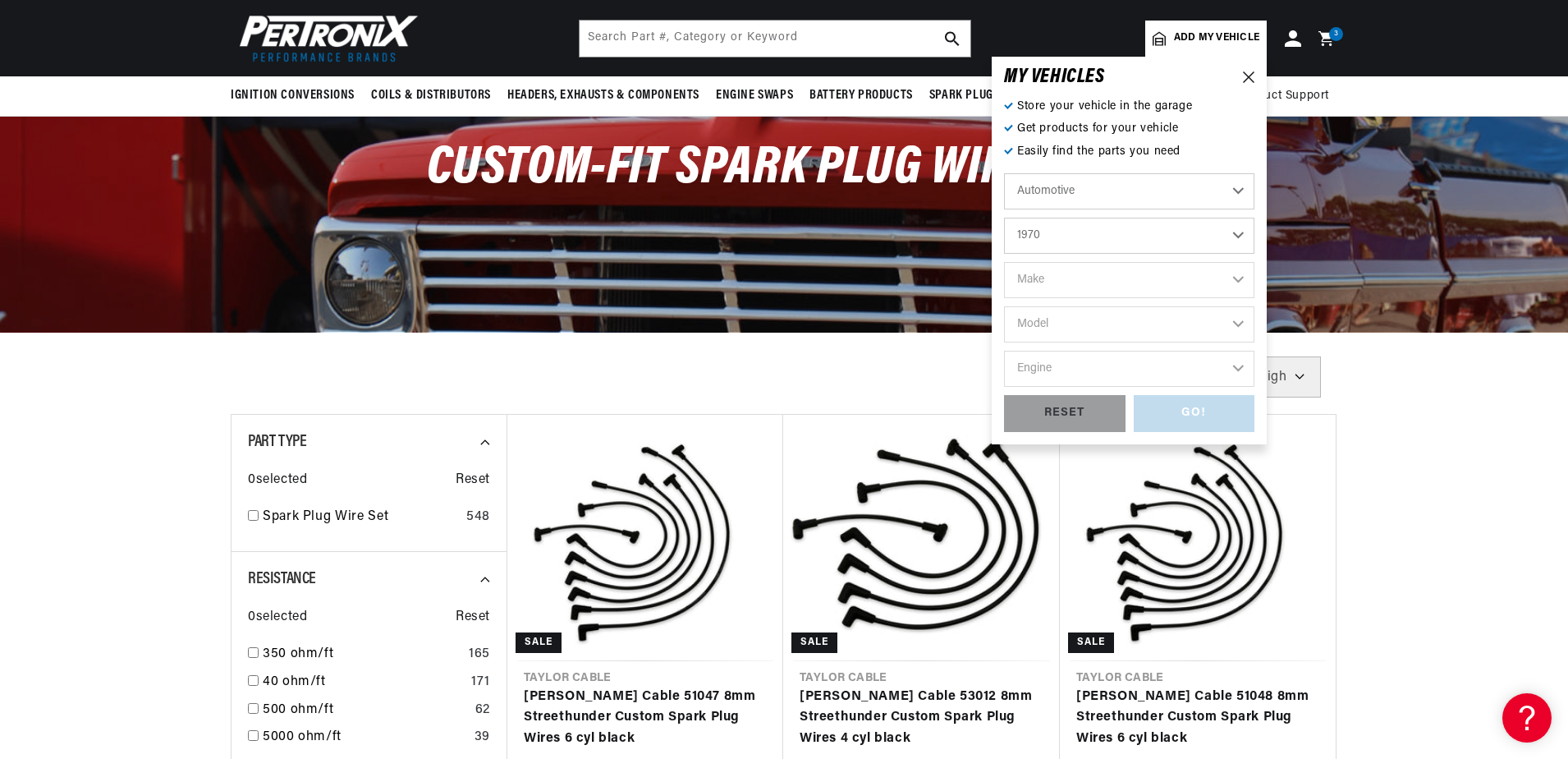
click at [1004, 218] on select "Year [DATE] 2021 2020 2019 2018 2017 2016 2015 2014 2013 2012 2011 2010 2009 20…" at bounding box center [1129, 236] width 250 height 36
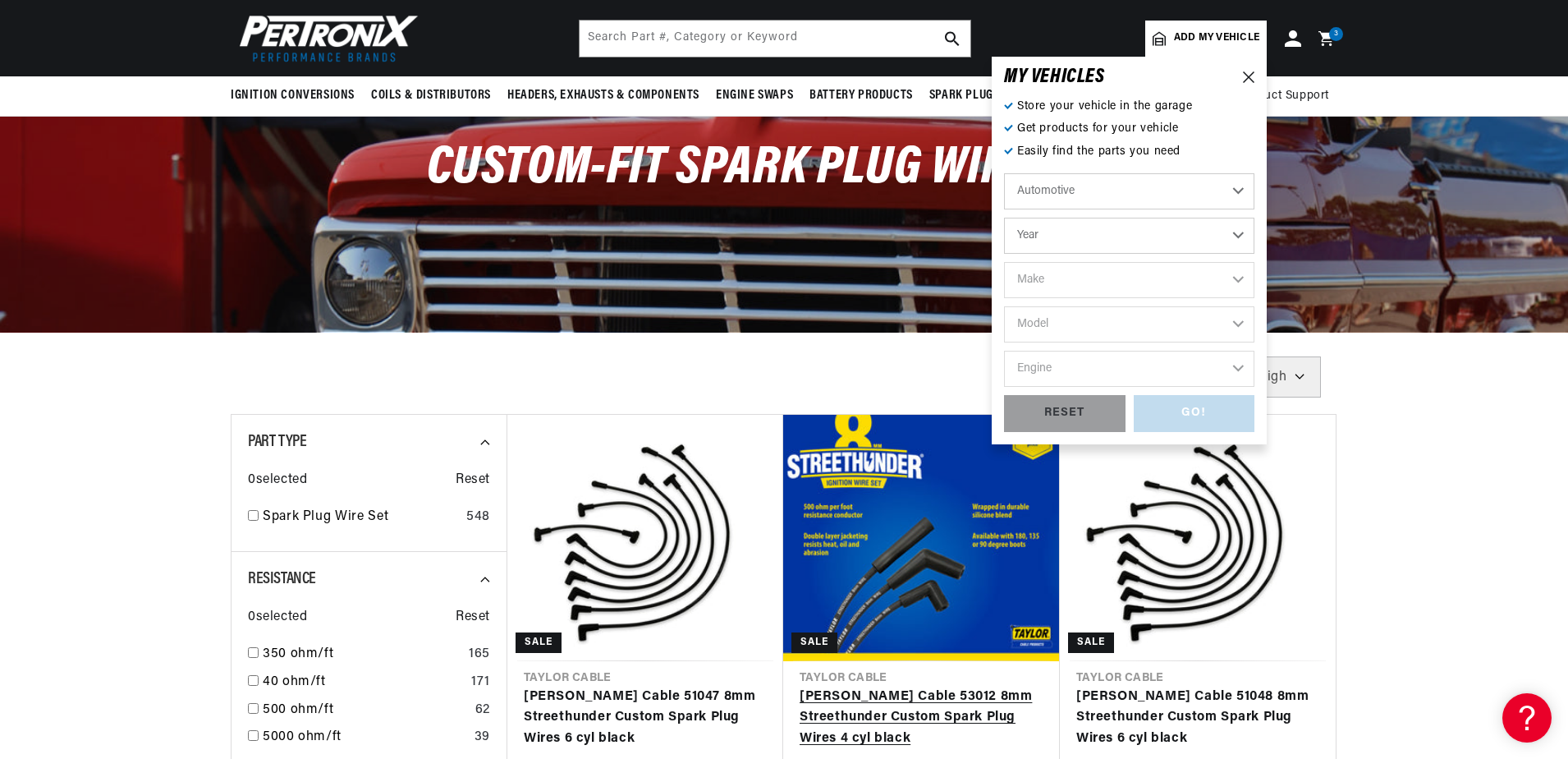
select select "1970"
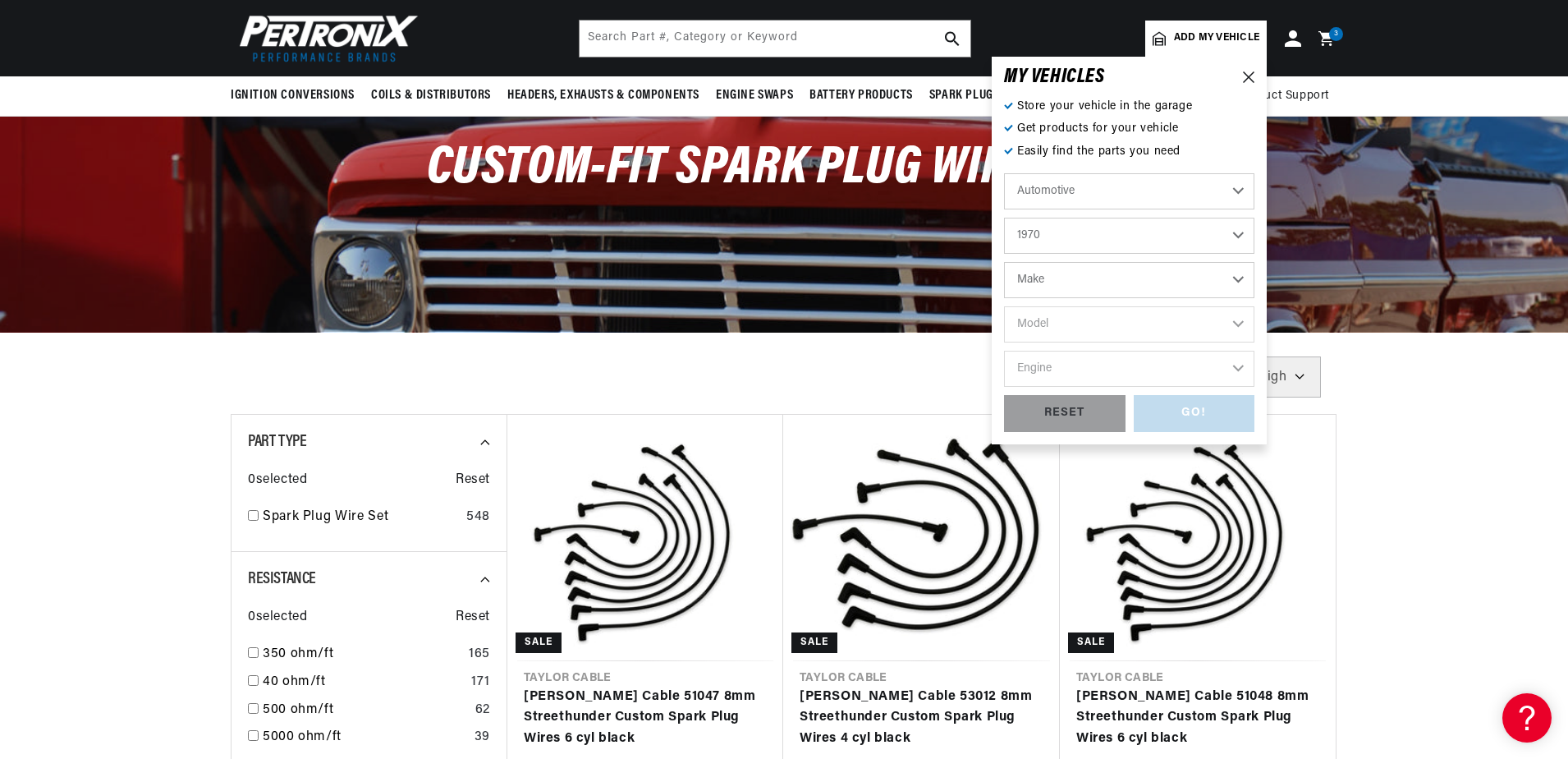
scroll to position [0, 878]
click at [1065, 282] on select "Make Alfa Romeo American Motors Aston [PERSON_NAME] Audi [GEOGRAPHIC_DATA] [PER…" at bounding box center [1129, 280] width 250 height 36
select select "Chevrolet"
click at [1004, 262] on select "Make Alfa Romeo American Motors Aston [PERSON_NAME] Audi [GEOGRAPHIC_DATA] [PER…" at bounding box center [1129, 280] width 250 height 36
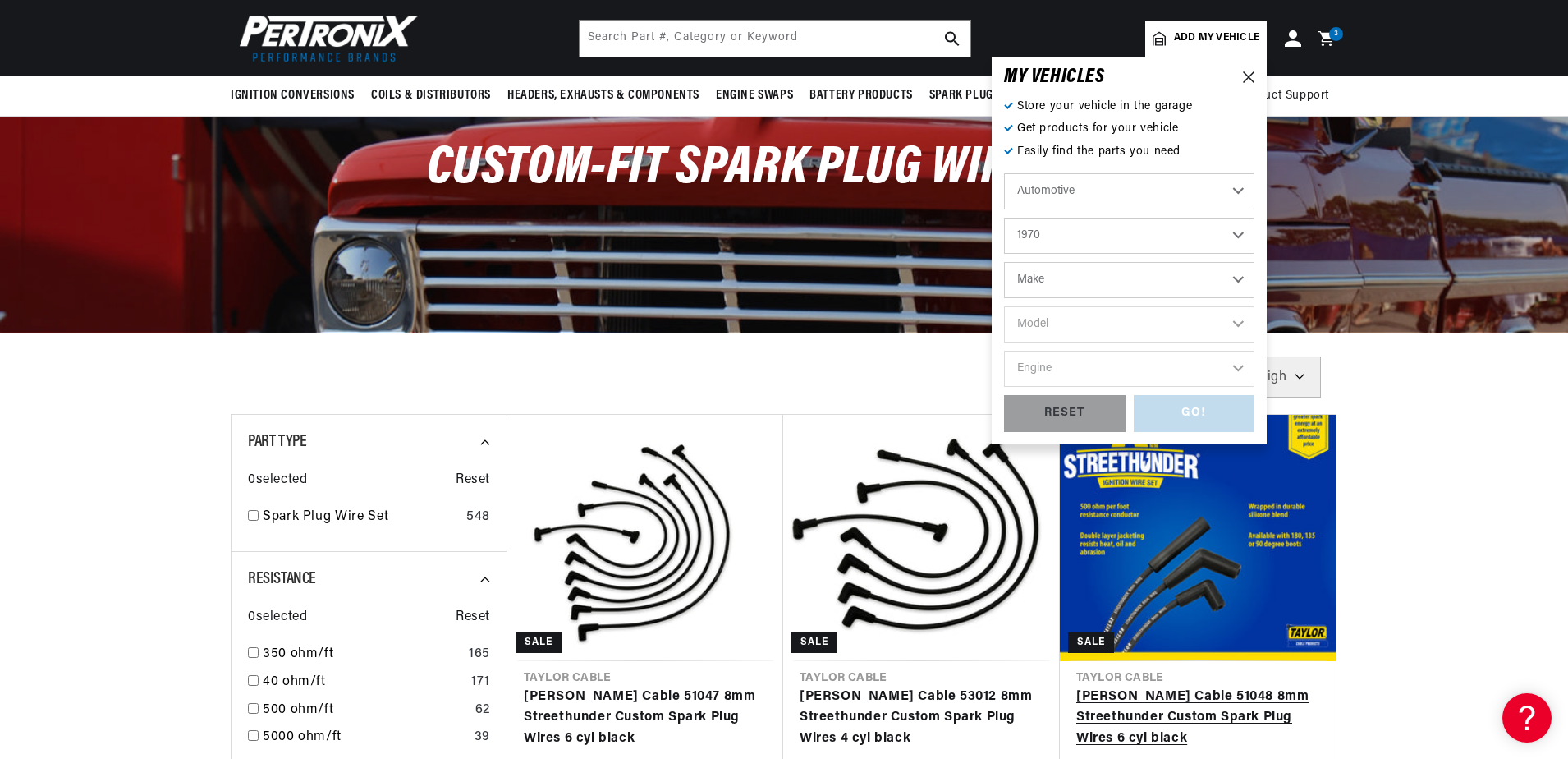
select select "Chevrolet"
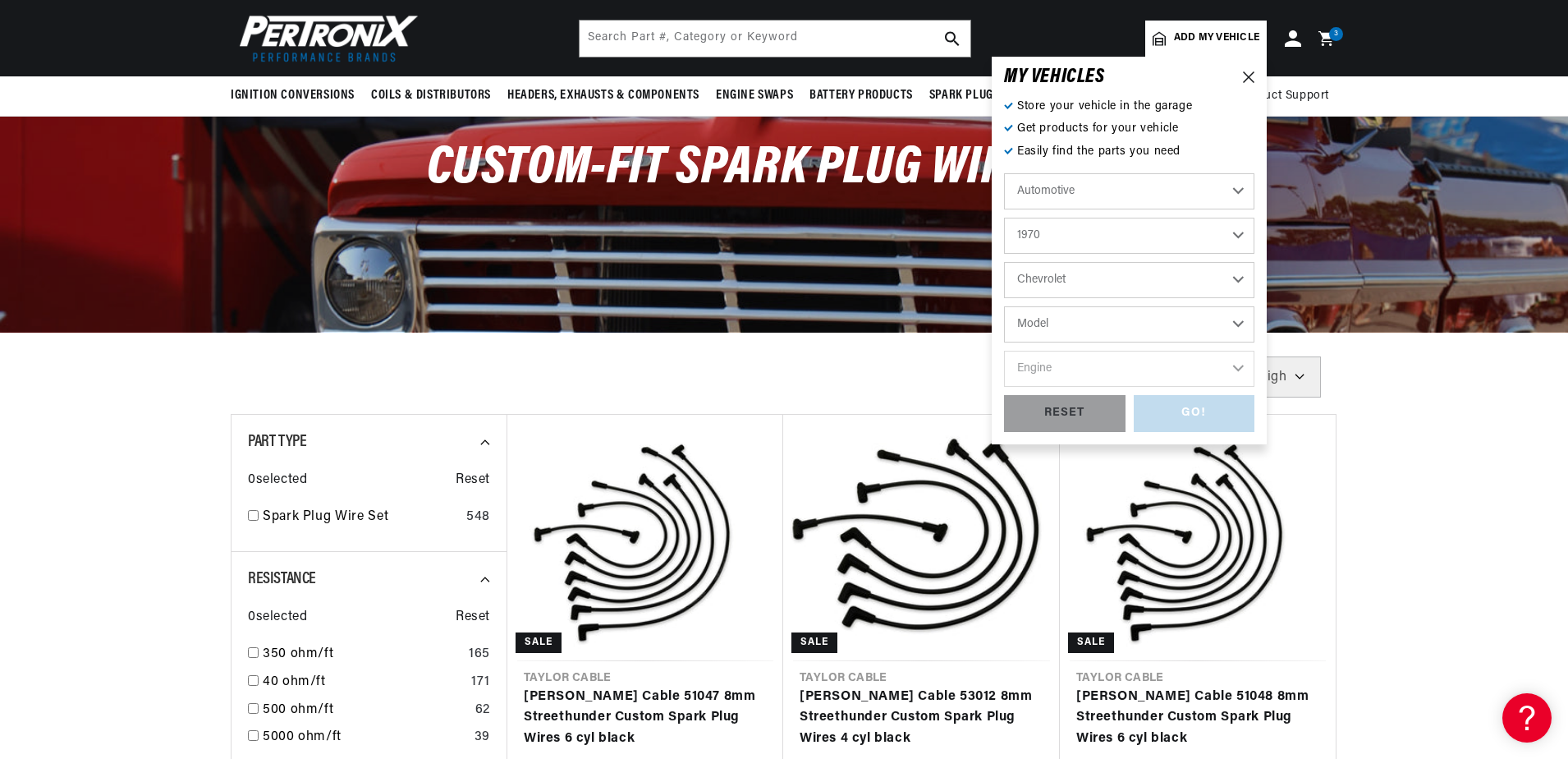
click at [1060, 327] on select "Model [GEOGRAPHIC_DATA] [GEOGRAPHIC_DATA] Blazer [GEOGRAPHIC_DATA] C10 Pickup C…" at bounding box center [1129, 324] width 250 height 36
select select "Corvette"
click at [1004, 306] on select "Model [GEOGRAPHIC_DATA] [GEOGRAPHIC_DATA] Blazer [GEOGRAPHIC_DATA] C10 Pickup C…" at bounding box center [1129, 324] width 250 height 36
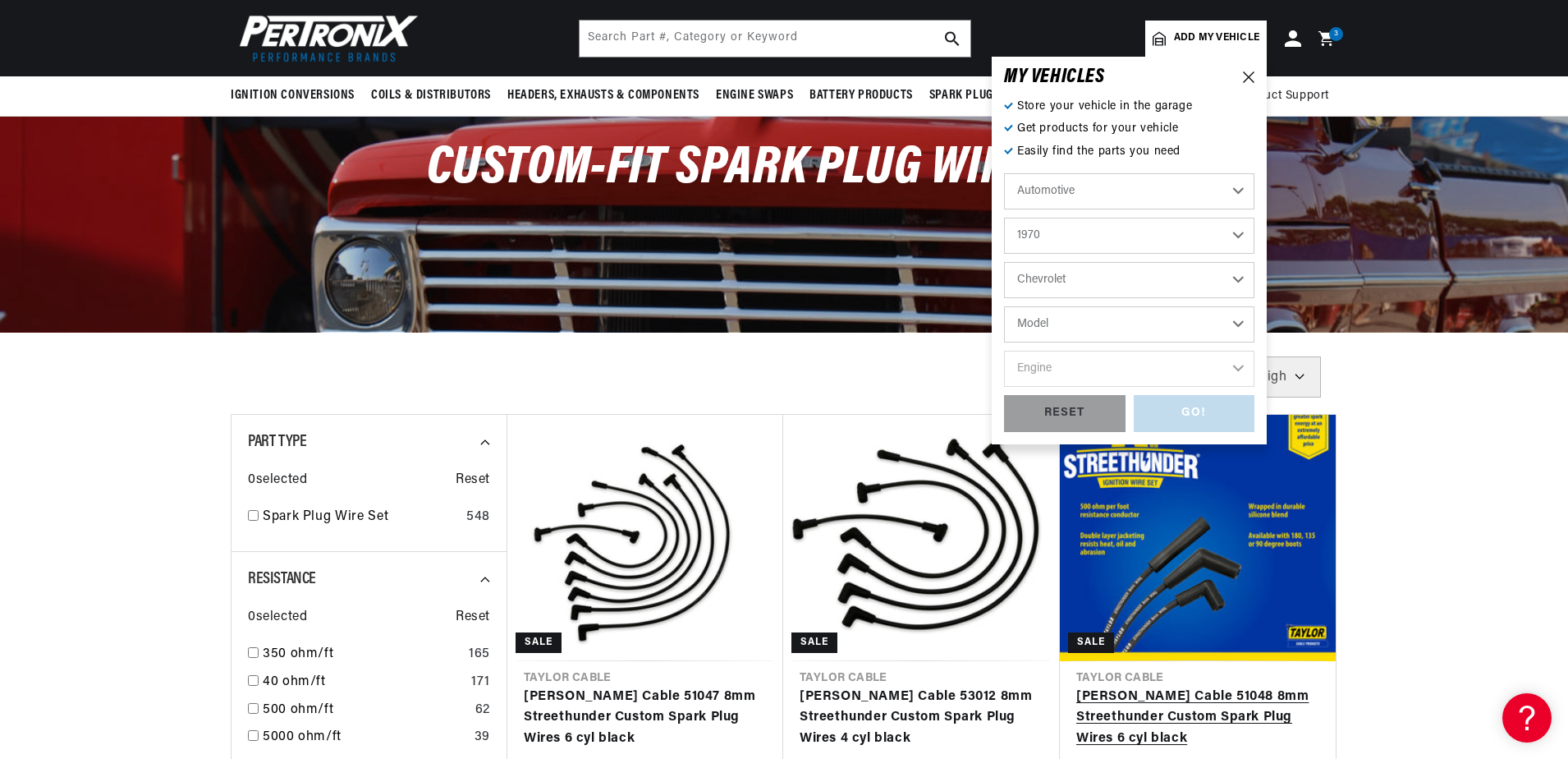
select select "Corvette"
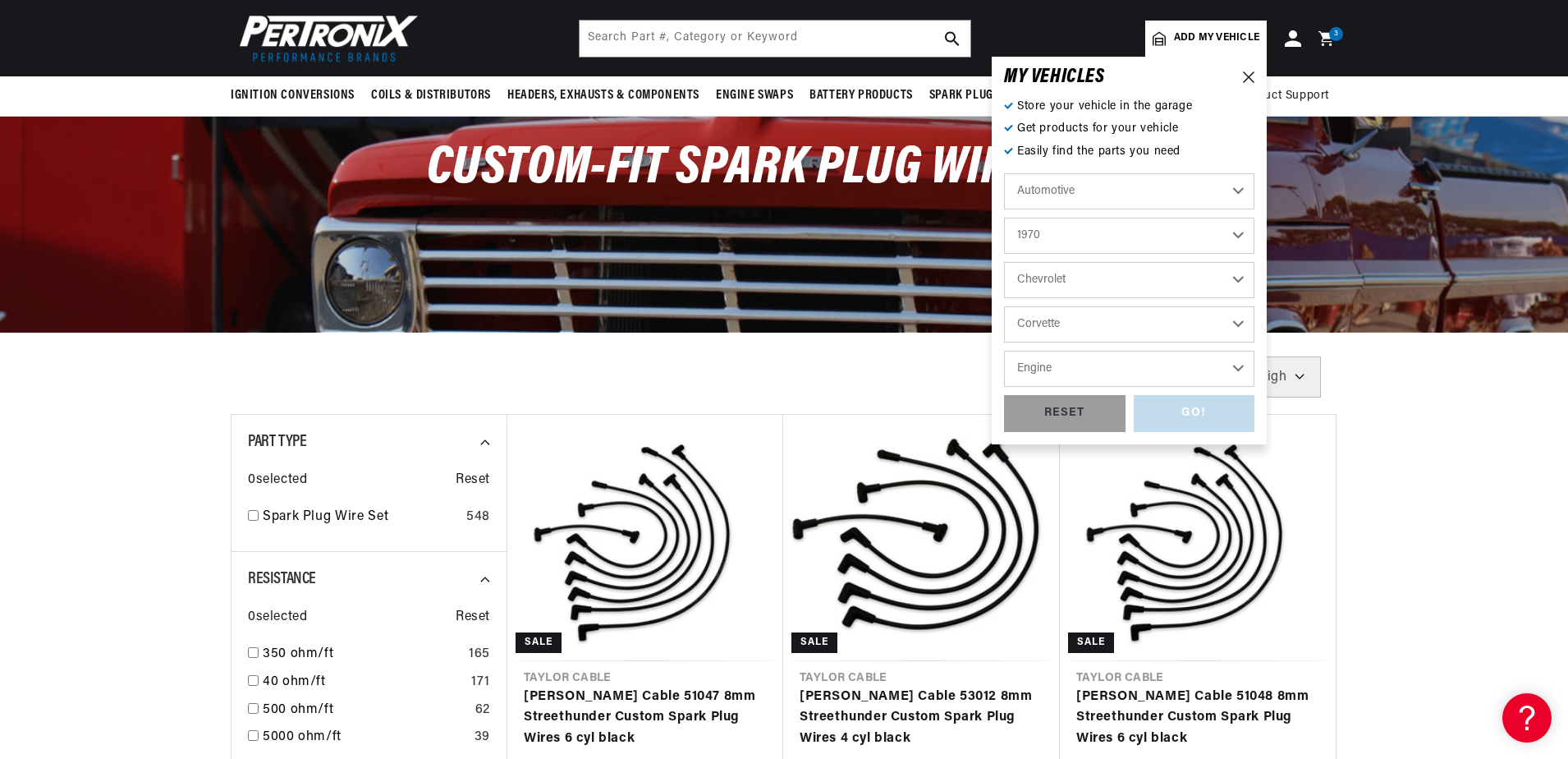
click at [1082, 367] on select "Engine 4.6L 5.3L 5.4L 350cid / 5.7L 396cid / 6.5L 427cid / 7.0L 454cid / 7.4L" at bounding box center [1129, 368] width 250 height 36
select select "350cid-5.7L"
click at [1004, 351] on select "Engine 4.6L 5.3L 5.4L 350cid / 5.7L 396cid / 6.5L 427cid / 7.0L 454cid / 7.4L" at bounding box center [1129, 368] width 250 height 36
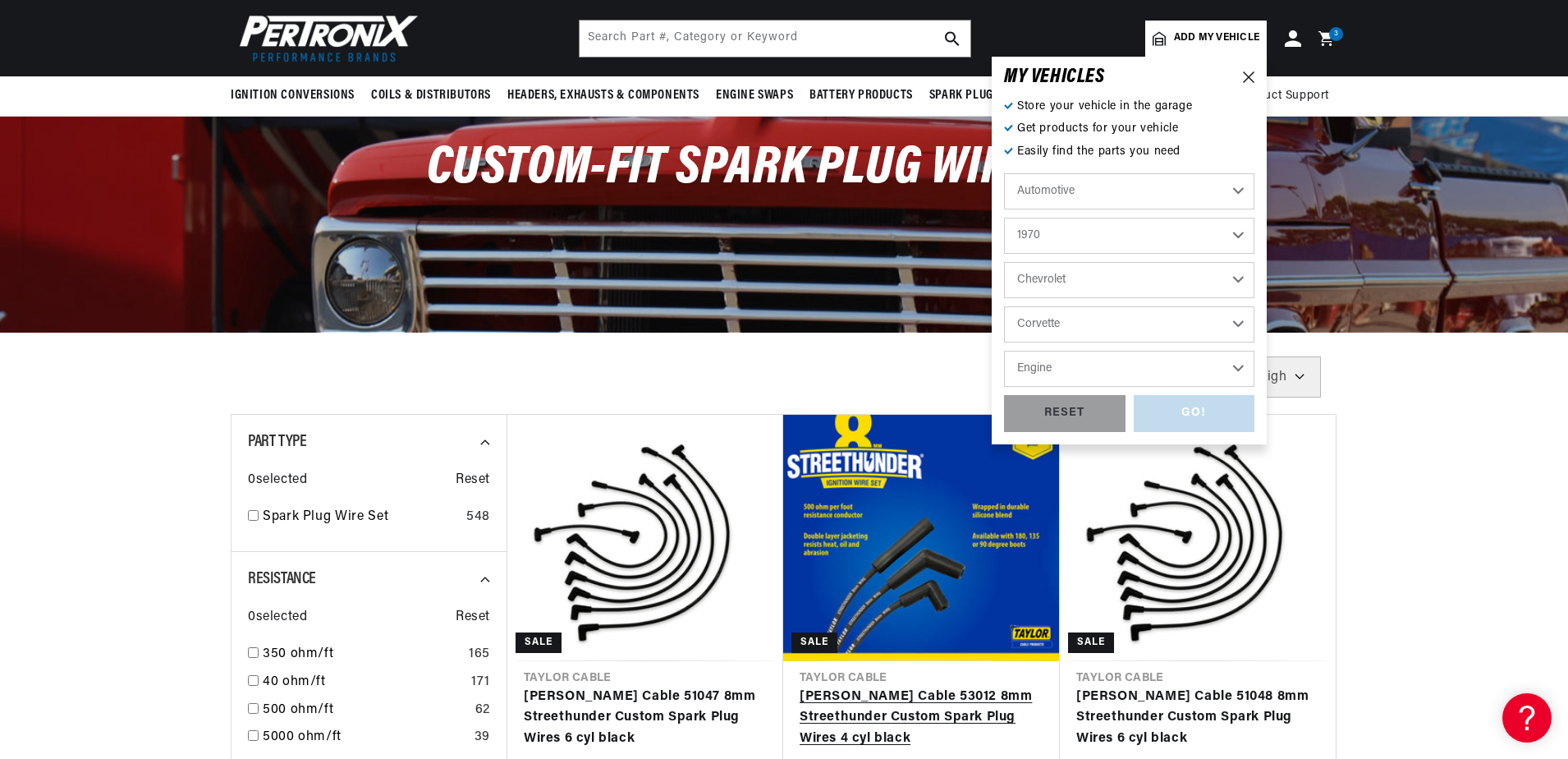
select select "350cid-5.7L"
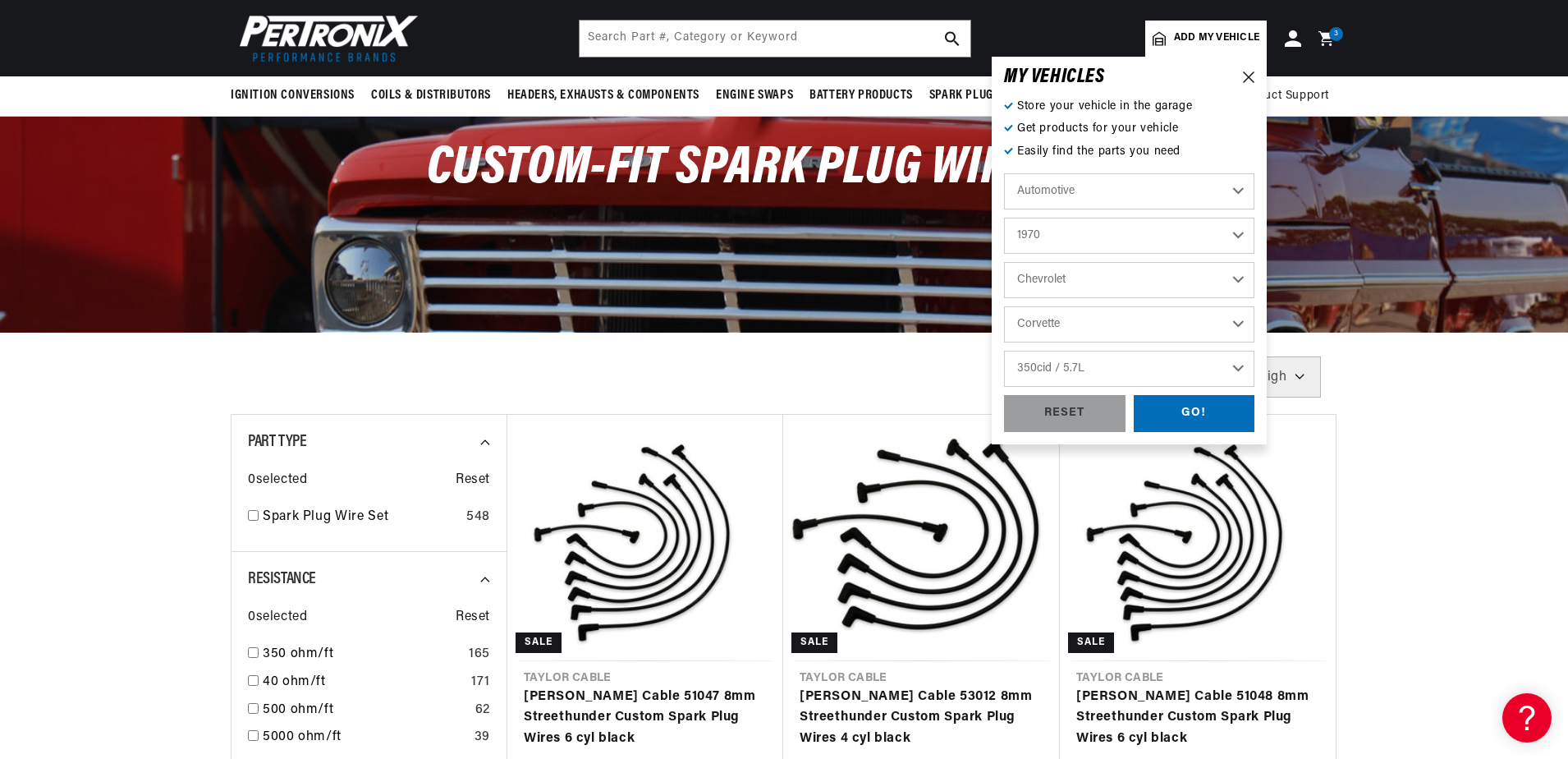
scroll to position [0, 0]
click at [1197, 408] on div "GO!" at bounding box center [1195, 413] width 122 height 37
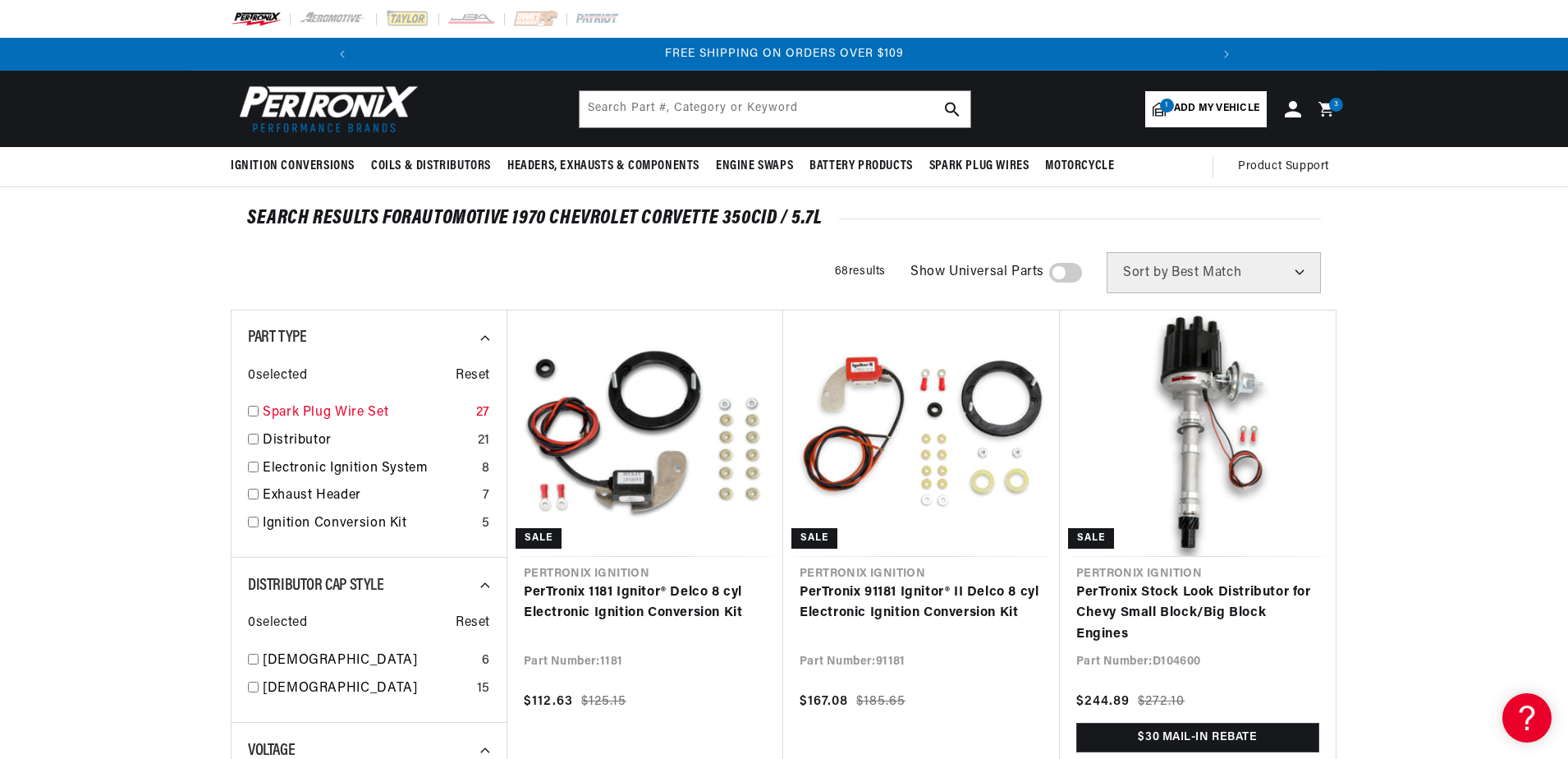
scroll to position [0, 1756]
click at [255, 411] on input "checkbox" at bounding box center [253, 410] width 11 height 11
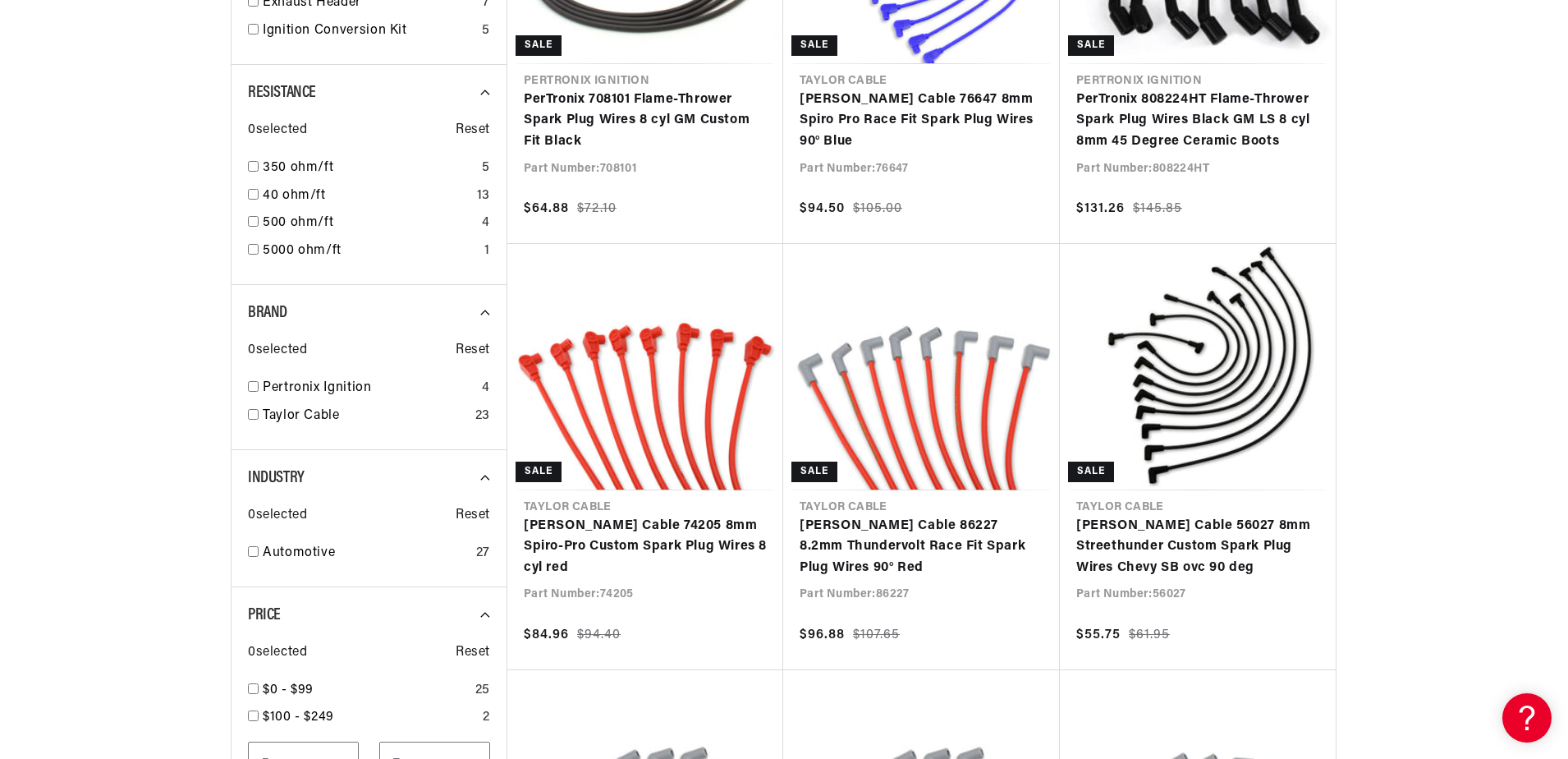
scroll to position [0, 878]
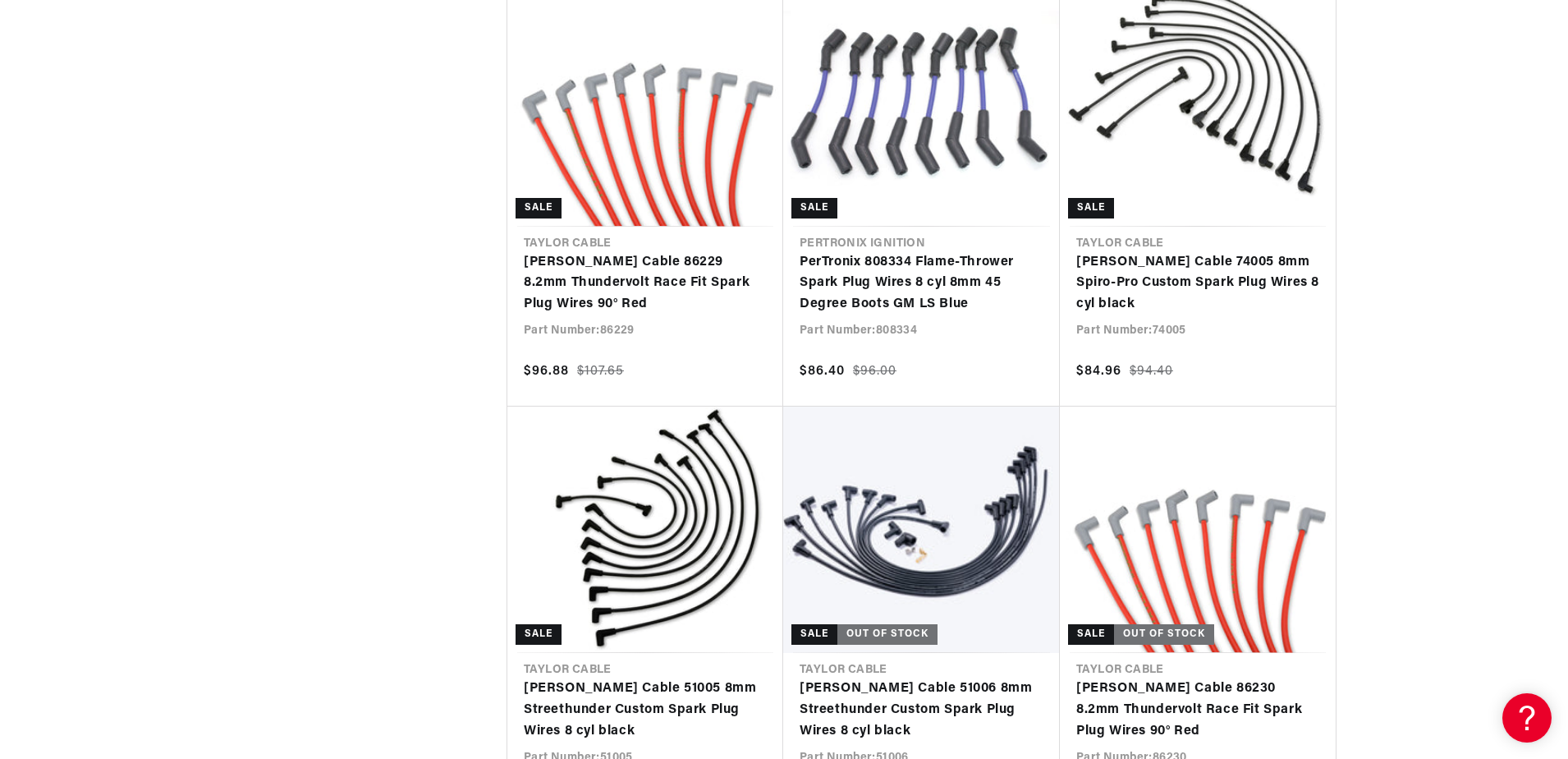
scroll to position [2792, 0]
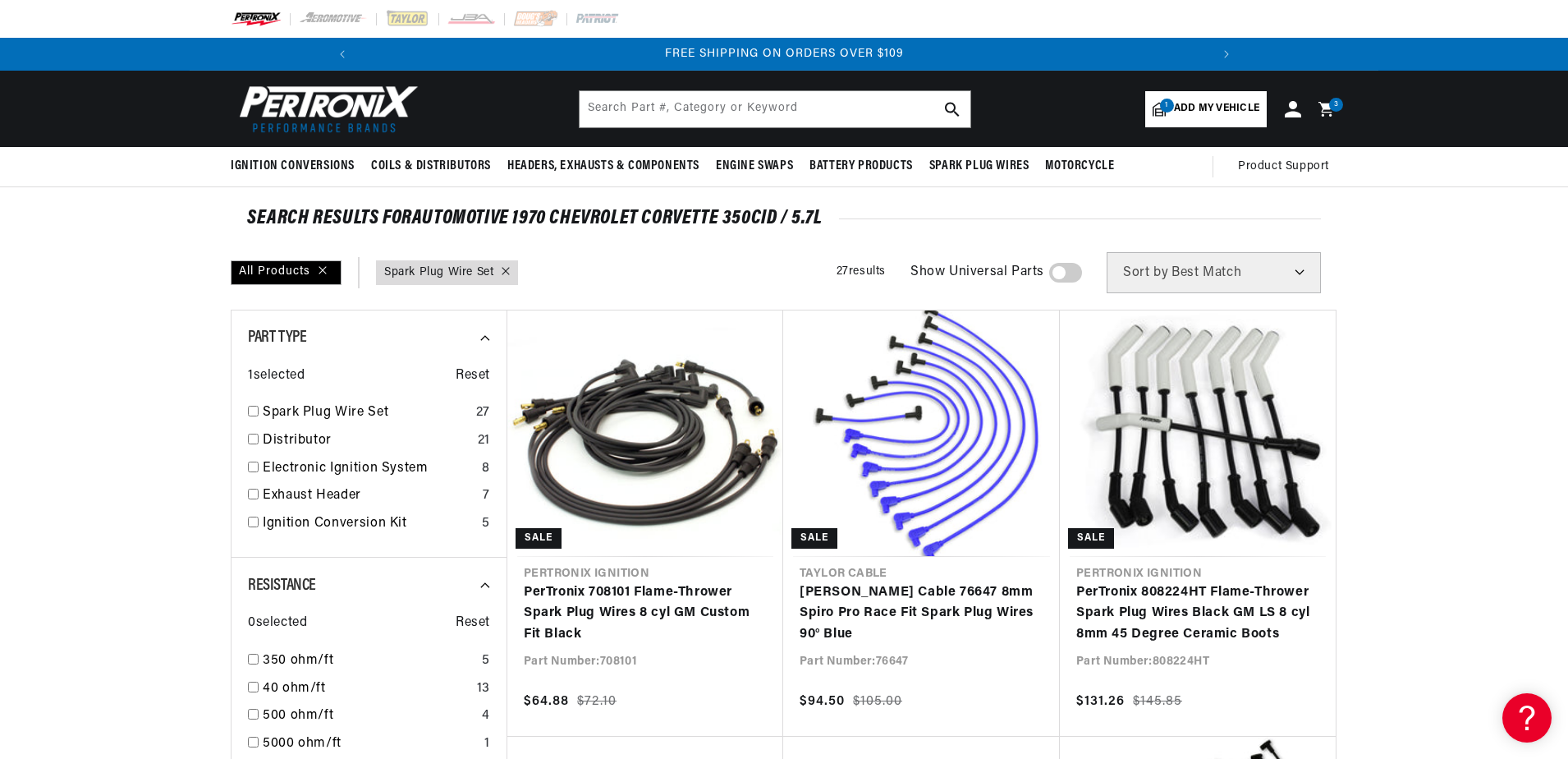
scroll to position [0, 1756]
click at [253, 408] on input "checkbox" at bounding box center [253, 410] width 11 height 11
checkbox input "true"
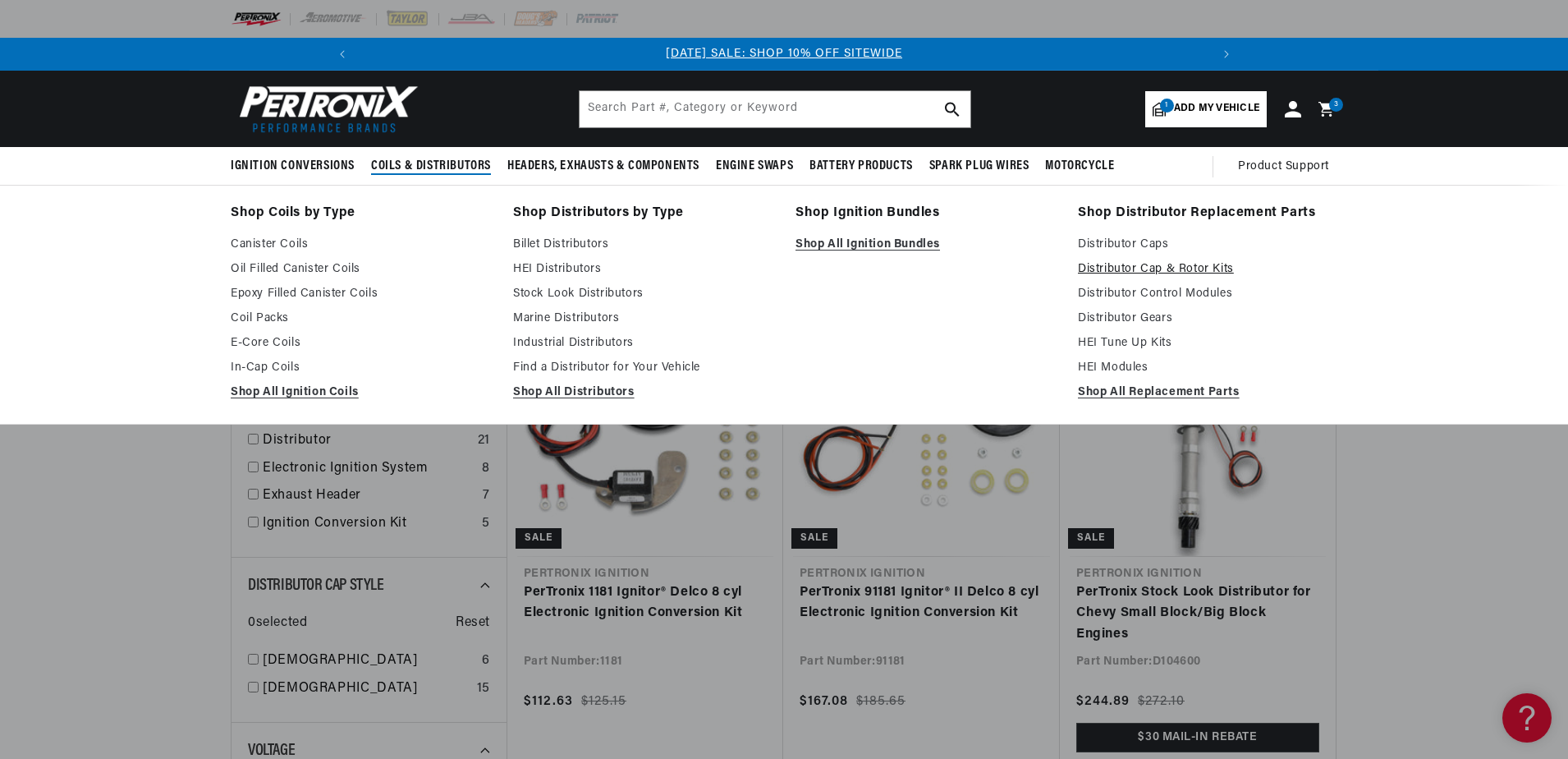
click at [1147, 264] on link "Distributor Cap & Rotor Kits" at bounding box center [1208, 269] width 259 height 20
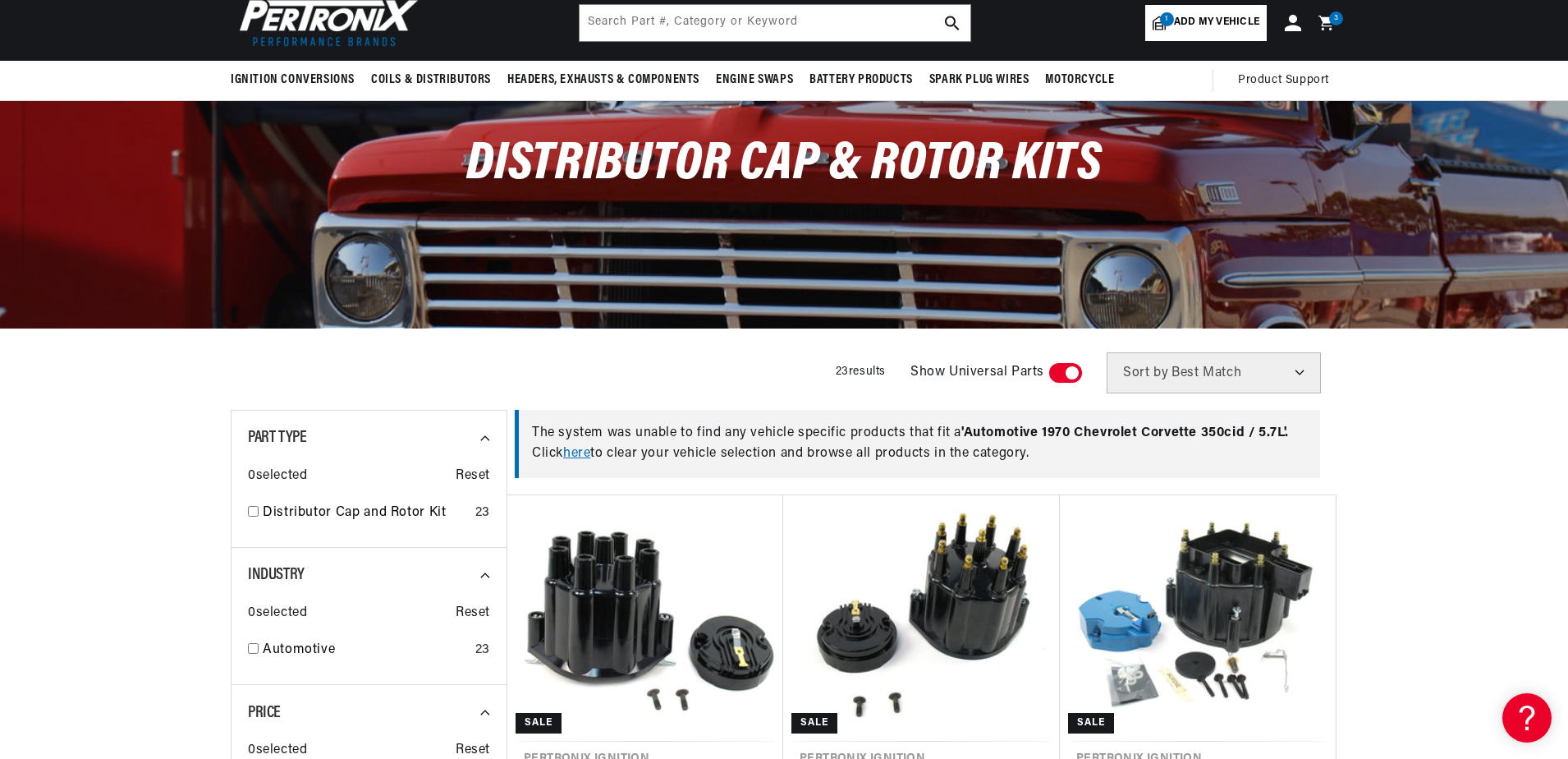
scroll to position [164, 0]
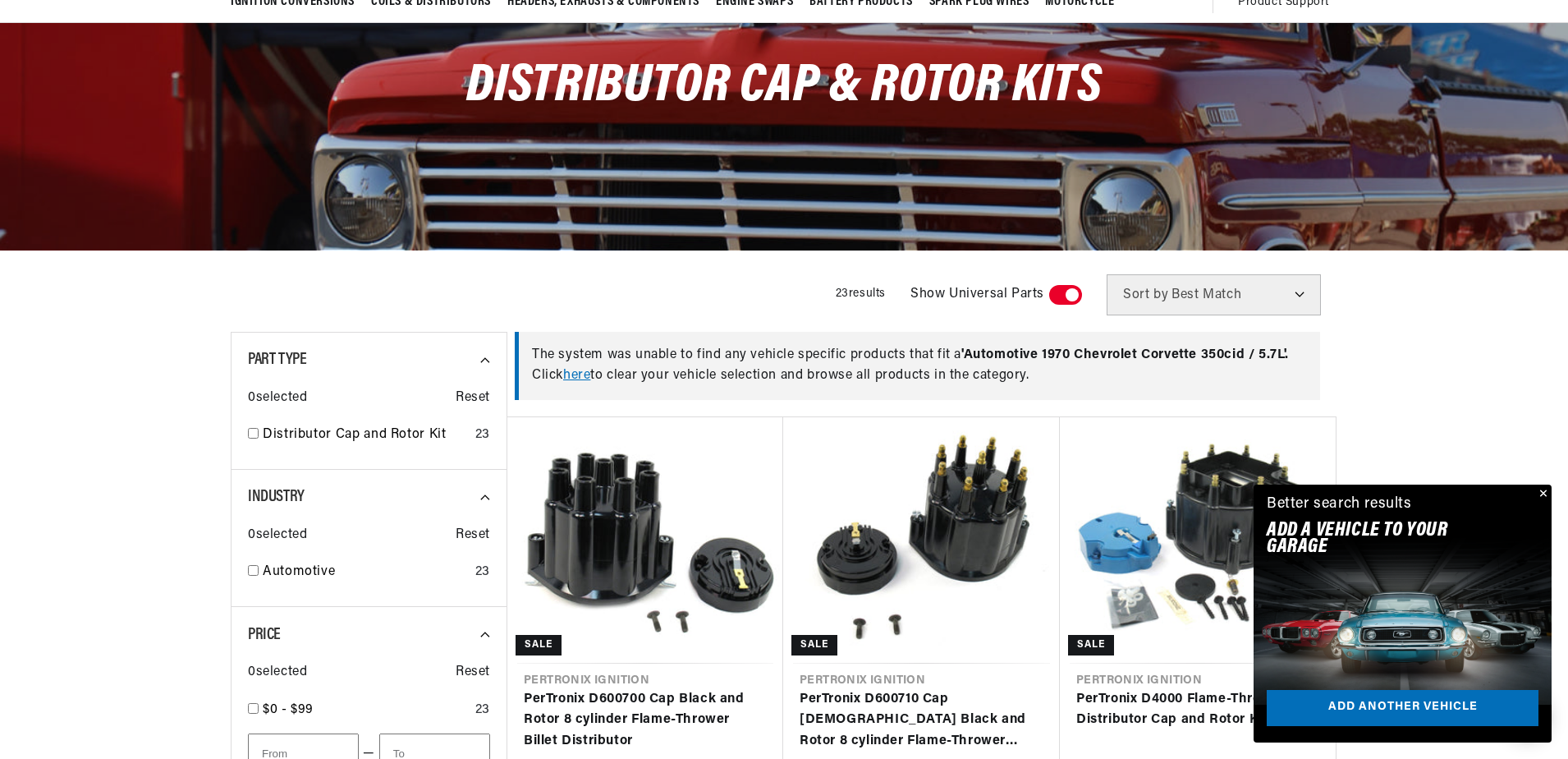
click at [1541, 489] on button "Close" at bounding box center [1541, 494] width 20 height 20
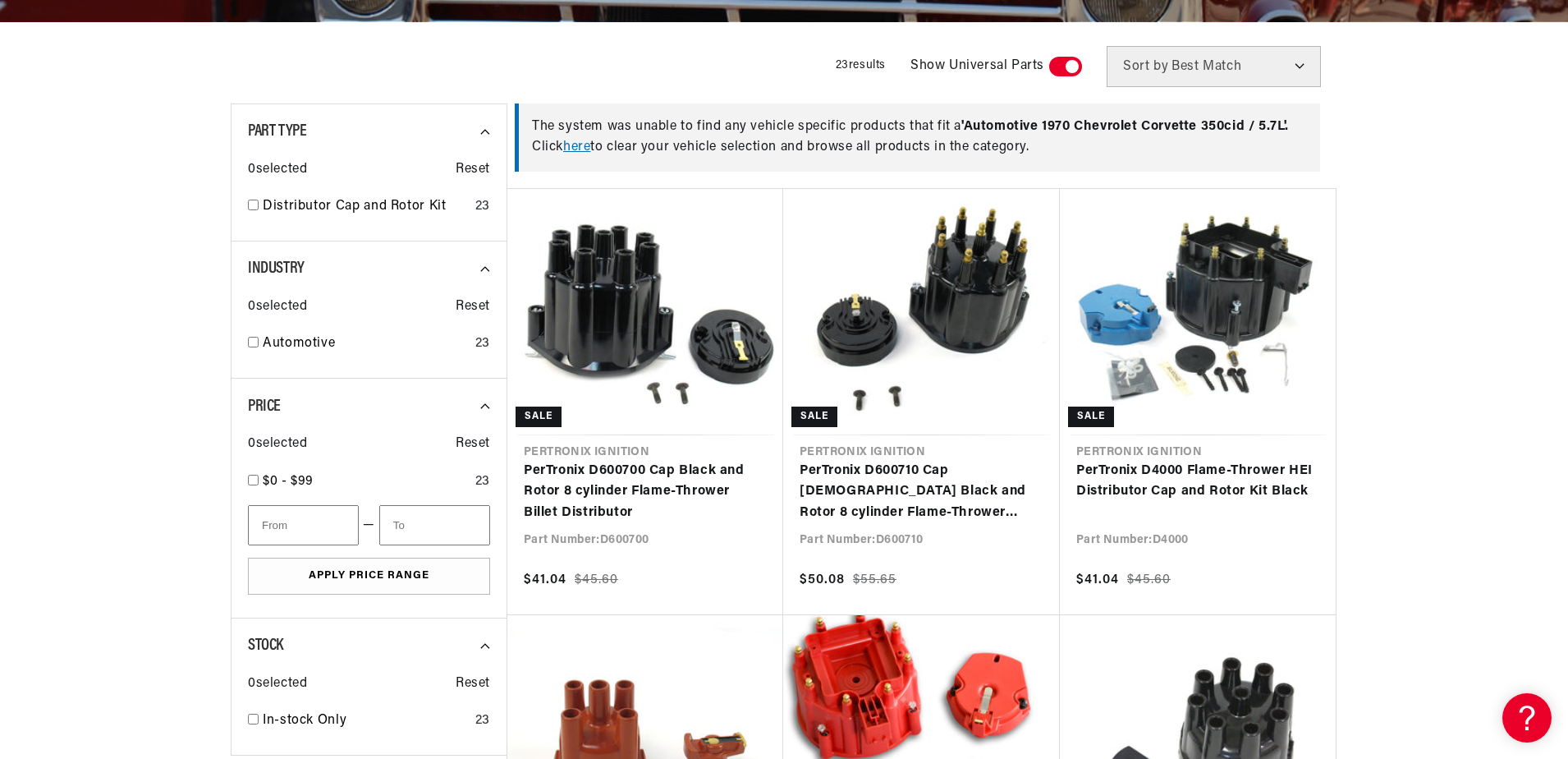
scroll to position [410, 0]
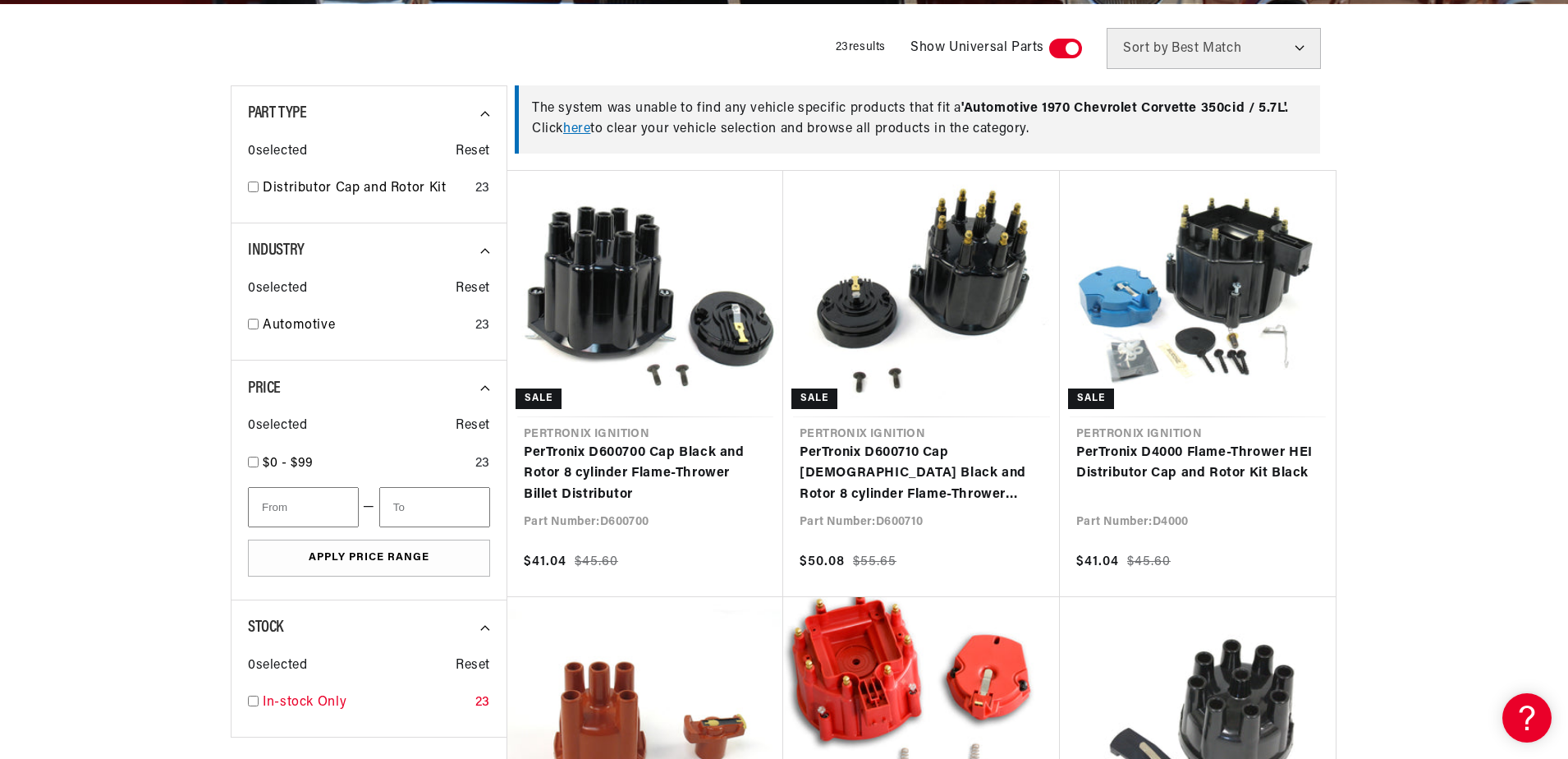
click at [253, 697] on input "checkbox" at bounding box center [253, 700] width 11 height 11
checkbox input "false"
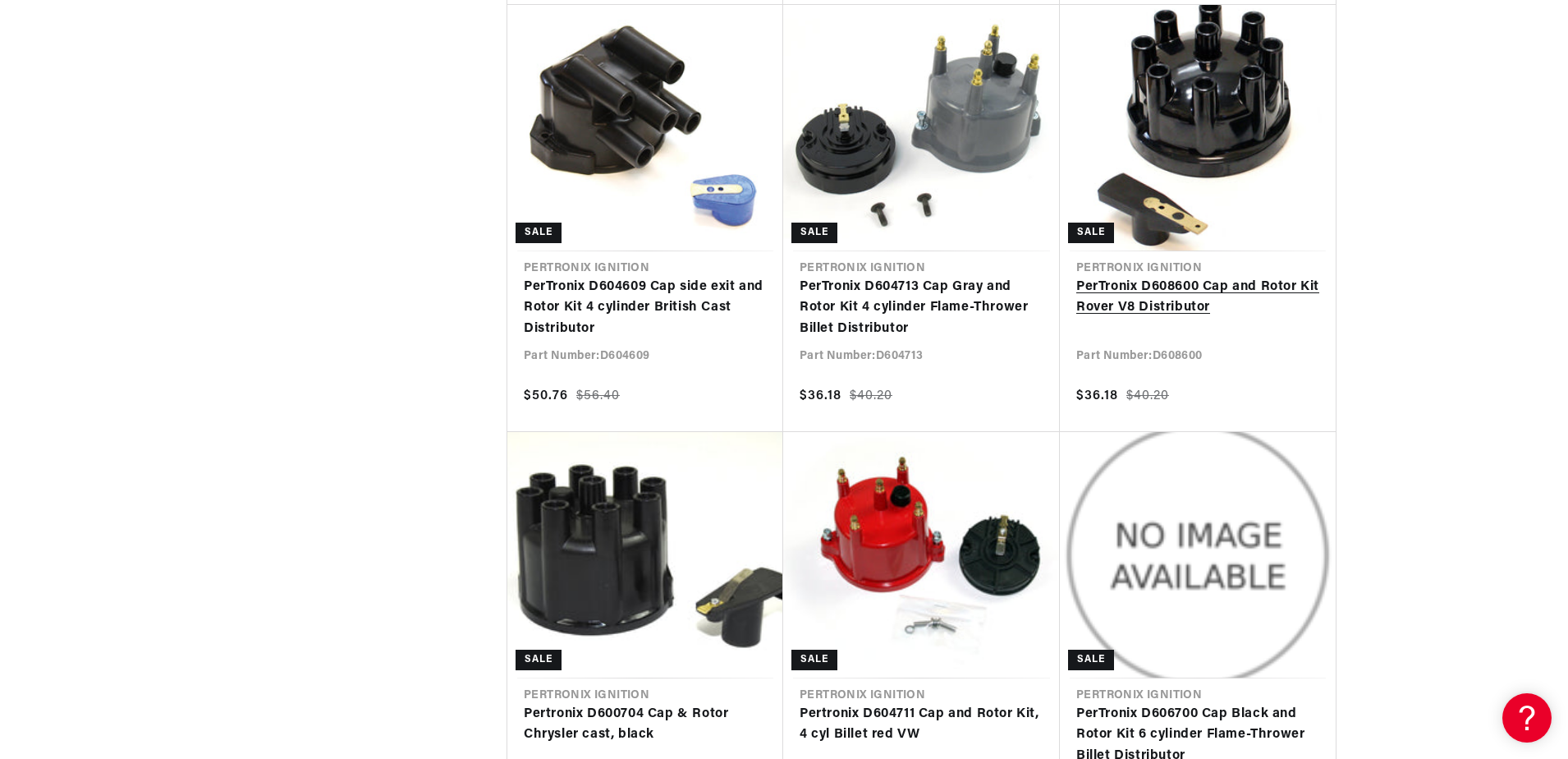
click at [1212, 301] on link "PerTronix D608600 Cap and Rotor Kit Rover V8 Distributor" at bounding box center [1198, 298] width 243 height 42
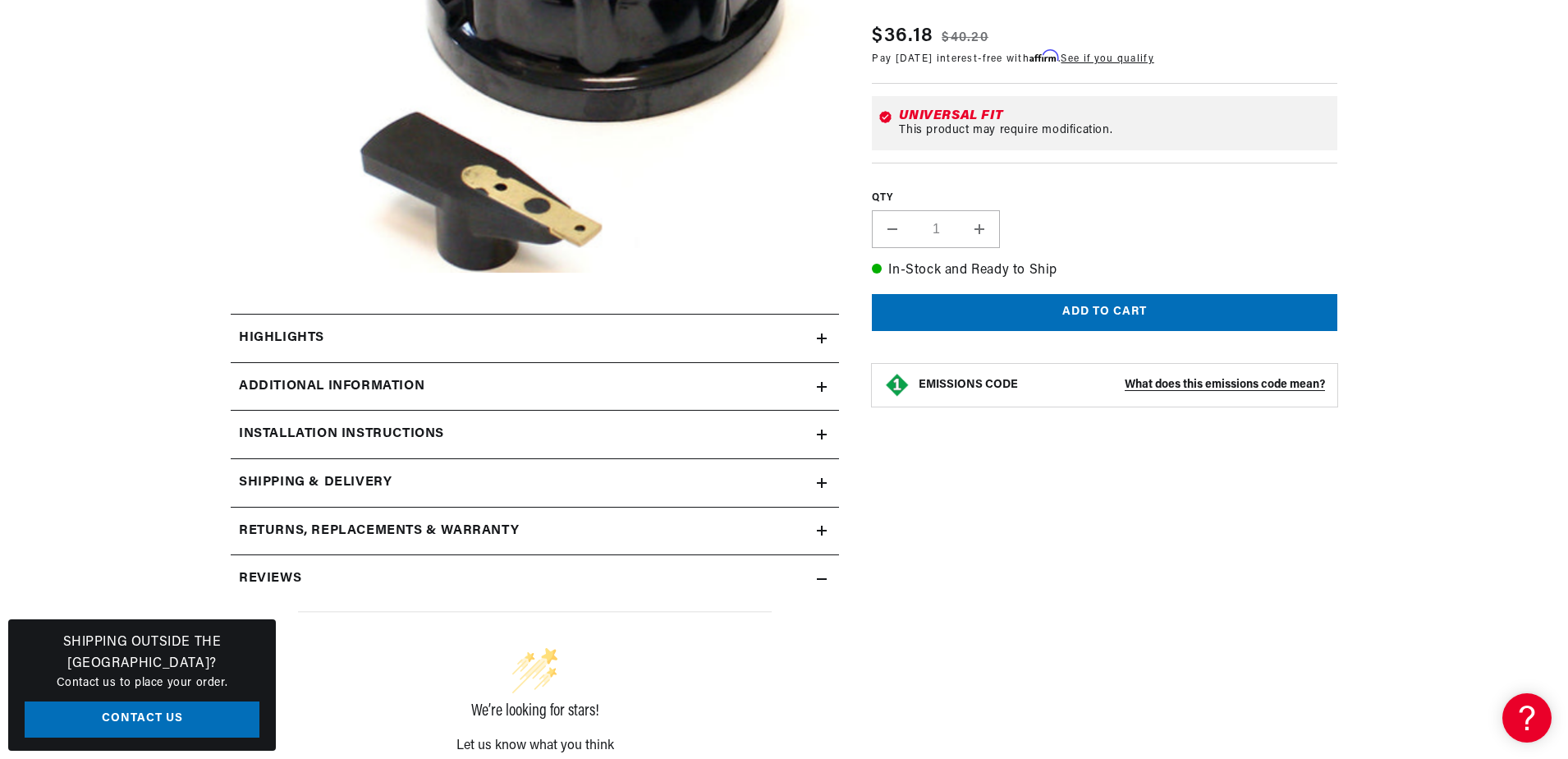
scroll to position [0, 878]
click at [378, 337] on div "Highlights" at bounding box center [523, 339] width 586 height 22
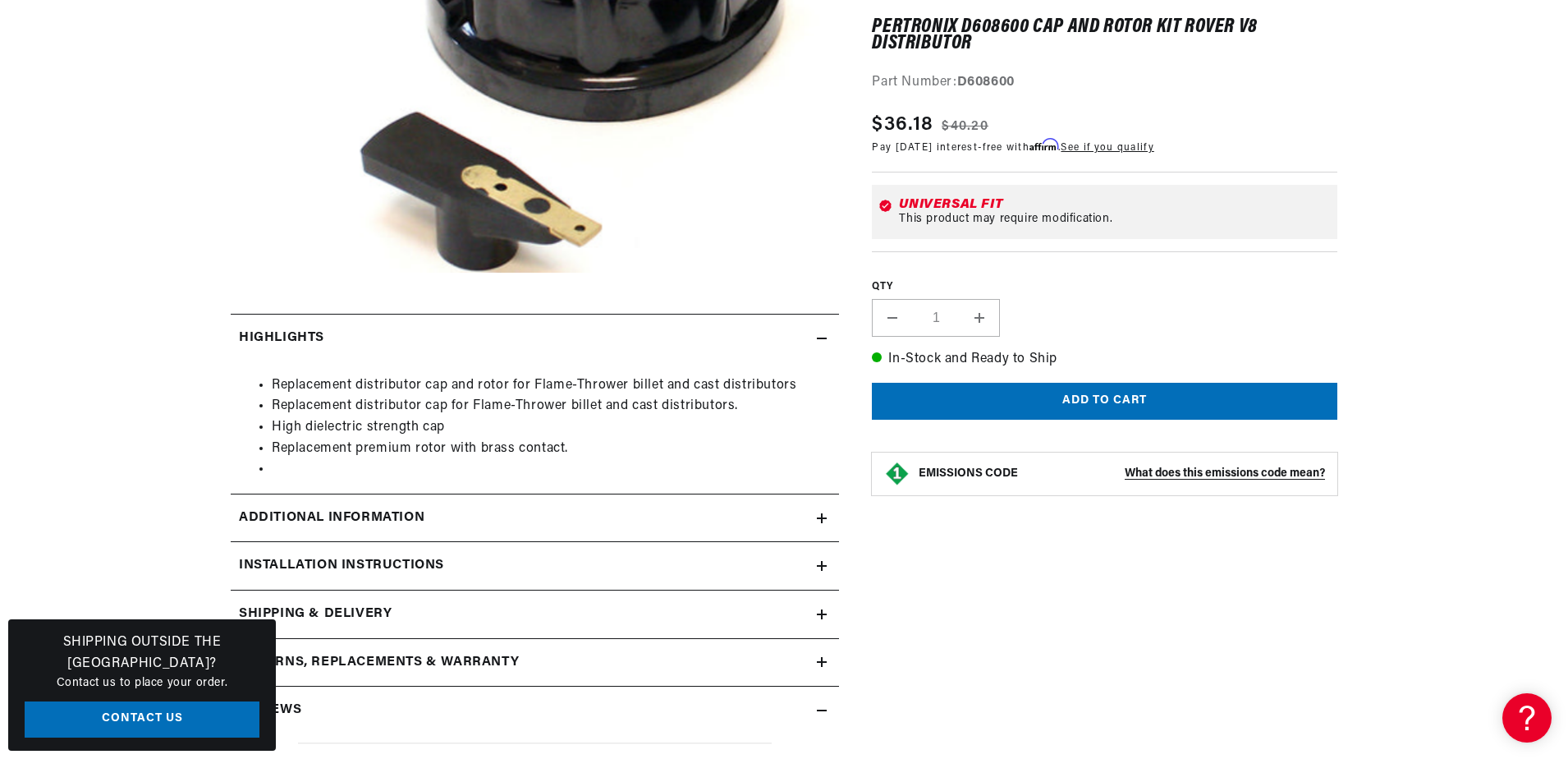
scroll to position [0, 1756]
click at [435, 514] on div "Additional Information" at bounding box center [523, 518] width 586 height 22
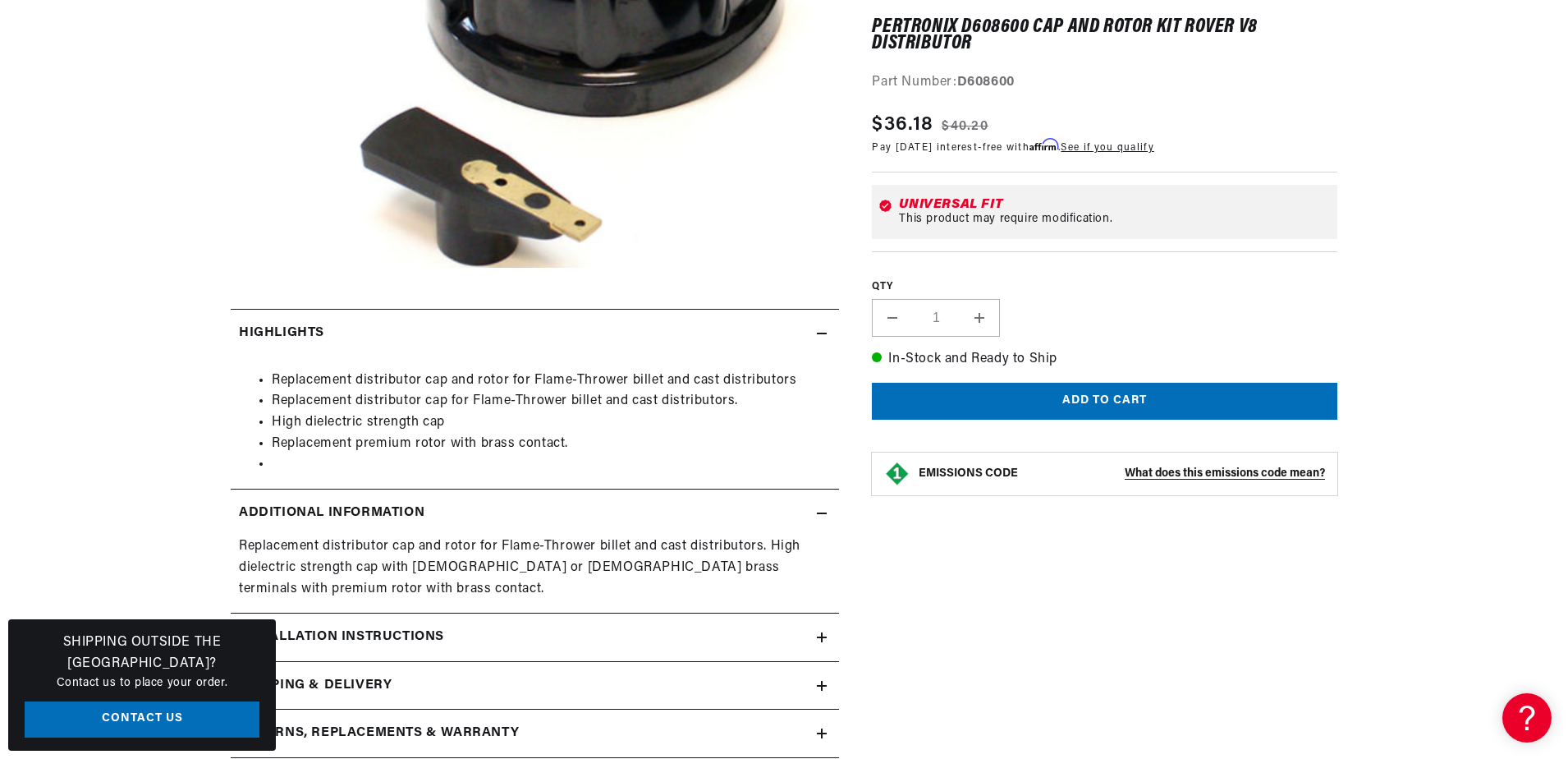
scroll to position [657, 0]
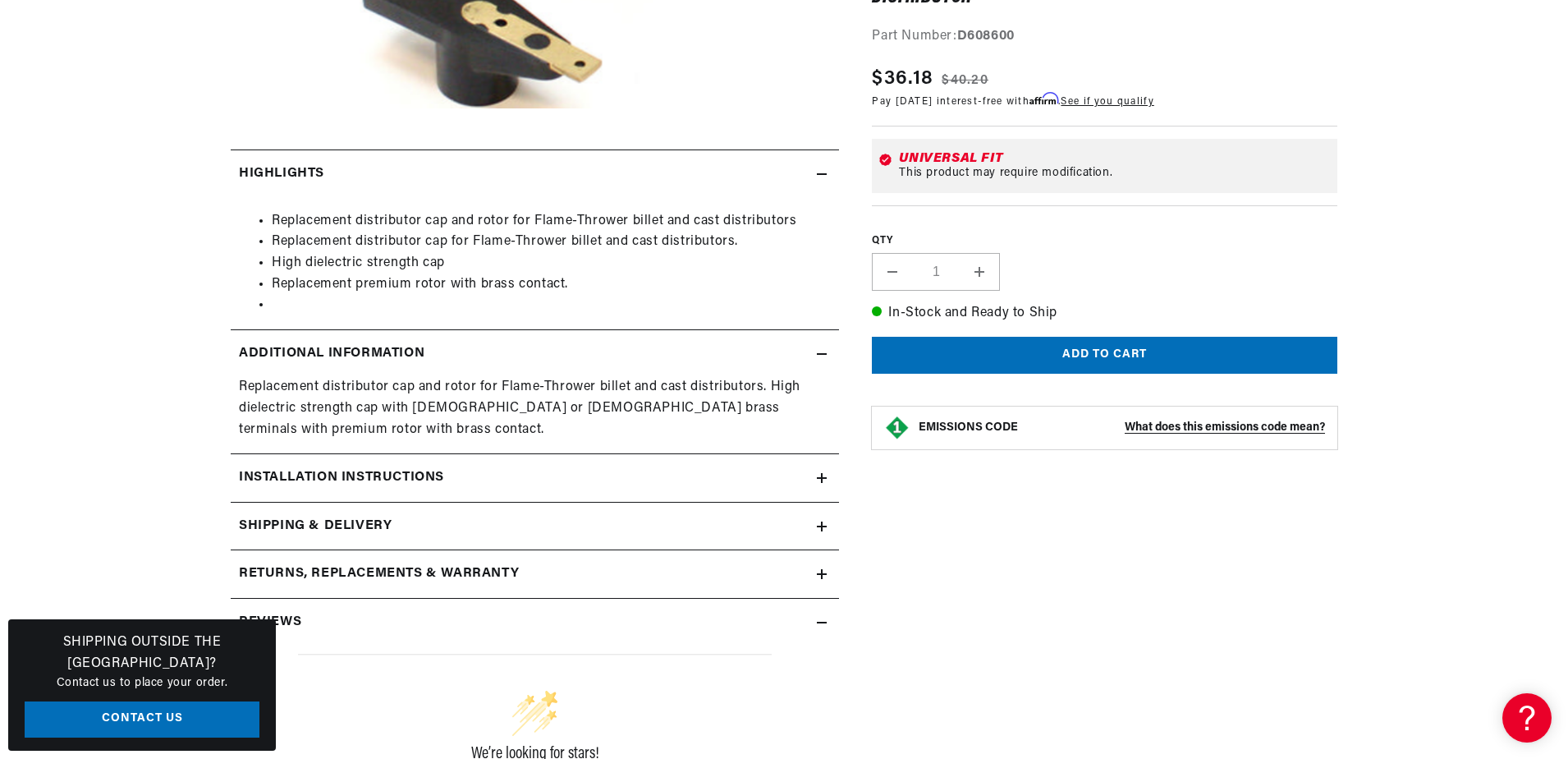
click at [464, 473] on div "Installation instructions" at bounding box center [523, 478] width 586 height 22
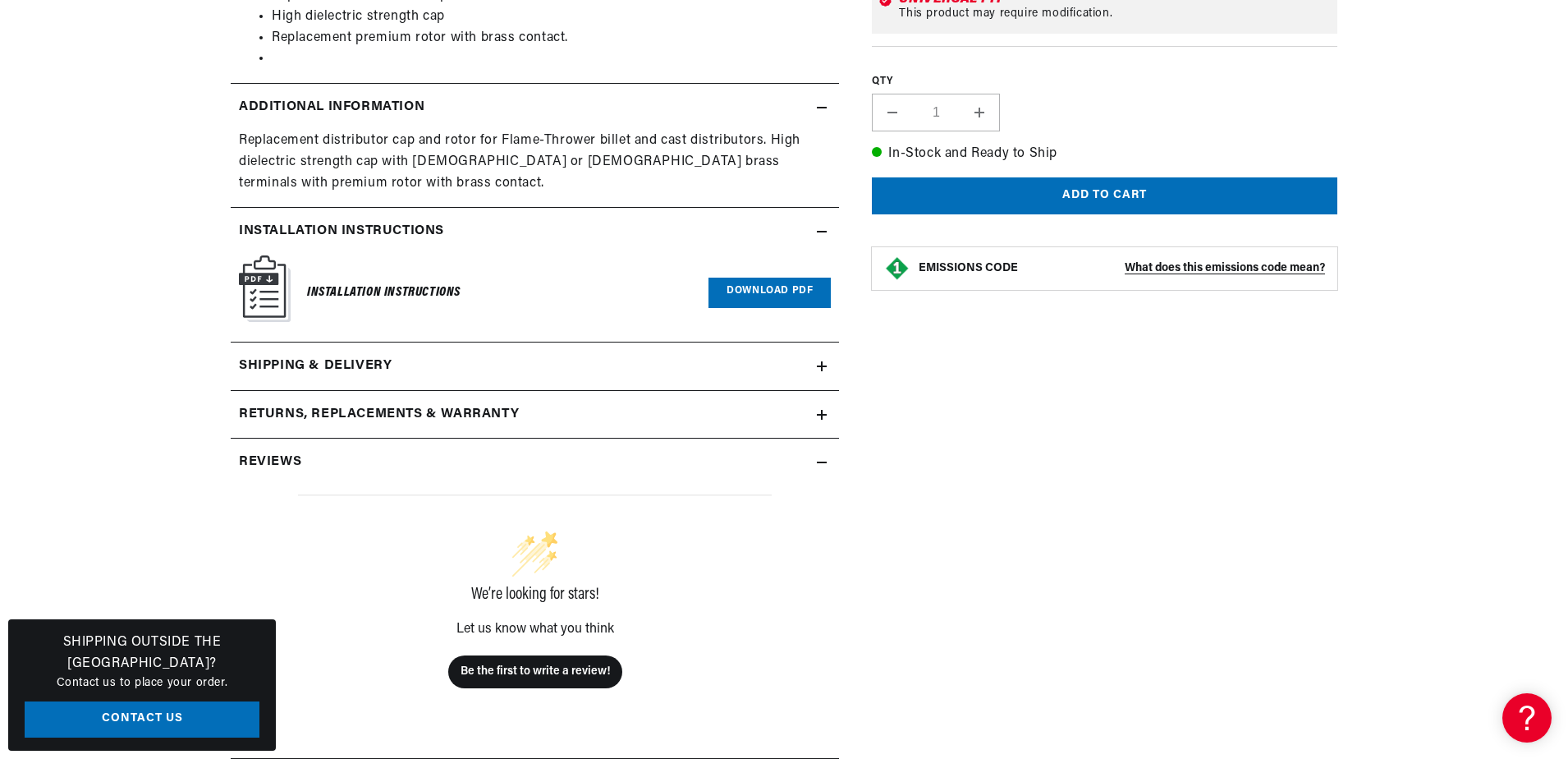
scroll to position [0, 0]
click at [729, 289] on link "Download PDF" at bounding box center [770, 293] width 123 height 30
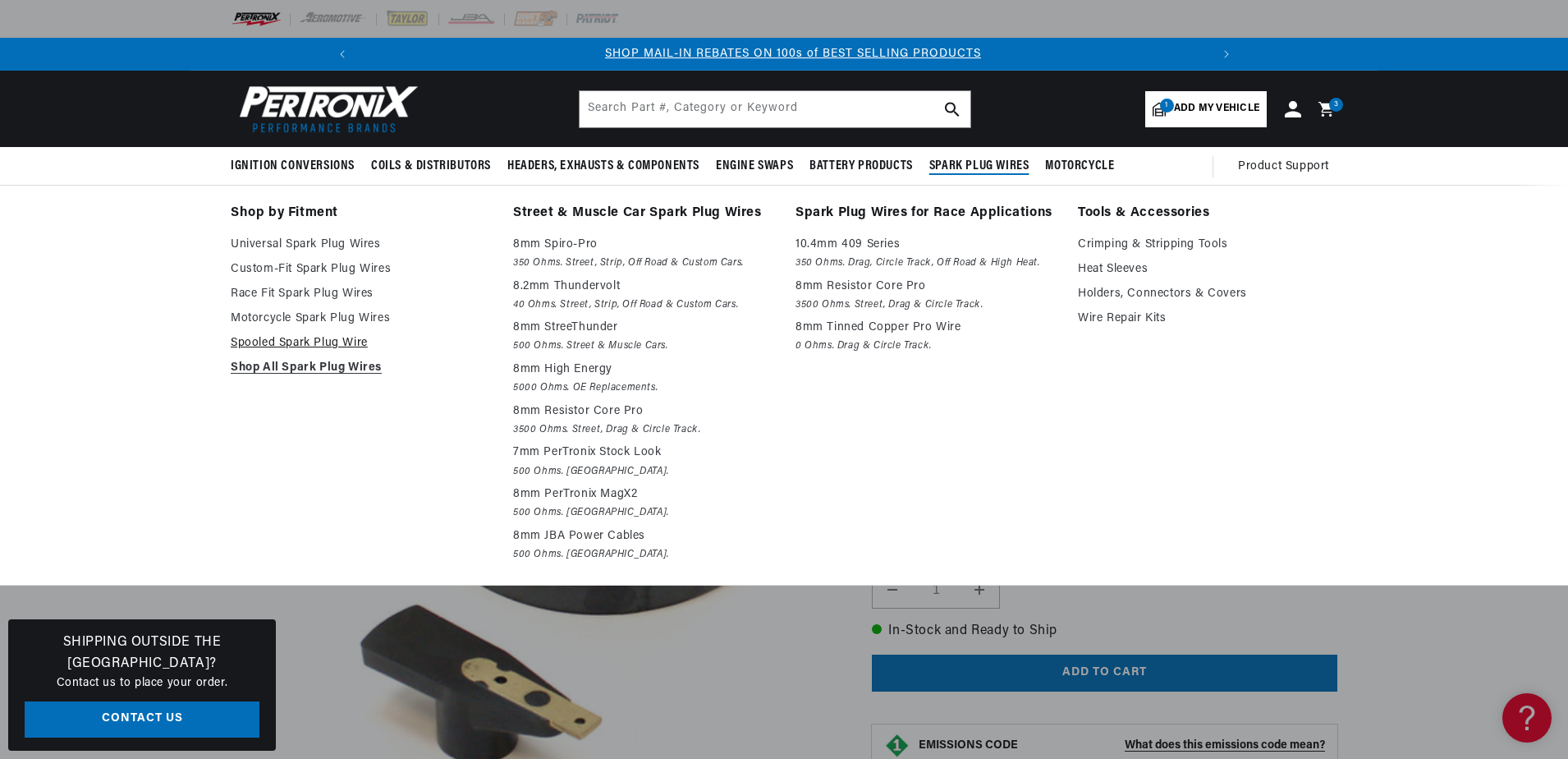
scroll to position [0, 878]
click at [360, 339] on link "Spooled Spark Plug Wire" at bounding box center [360, 344] width 259 height 20
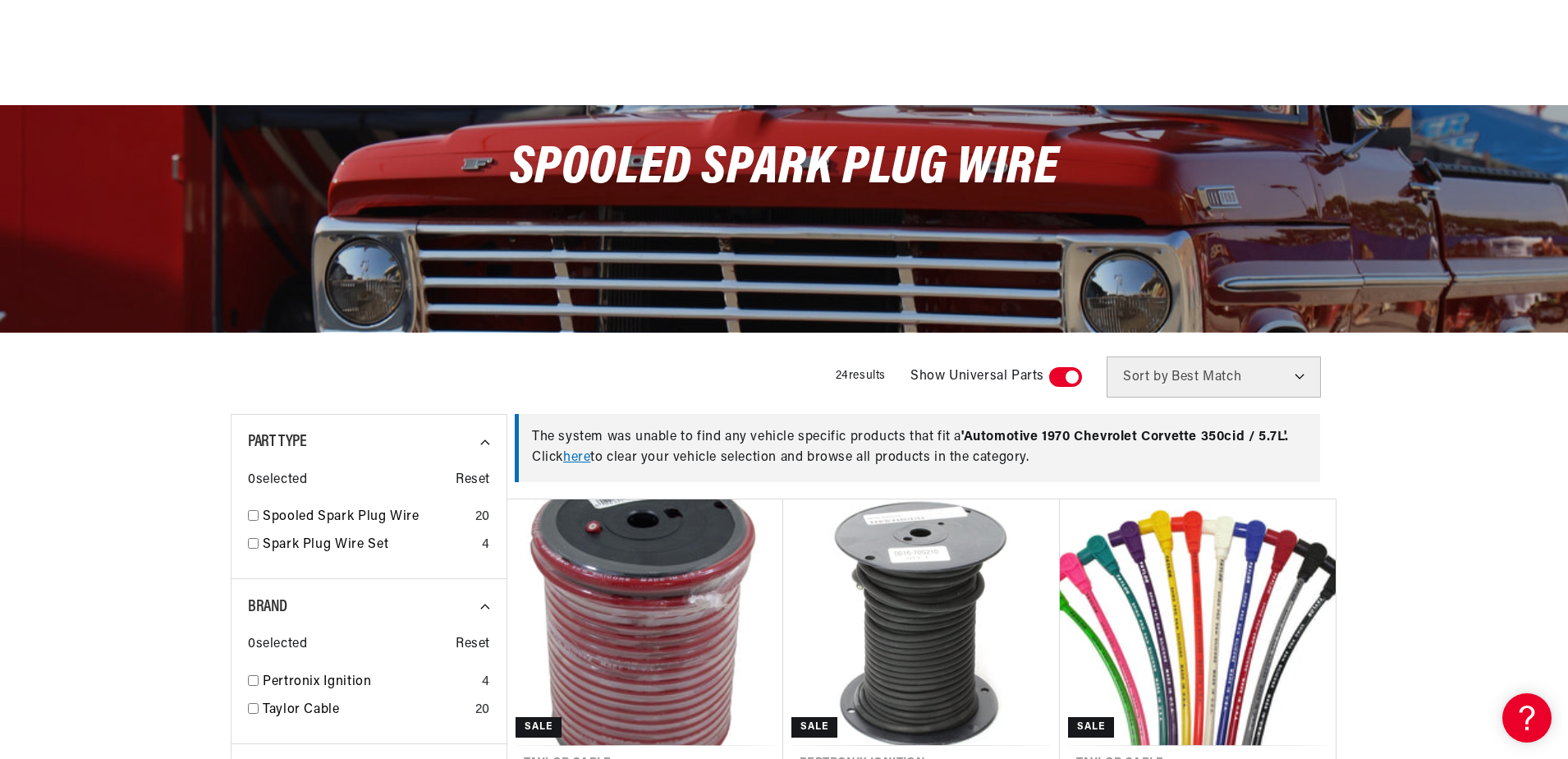
scroll to position [246, 0]
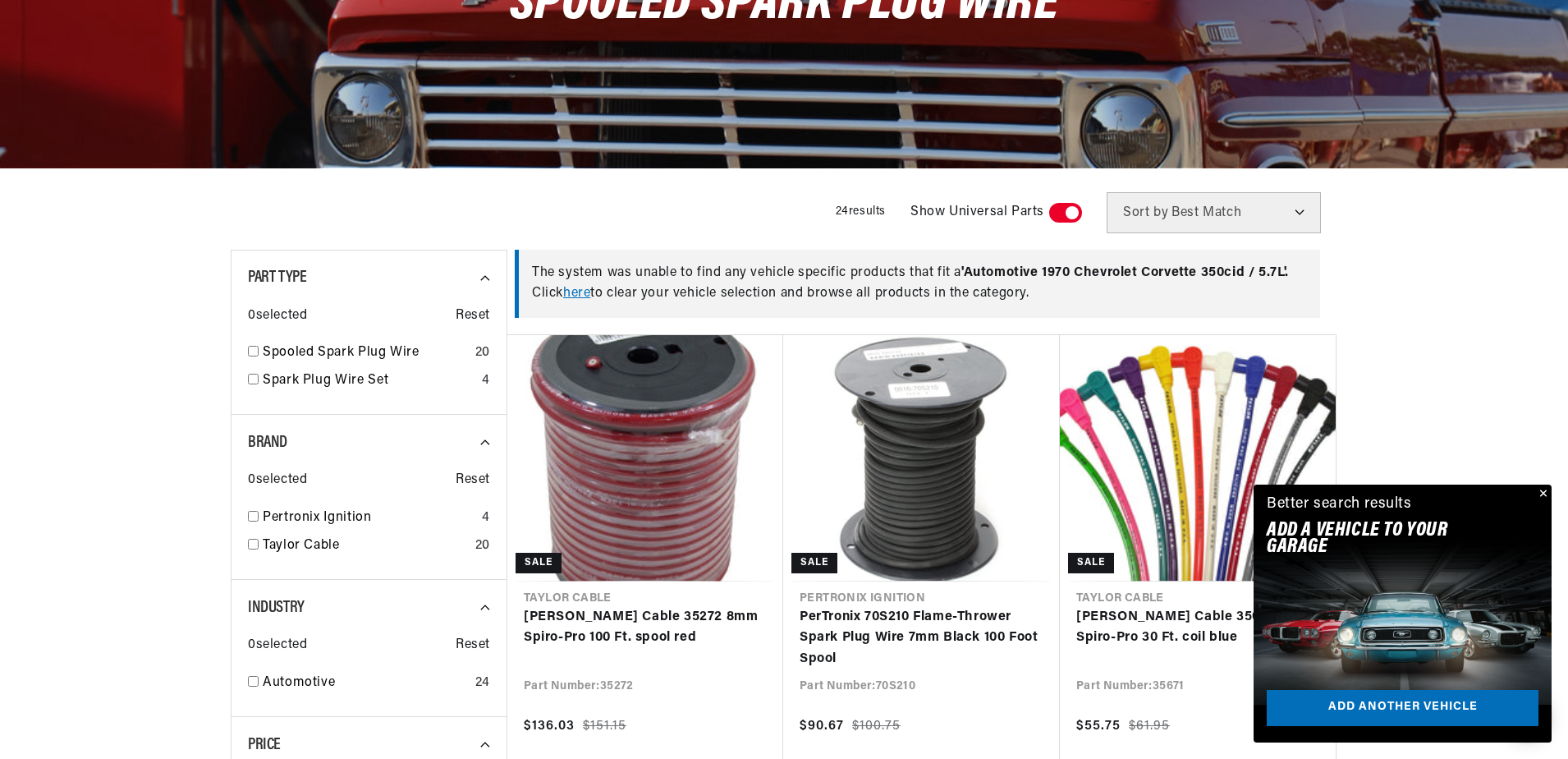
click at [1546, 489] on button "Close" at bounding box center [1541, 494] width 20 height 20
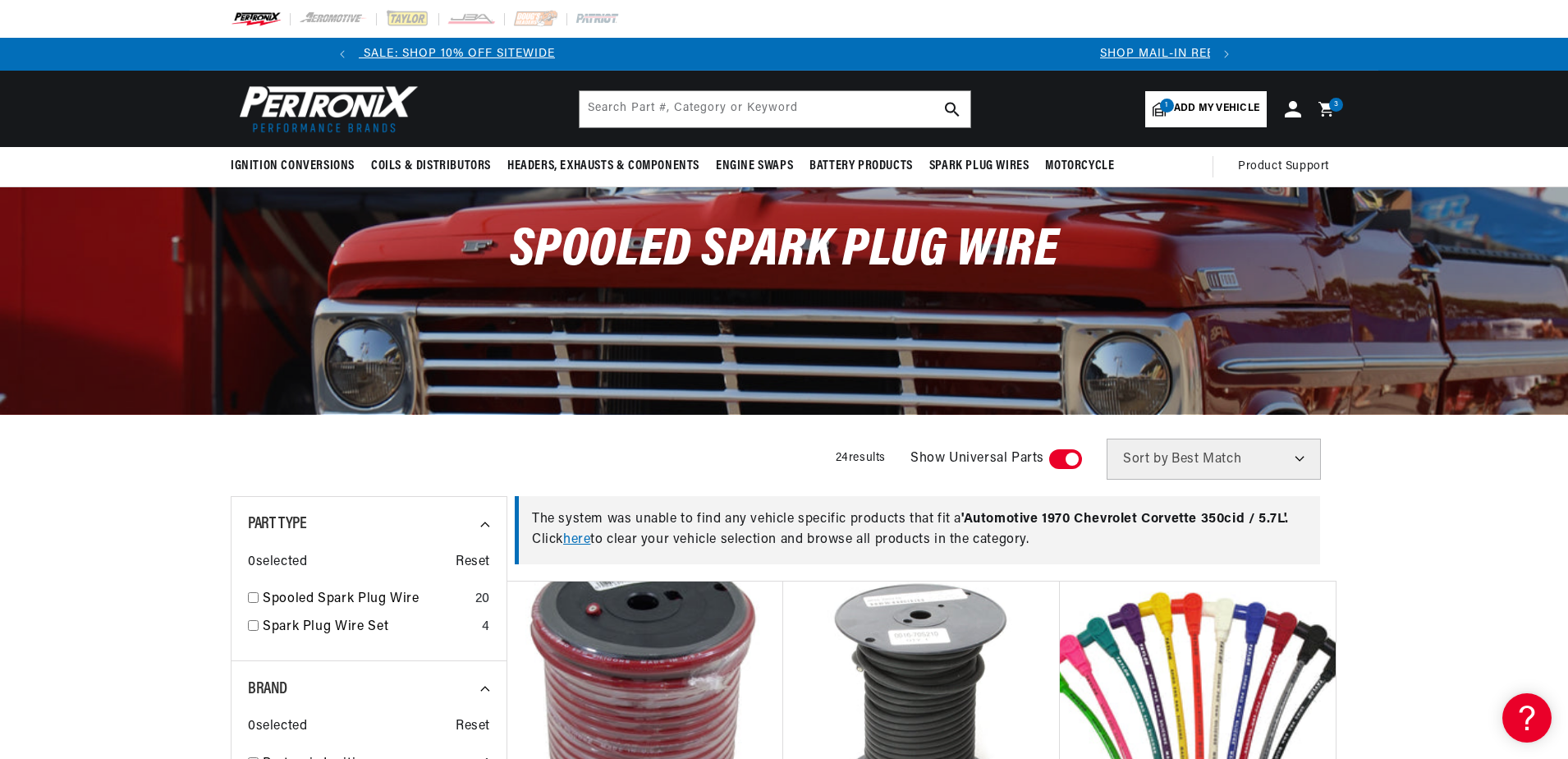
scroll to position [0, 0]
click at [1226, 101] on span "Add my vehicle" at bounding box center [1217, 109] width 85 height 16
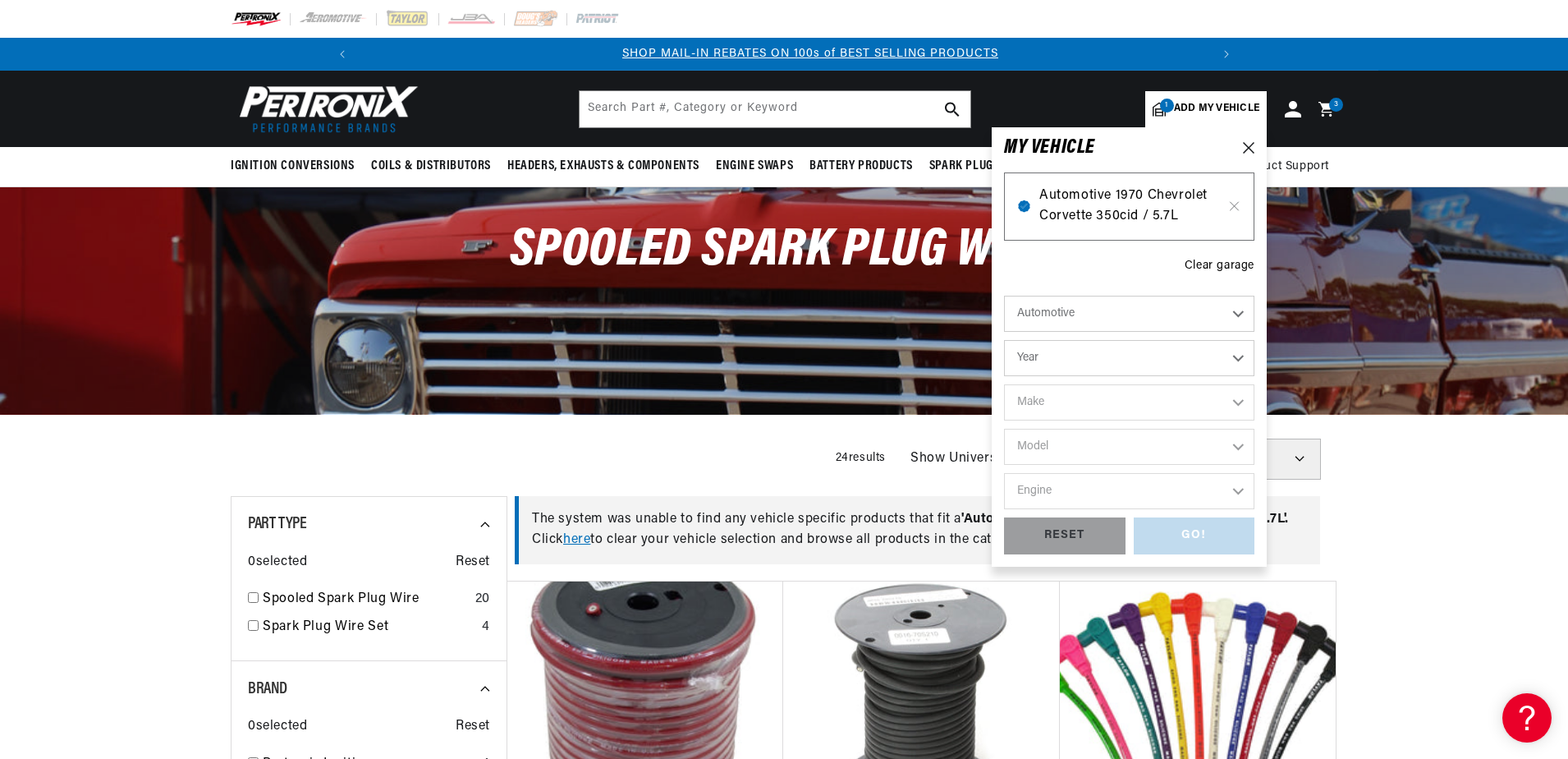
scroll to position [0, 878]
click at [1120, 197] on span "Automotive 1970 Chevrolet Corvette 350cid / 5.7L" at bounding box center [1129, 206] width 180 height 42
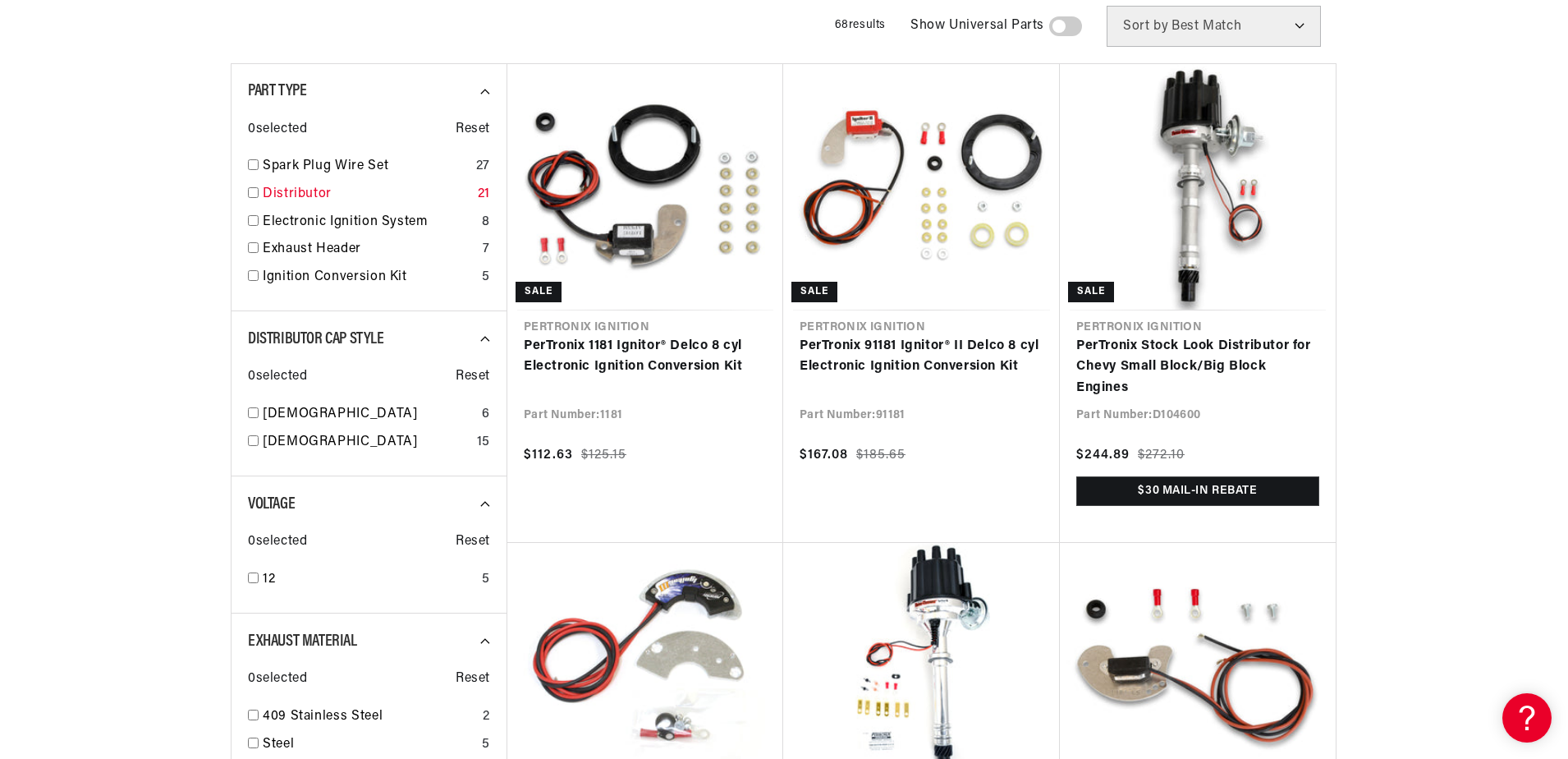
scroll to position [0, 878]
click at [396, 275] on link "Ignition Conversion Kit" at bounding box center [369, 278] width 213 height 22
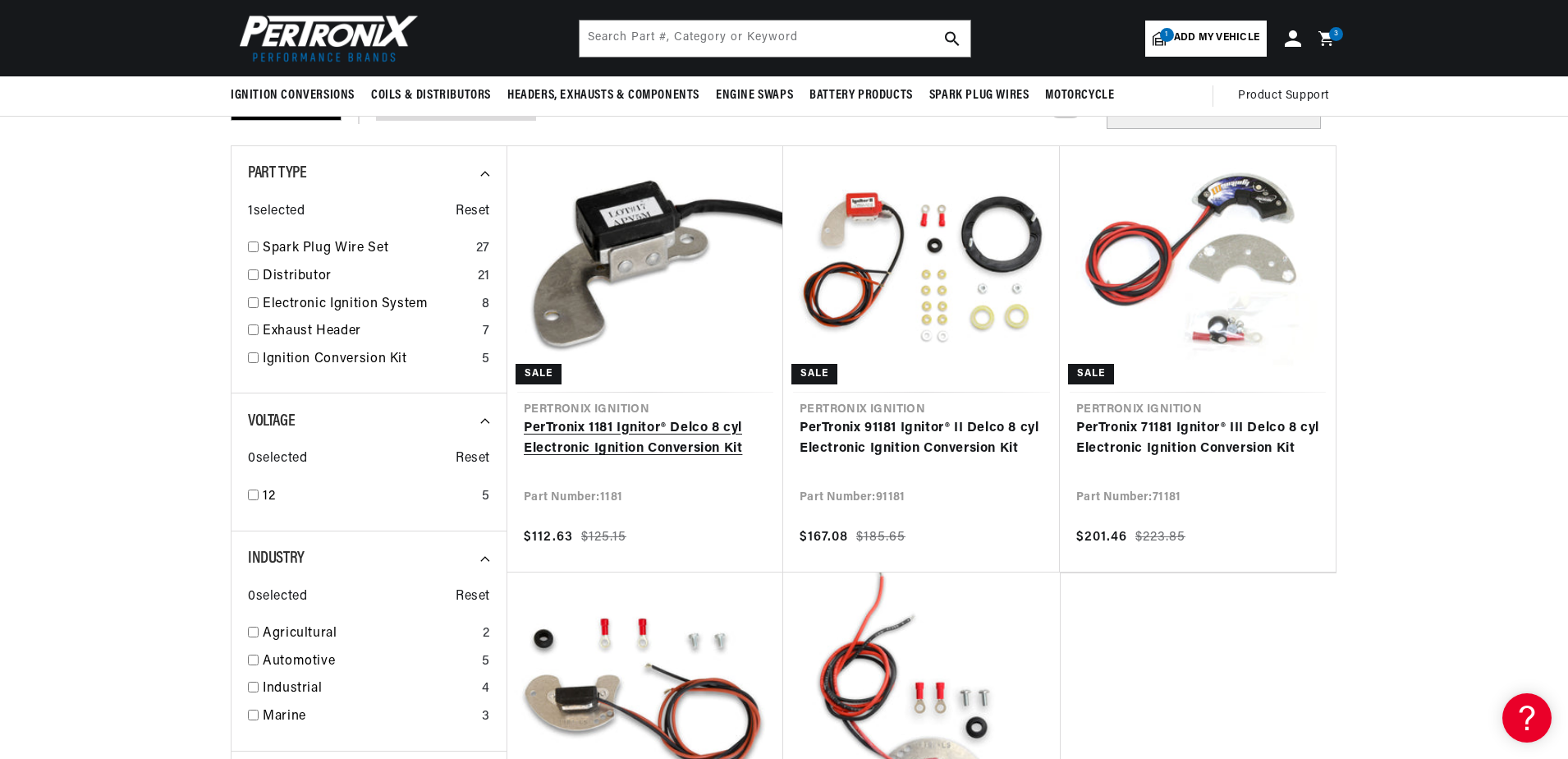
scroll to position [0, 878]
click at [684, 441] on link "PerTronix 1181 Ignitor® Delco 8 cyl Electronic Ignition Conversion Kit" at bounding box center [646, 439] width 243 height 42
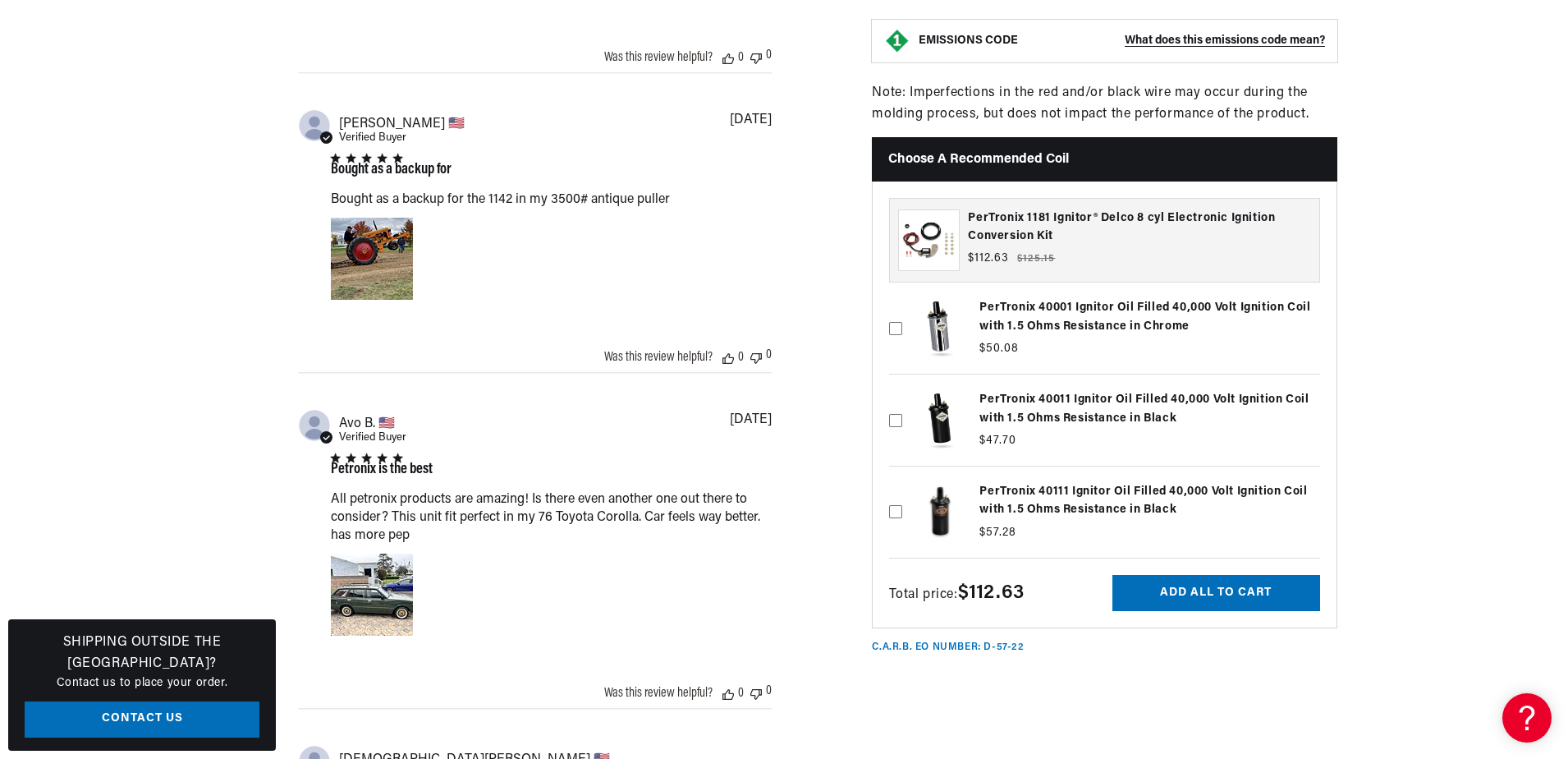
scroll to position [0, 1756]
click at [1037, 389] on label at bounding box center [1105, 419] width 431 height 82
click at [902, 389] on input "checkbox" at bounding box center [895, 393] width 13 height 13
click at [938, 404] on label at bounding box center [1105, 419] width 431 height 82
click at [902, 400] on input "checkbox" at bounding box center [895, 393] width 13 height 13
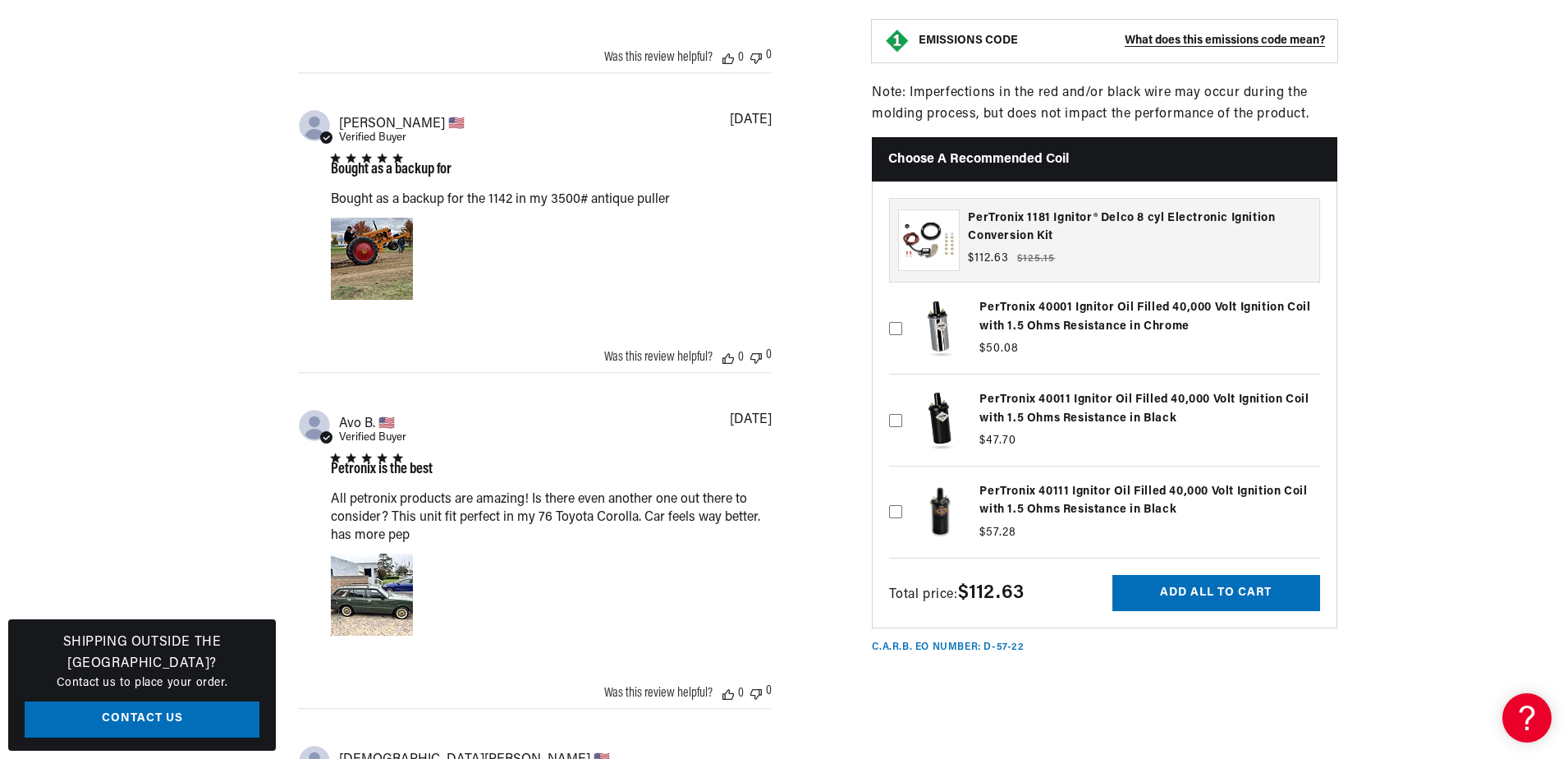
click at [938, 404] on label at bounding box center [1105, 419] width 431 height 82
click at [902, 400] on input "checkbox" at bounding box center [895, 393] width 13 height 13
checkbox input "true"
click at [1162, 579] on button "Add all to cart" at bounding box center [1217, 593] width 208 height 37
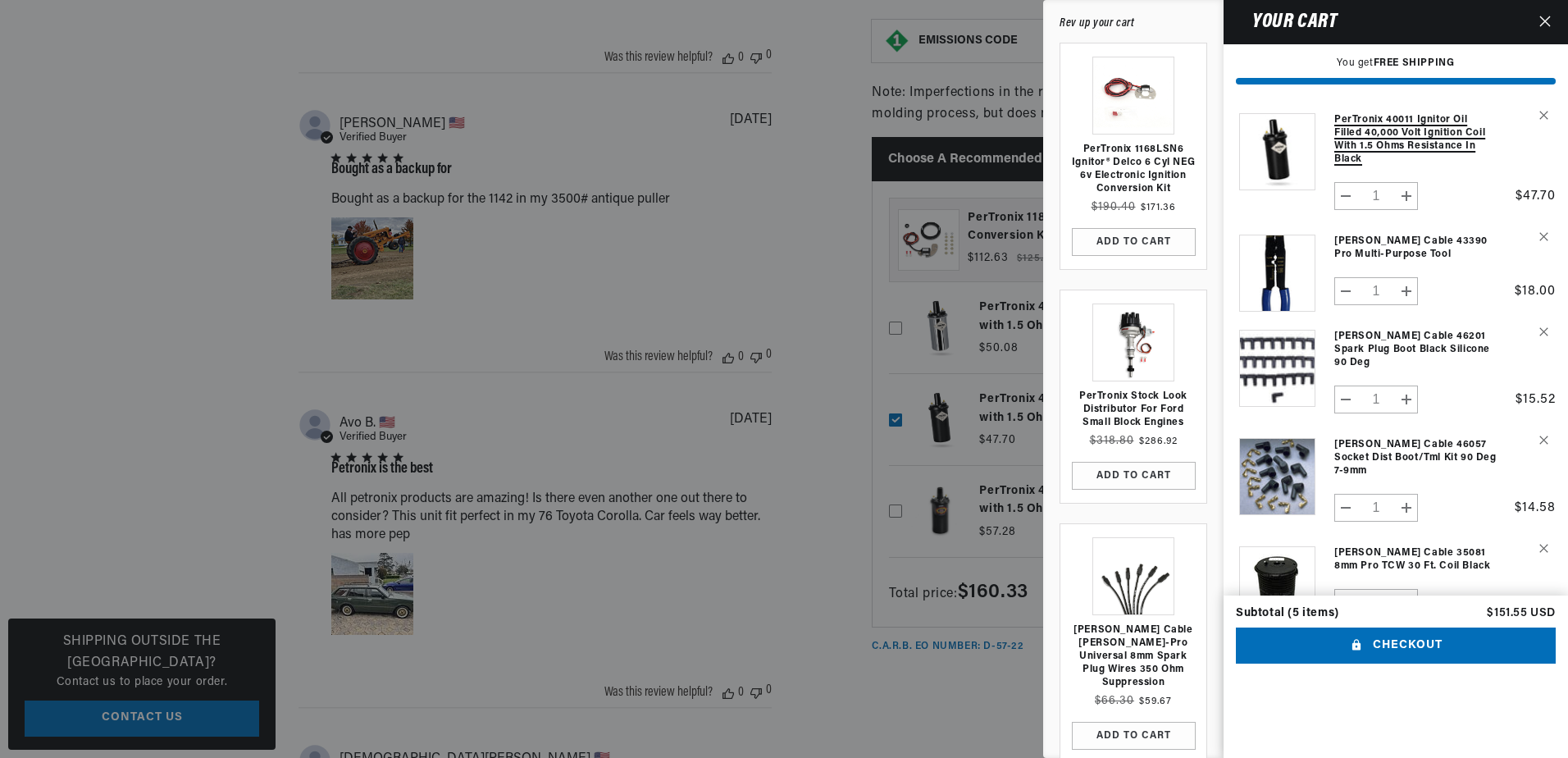
scroll to position [0, 877]
click at [1375, 127] on link "PerTronix 40011 Ignitor Oil Filled 40,000 Volt Ignition Coil with 1.5 Ohms Resi…" at bounding box center [1416, 139] width 163 height 53
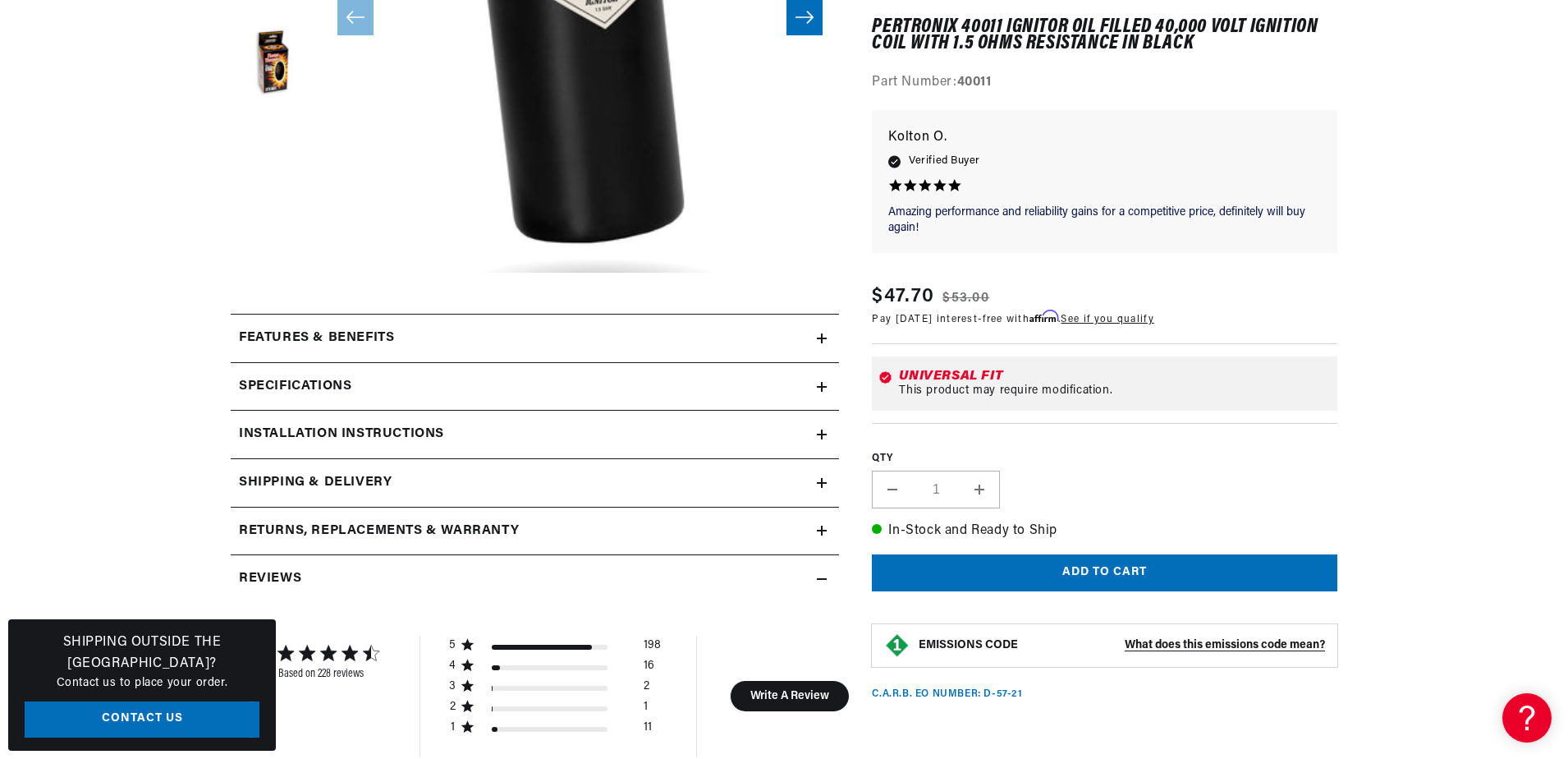
scroll to position [0, 1756]
click at [448, 429] on div "Installation instructions" at bounding box center [523, 434] width 586 height 22
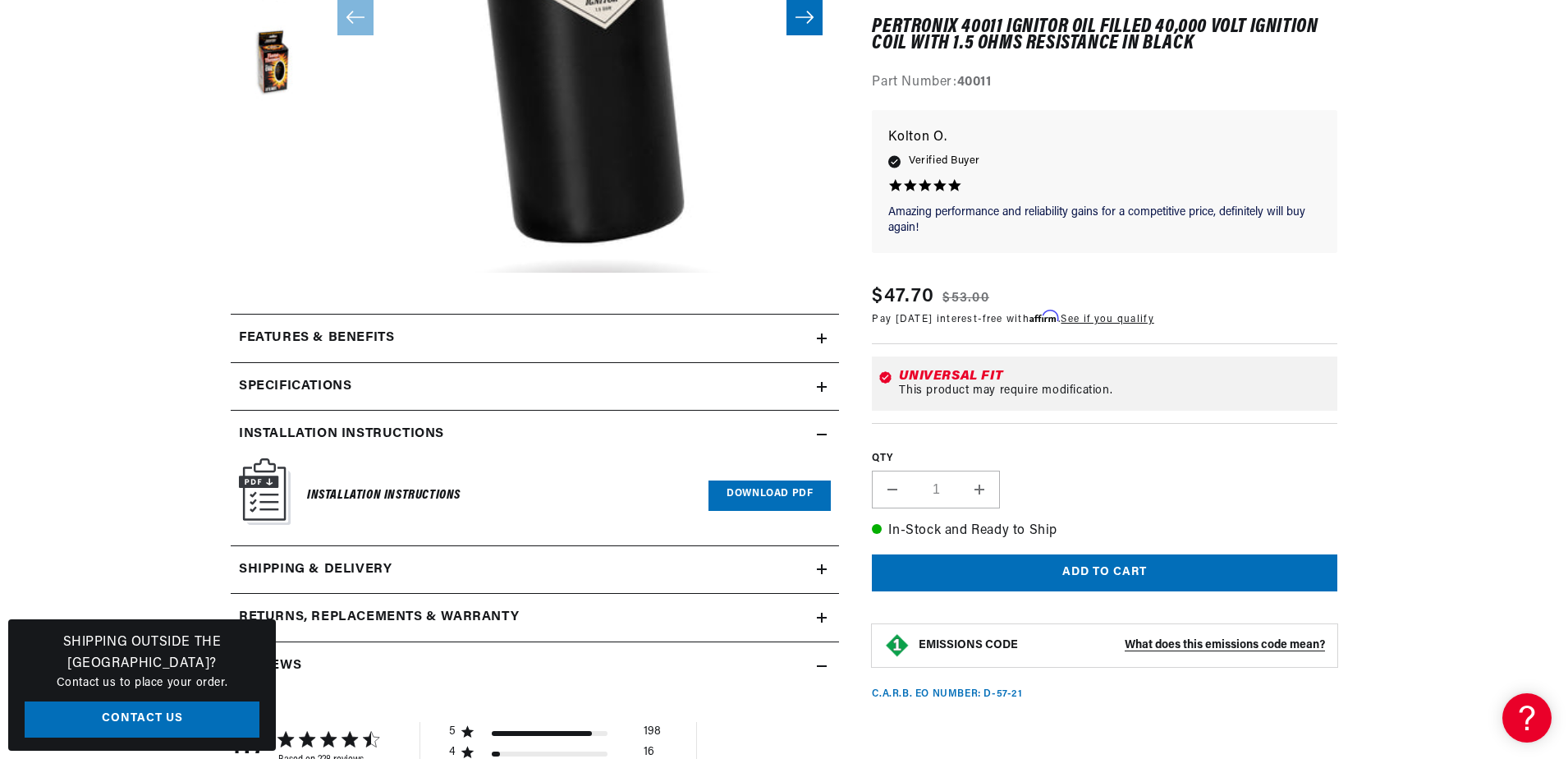
click at [749, 494] on link "Download PDF" at bounding box center [770, 495] width 123 height 30
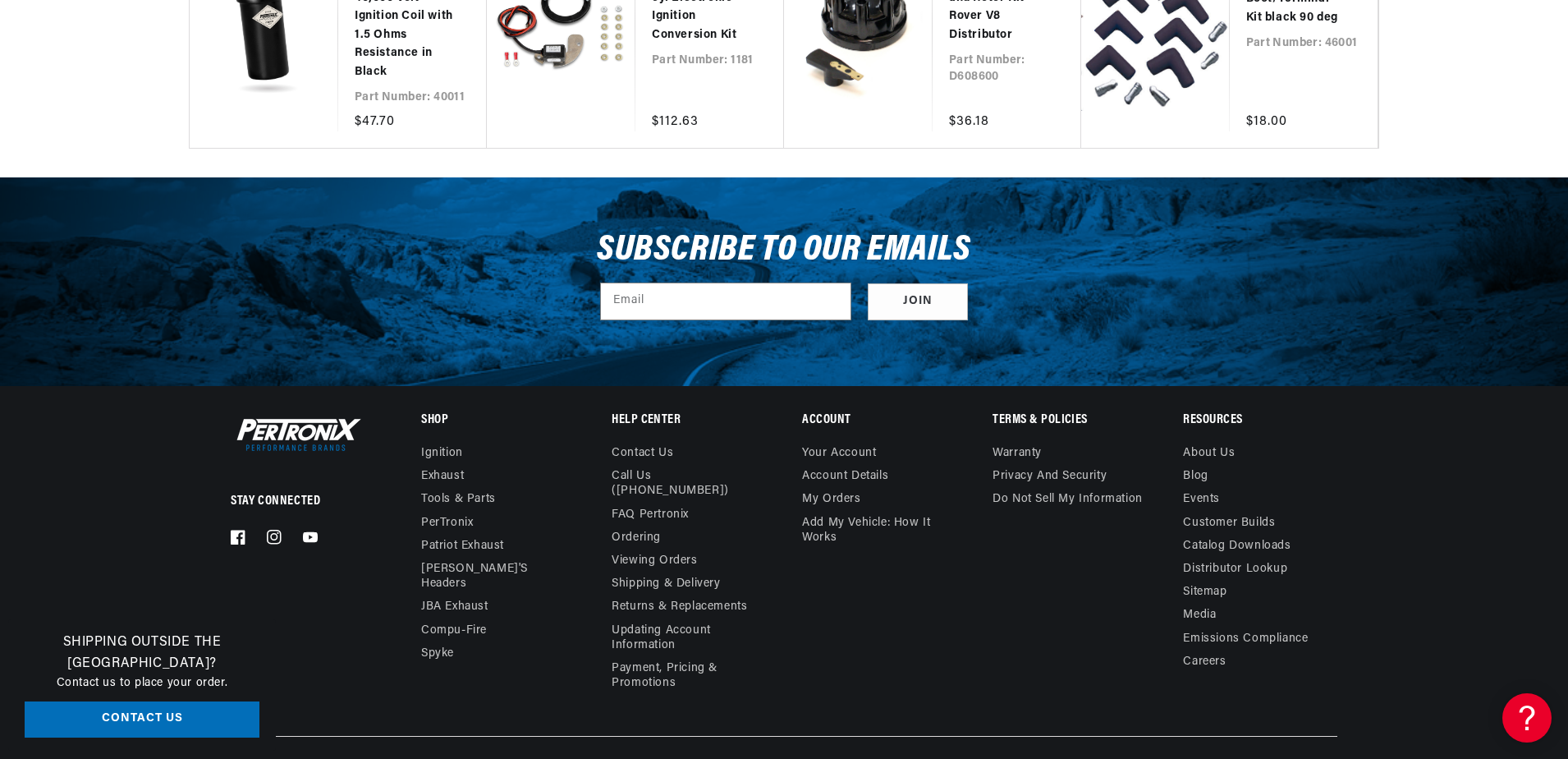
scroll to position [0, 878]
